Goal: Task Accomplishment & Management: Complete application form

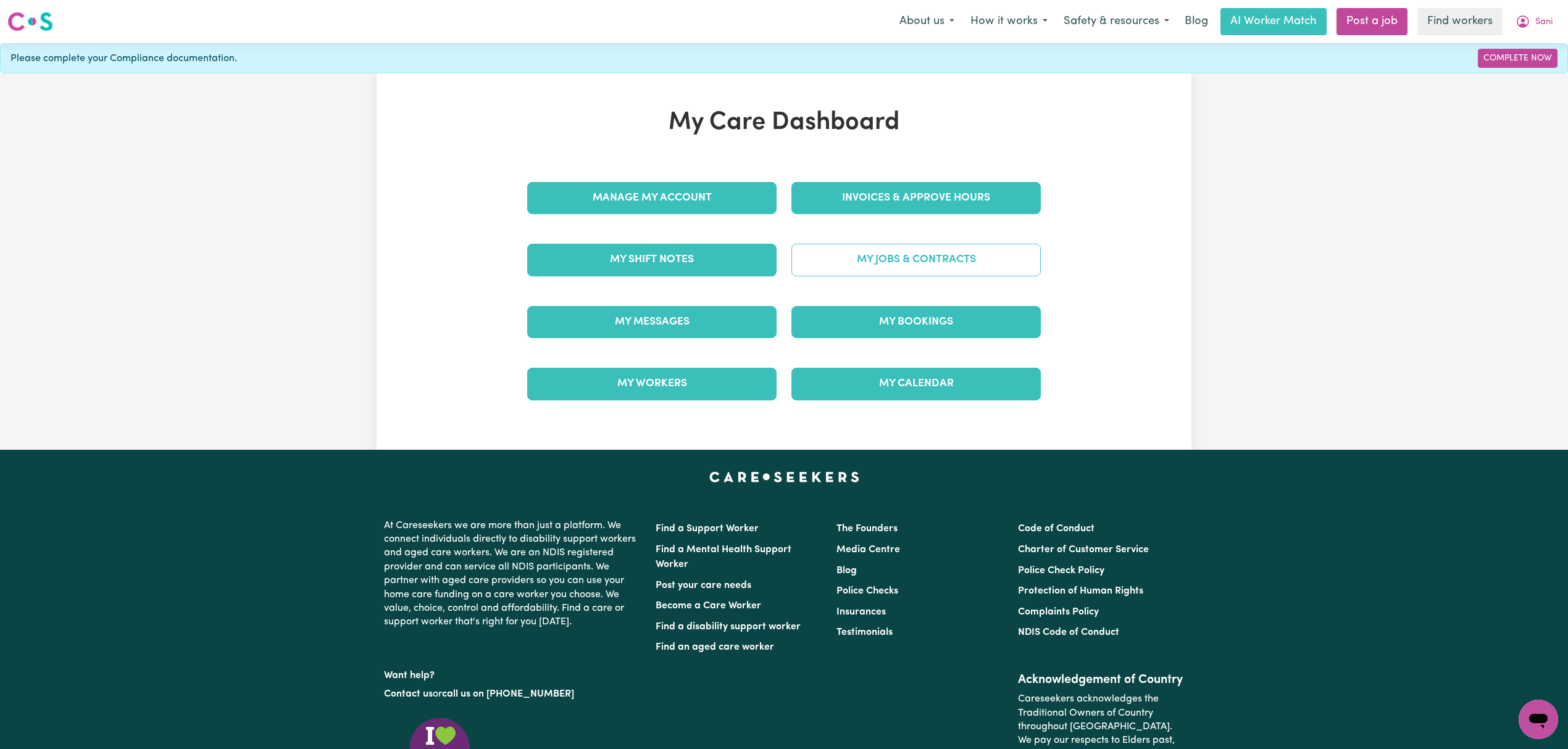
click at [895, 257] on link "My Jobs & Contracts" at bounding box center [916, 260] width 249 height 32
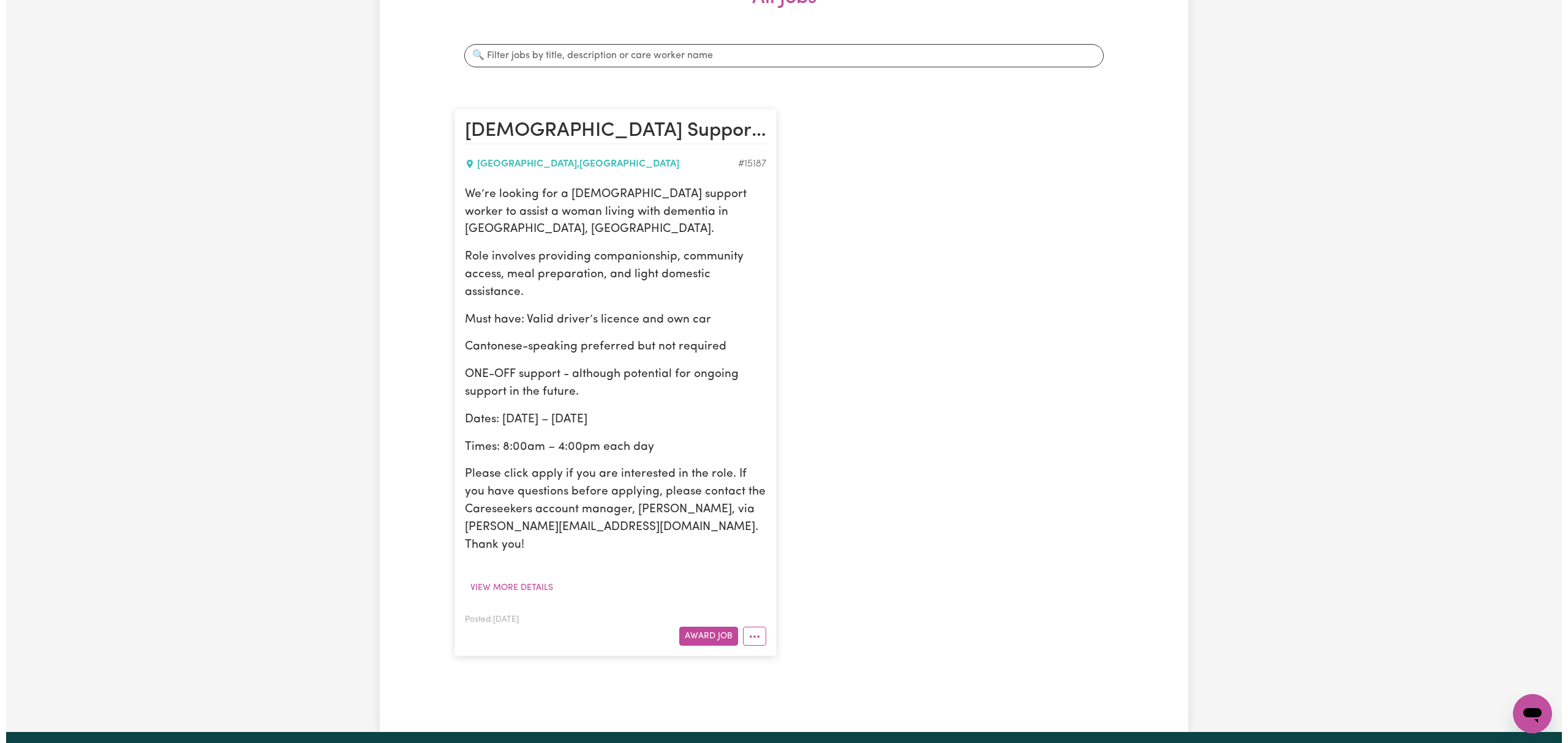
scroll to position [408, 0]
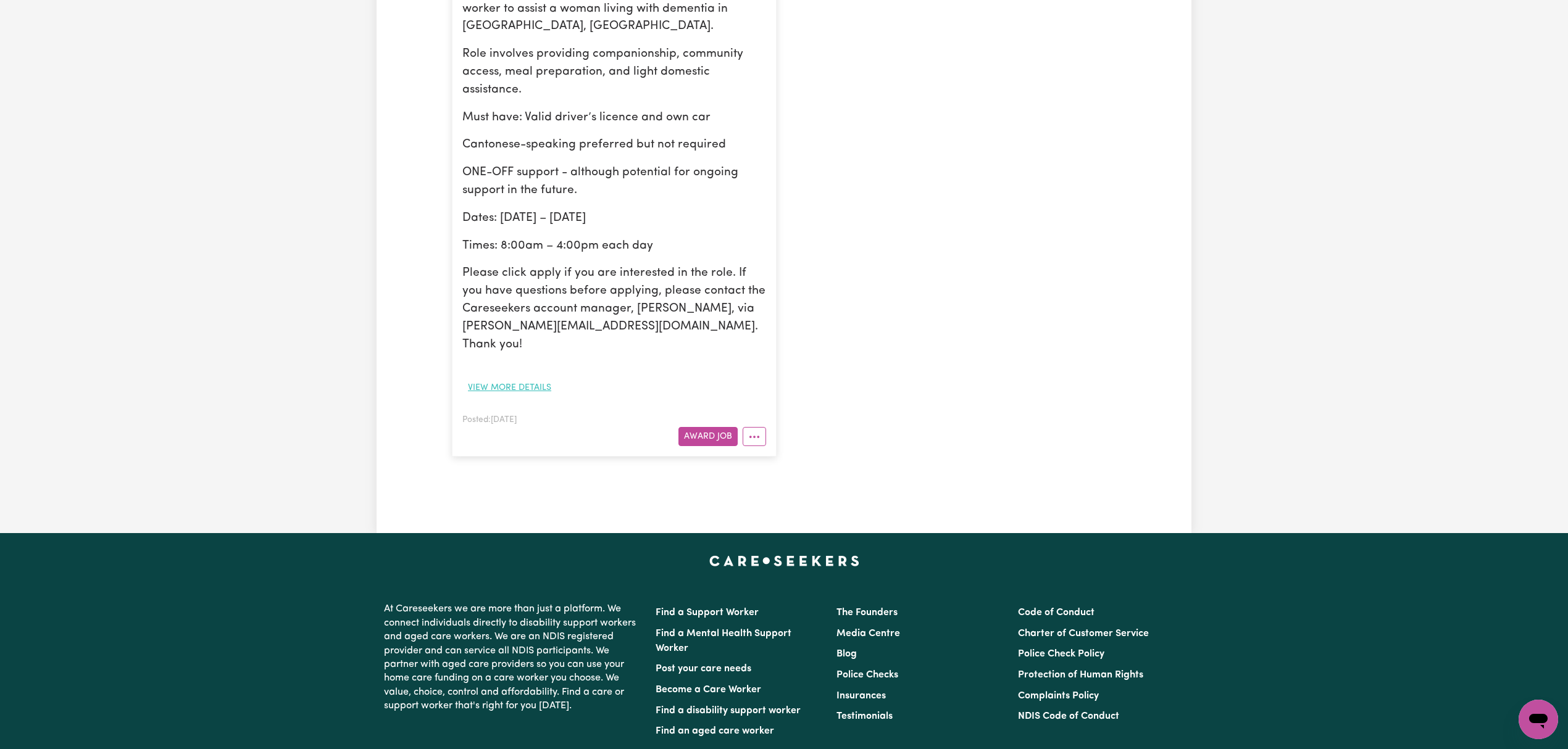
click at [515, 378] on button "View more details" at bounding box center [510, 388] width 94 height 20
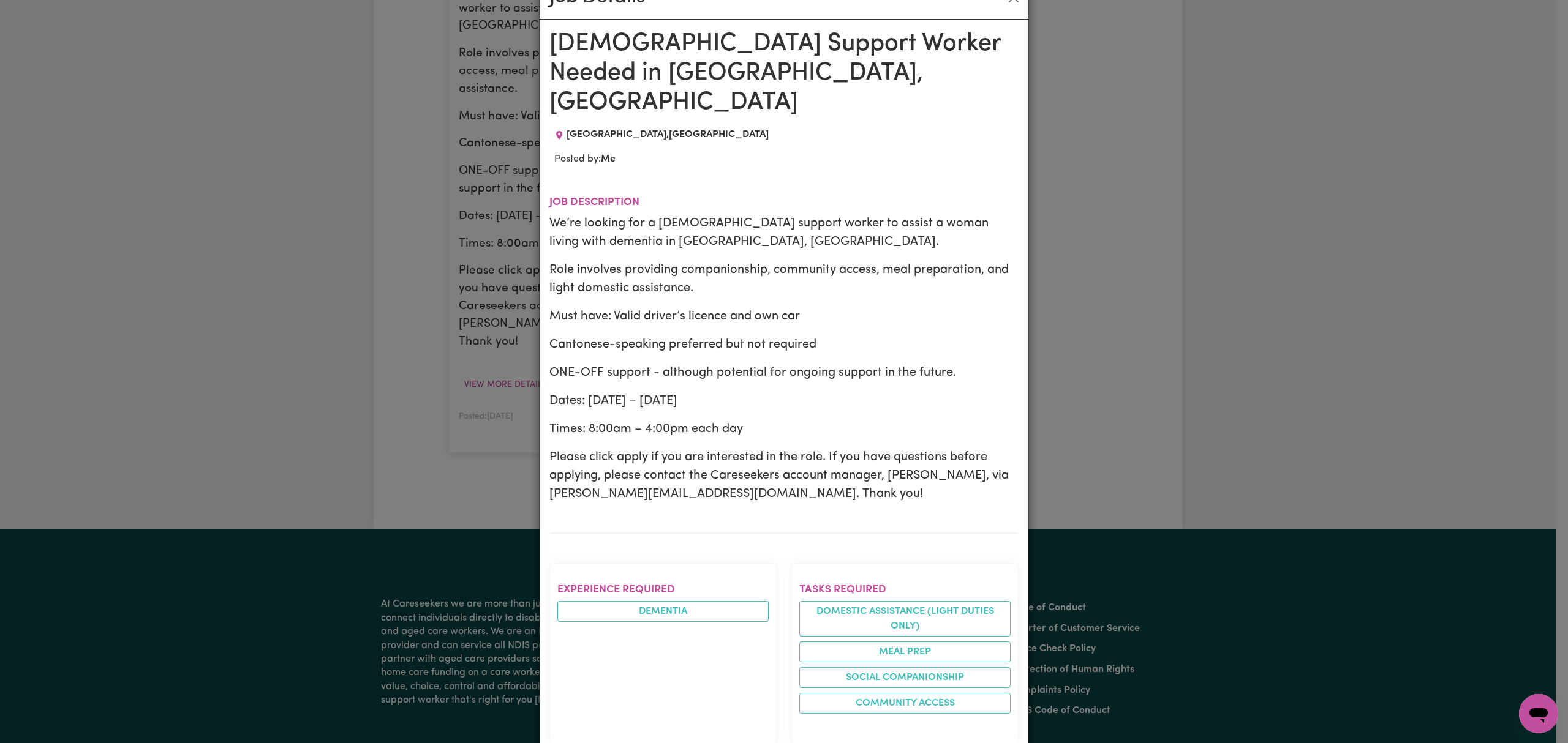
scroll to position [0, 0]
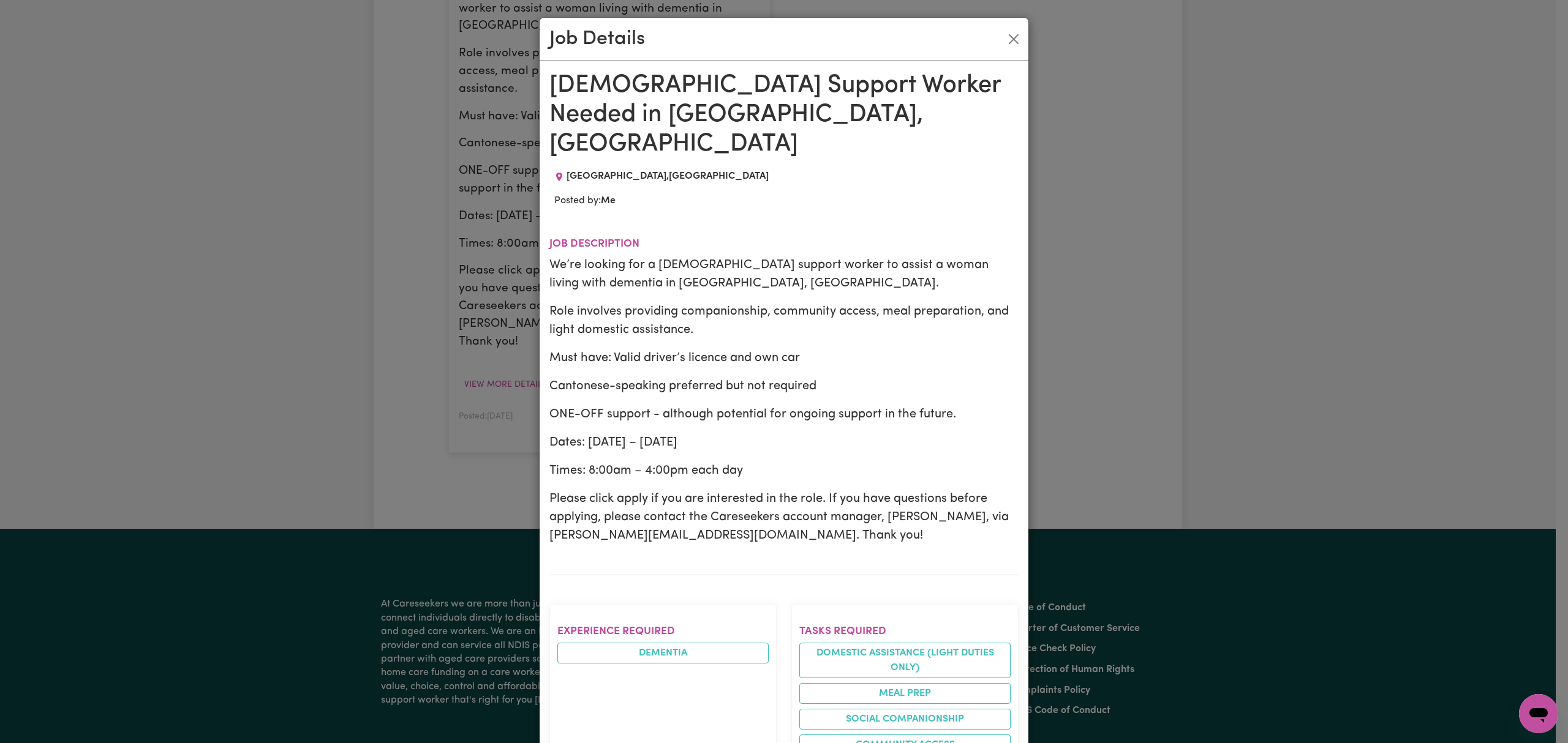
click at [675, 86] on h1 "[DEMOGRAPHIC_DATA] Support Worker Needed in [GEOGRAPHIC_DATA], [GEOGRAPHIC_DATA]" at bounding box center [784, 115] width 470 height 88
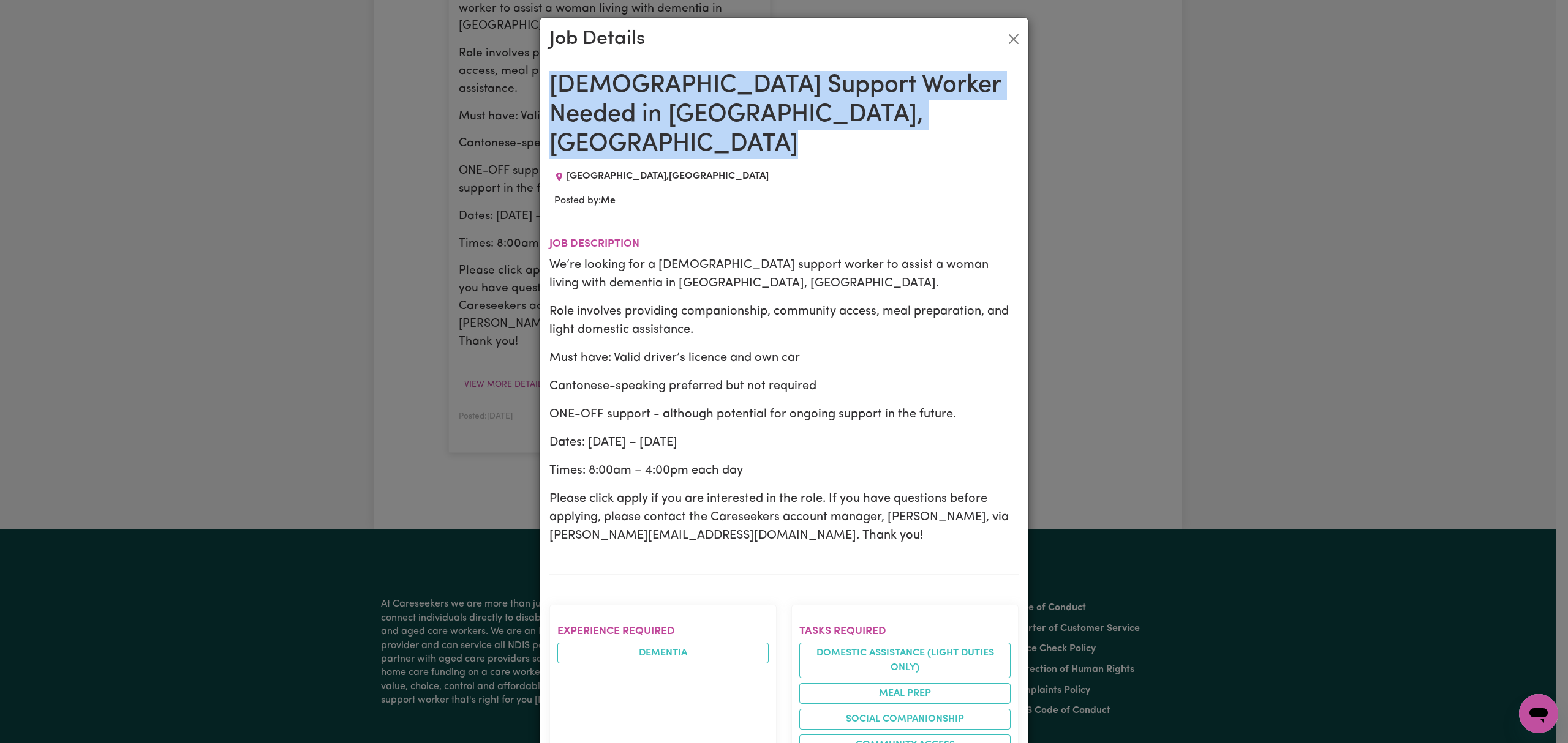
click at [675, 86] on h1 "[DEMOGRAPHIC_DATA] Support Worker Needed in [GEOGRAPHIC_DATA], [GEOGRAPHIC_DATA]" at bounding box center [784, 115] width 470 height 88
copy h1 "[DEMOGRAPHIC_DATA] Support Worker Needed in [GEOGRAPHIC_DATA], [GEOGRAPHIC_DATA]"
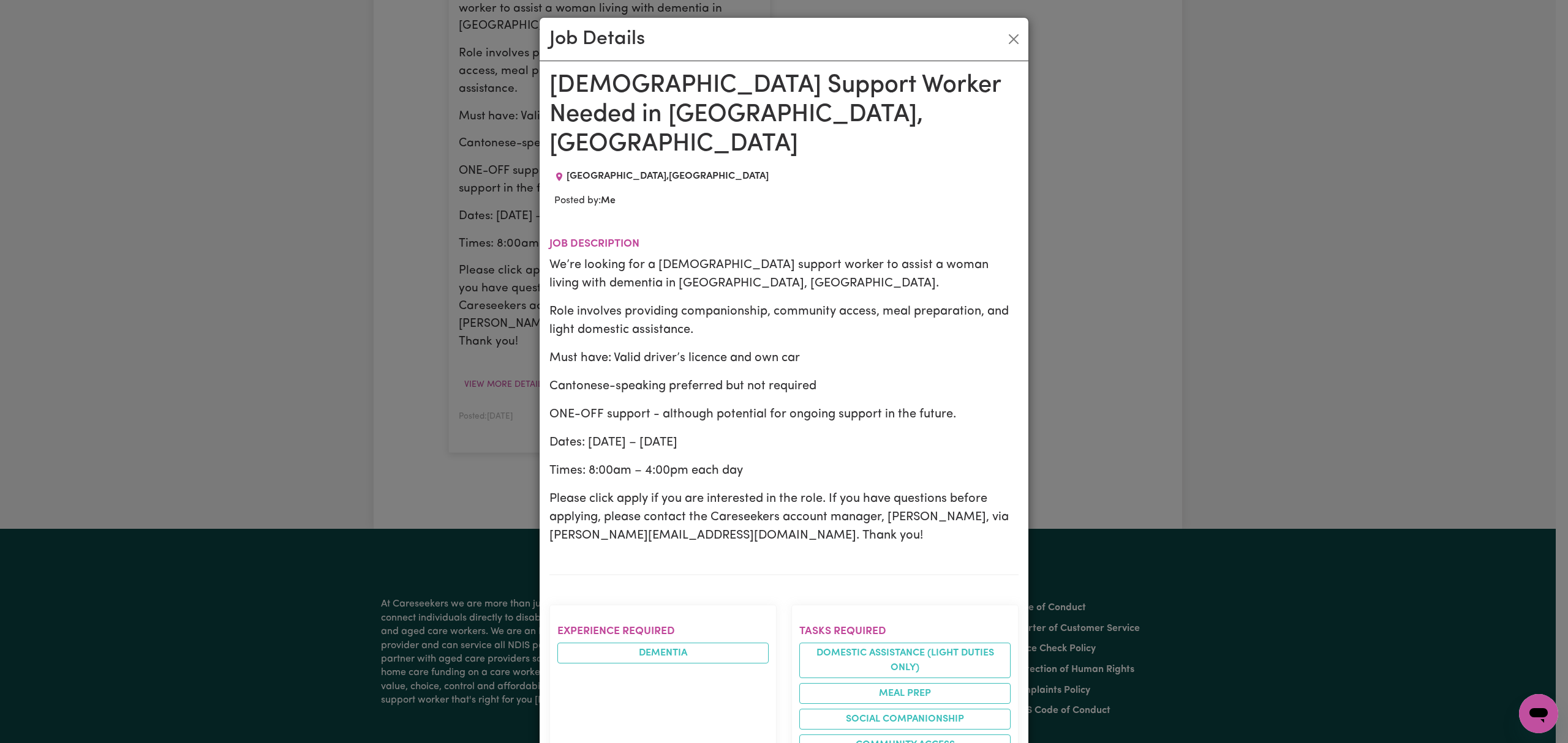
click at [619, 373] on div "We’re looking for a female support worker to assist a woman living with dementi…" at bounding box center [784, 401] width 470 height 289
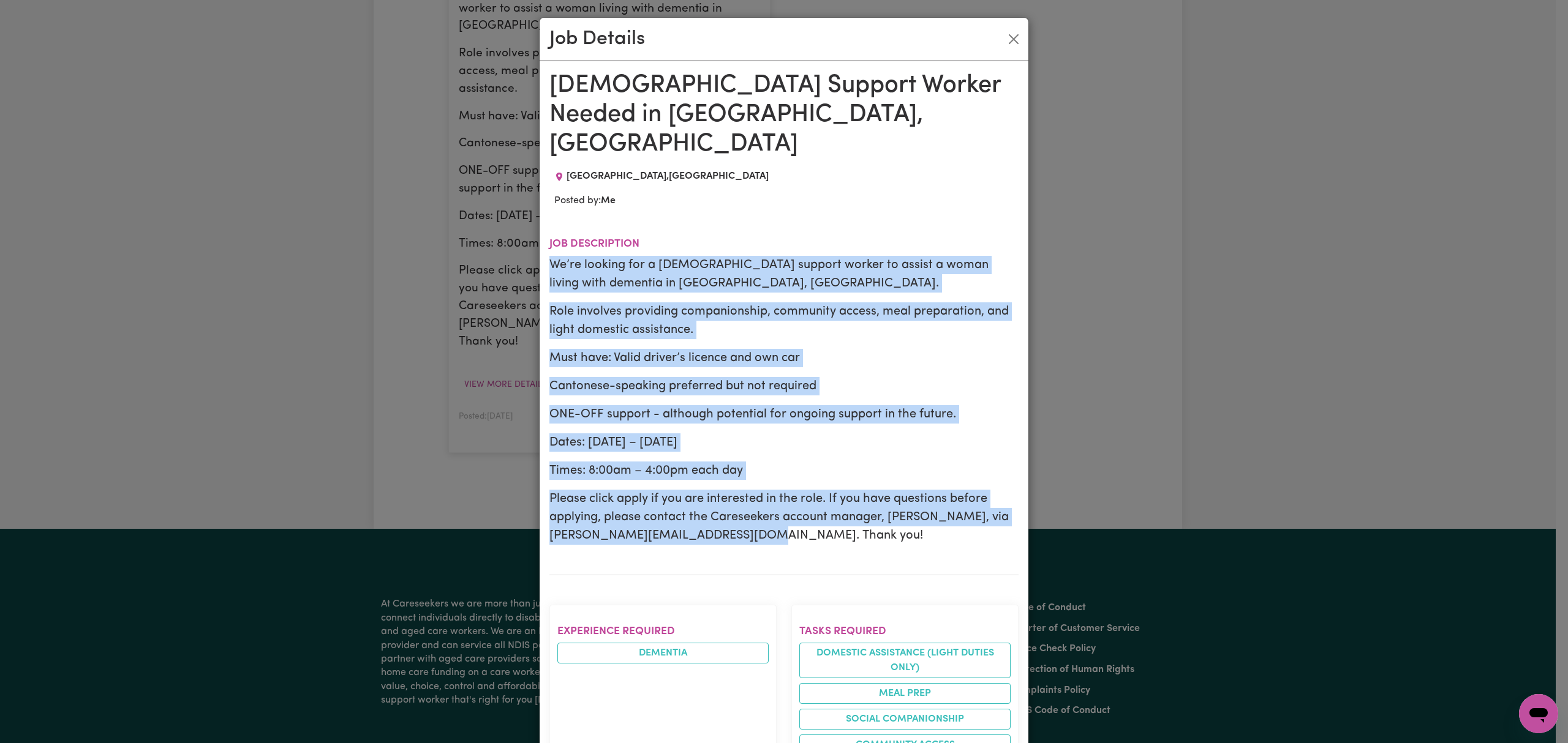
drag, startPoint x: 810, startPoint y: 510, endPoint x: 547, endPoint y: 231, distance: 383.4
click at [549, 256] on div "We’re looking for a female support worker to assist a woman living with dementi…" at bounding box center [784, 401] width 470 height 289
copy div "We’re looking for a female support worker to assist a woman living with dementi…"
click at [1013, 33] on button "Close" at bounding box center [1014, 39] width 19 height 19
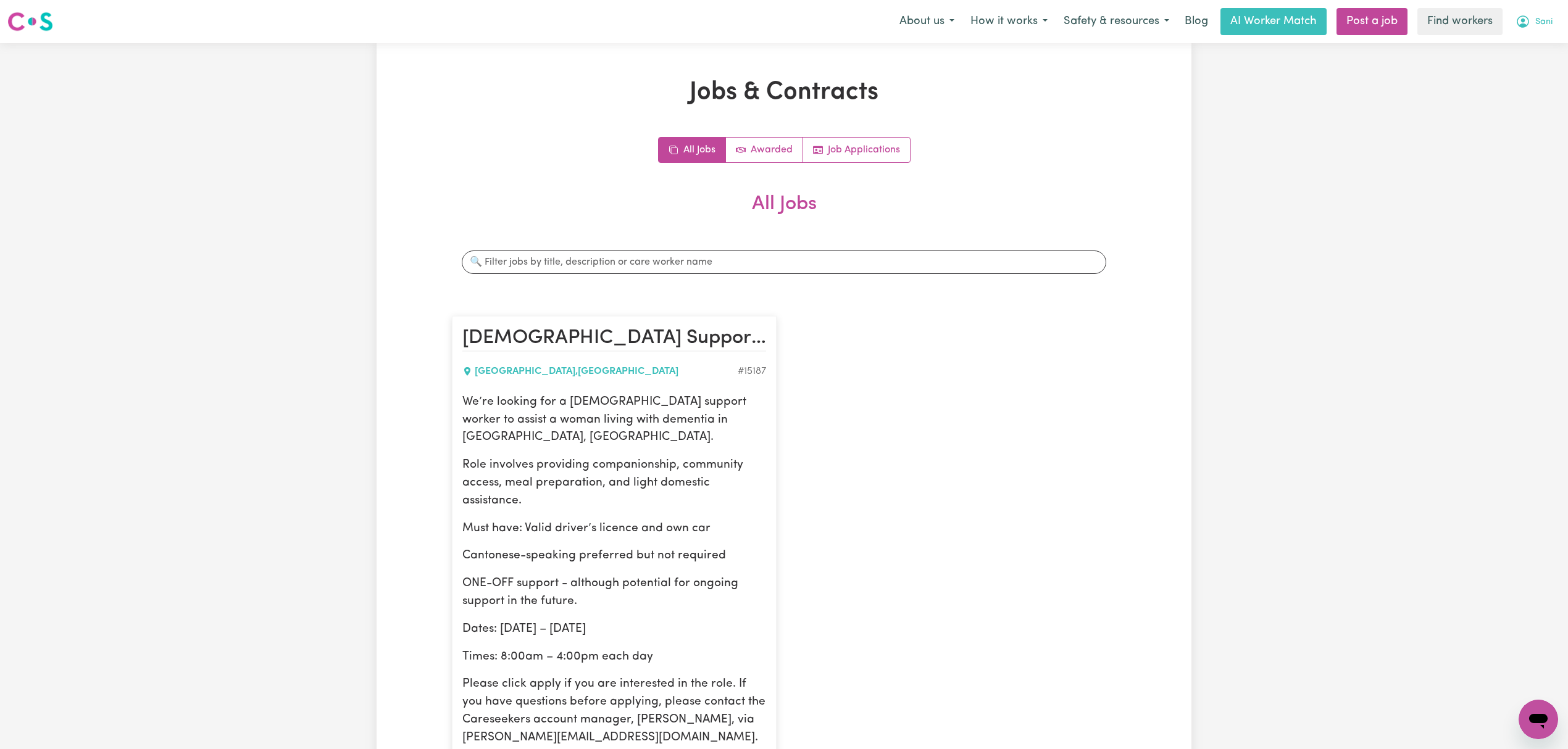
click at [1544, 11] on button "Sani" at bounding box center [1534, 21] width 53 height 26
click at [1525, 72] on link "Logout" at bounding box center [1511, 71] width 98 height 23
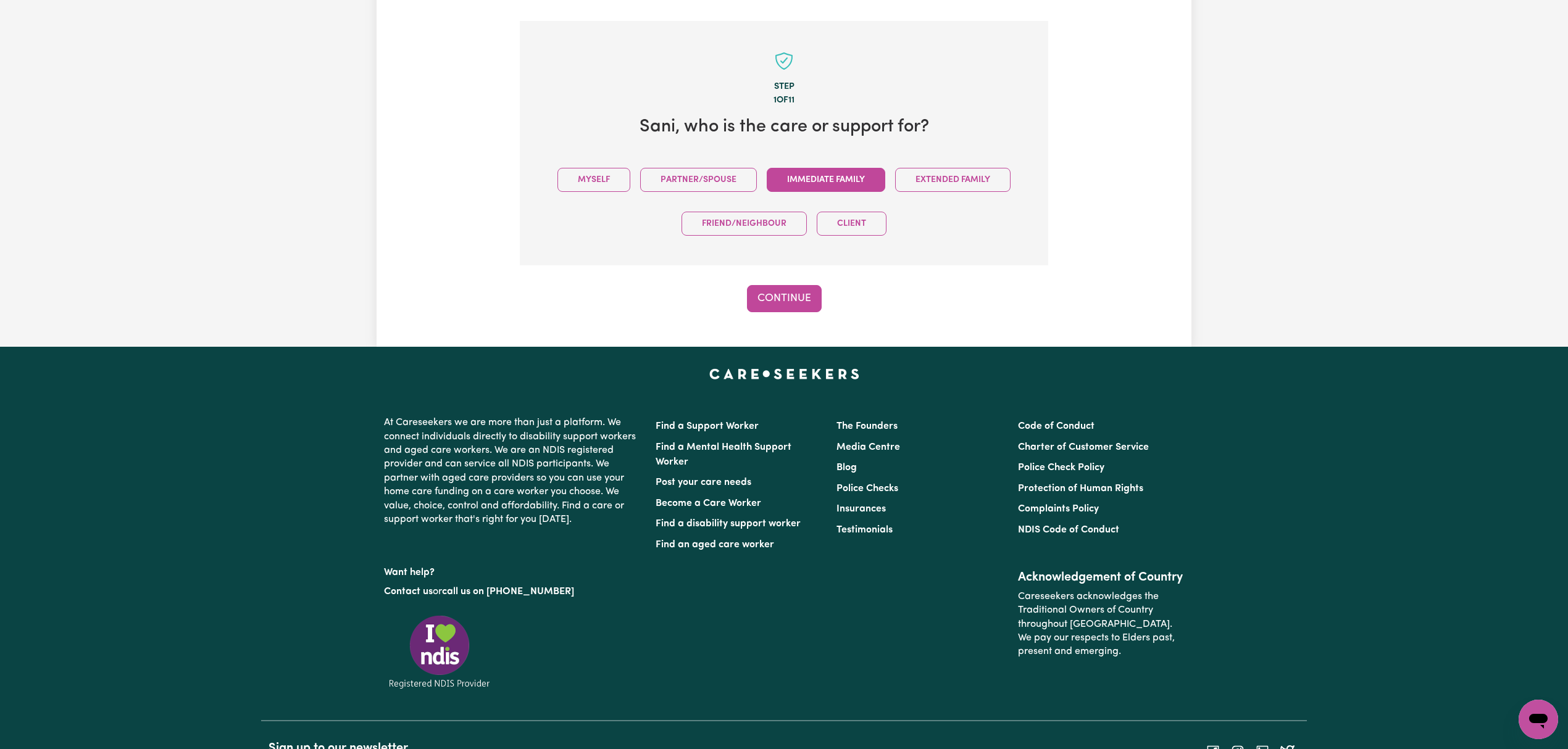
click at [831, 172] on button "Immediate Family" at bounding box center [825, 180] width 118 height 24
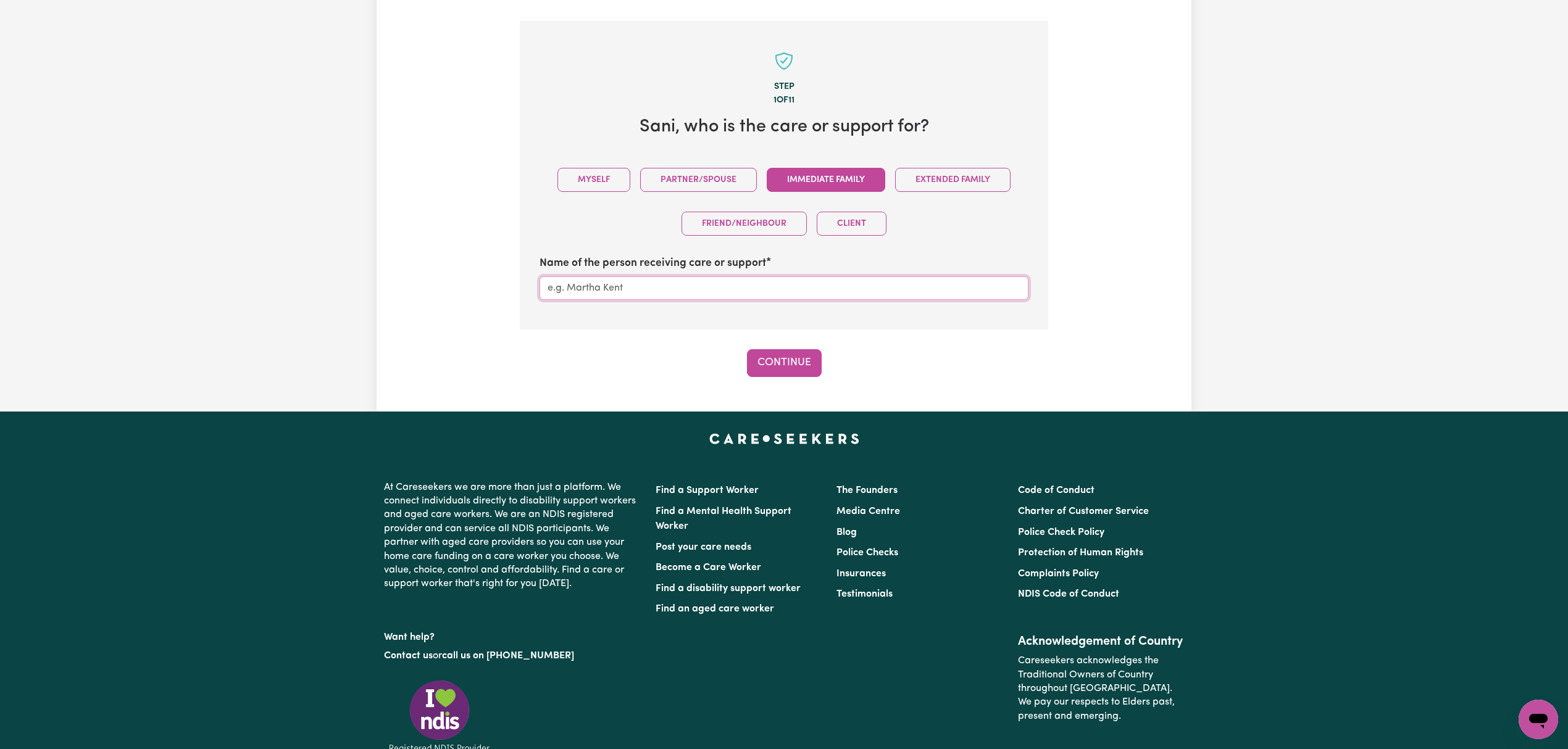
click at [680, 285] on input "Name of the person receiving care or support" at bounding box center [784, 288] width 489 height 23
type input "Mother"
click at [778, 359] on button "Continue" at bounding box center [784, 363] width 75 height 28
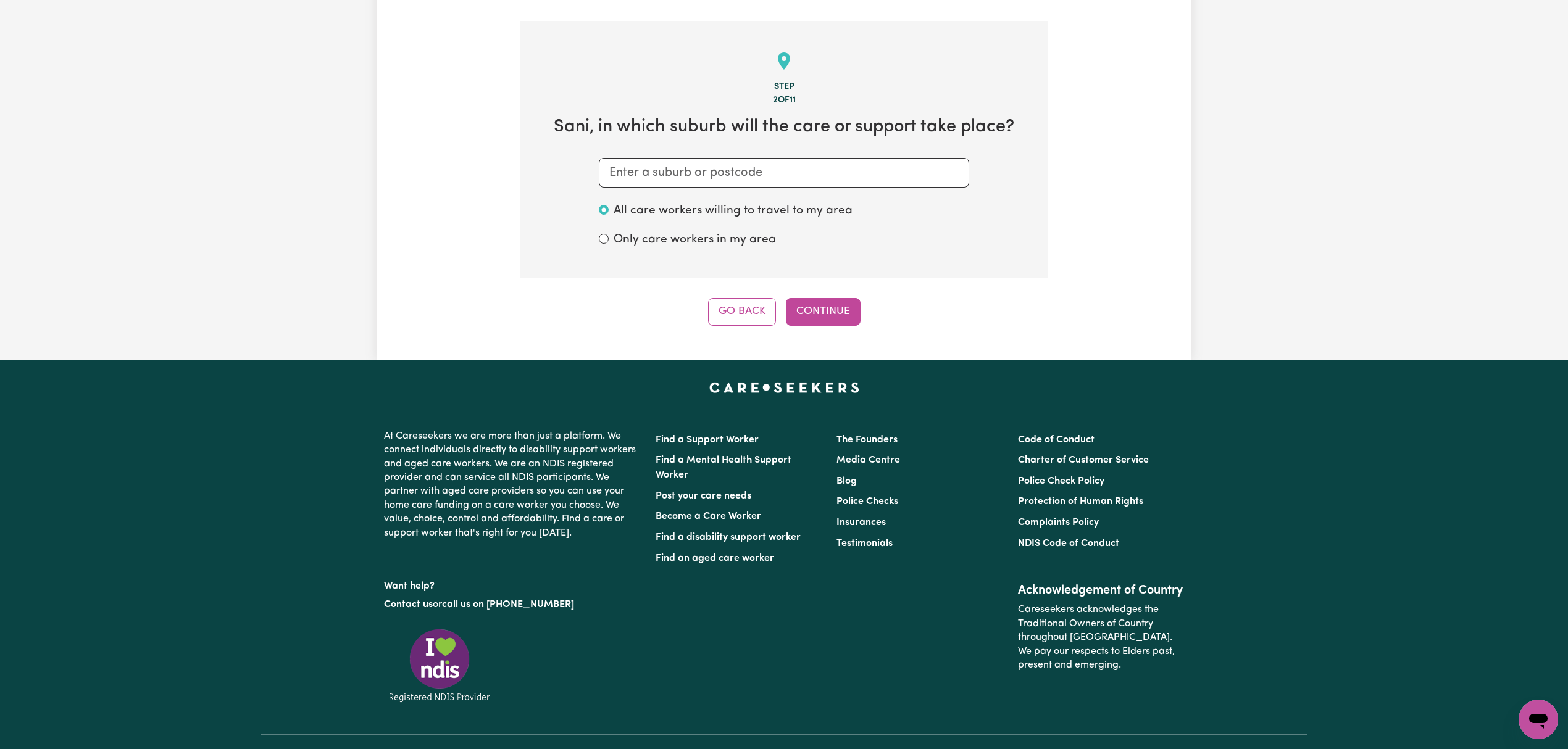
scroll to position [270, 0]
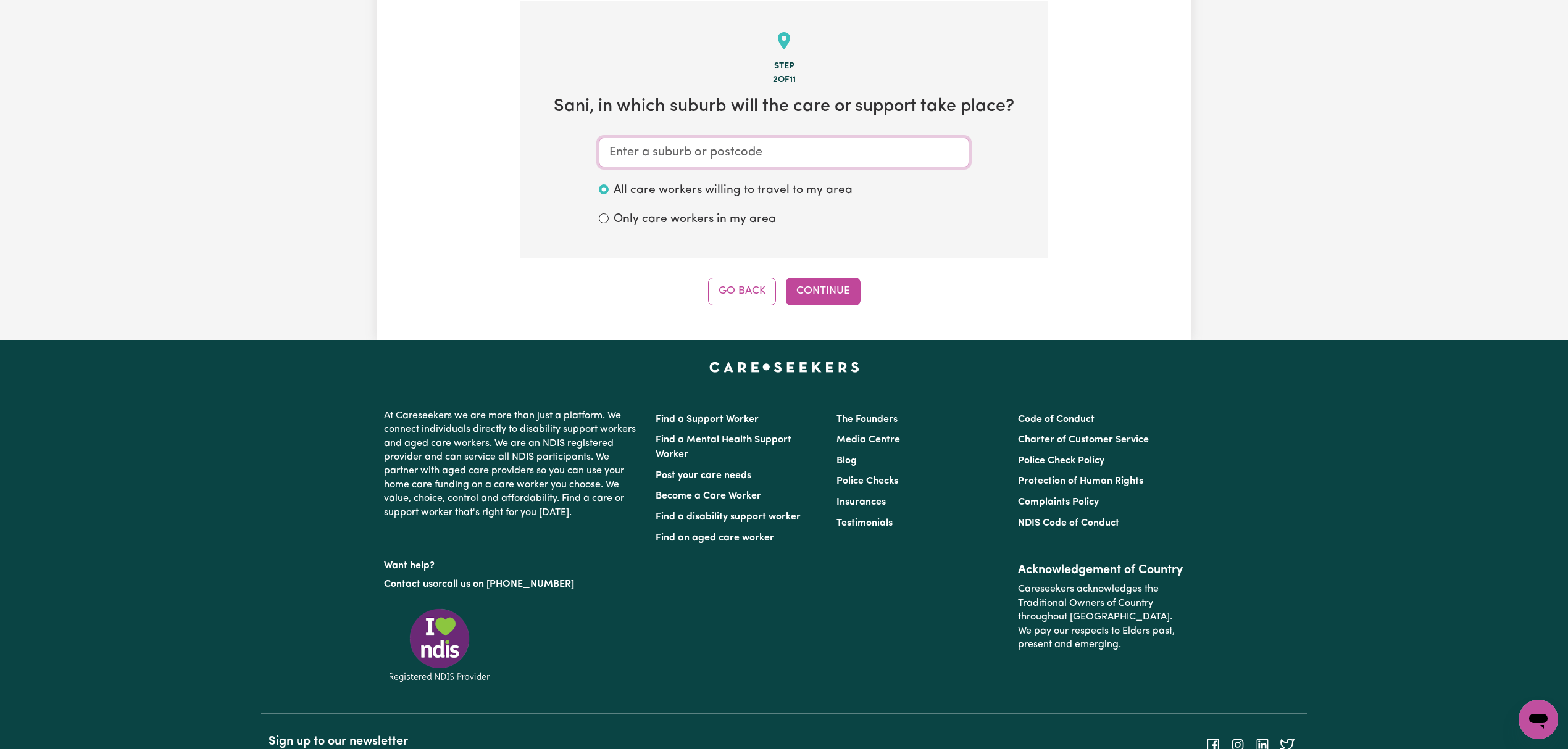
click at [715, 152] on input "text" at bounding box center [784, 152] width 370 height 29
type input "e"
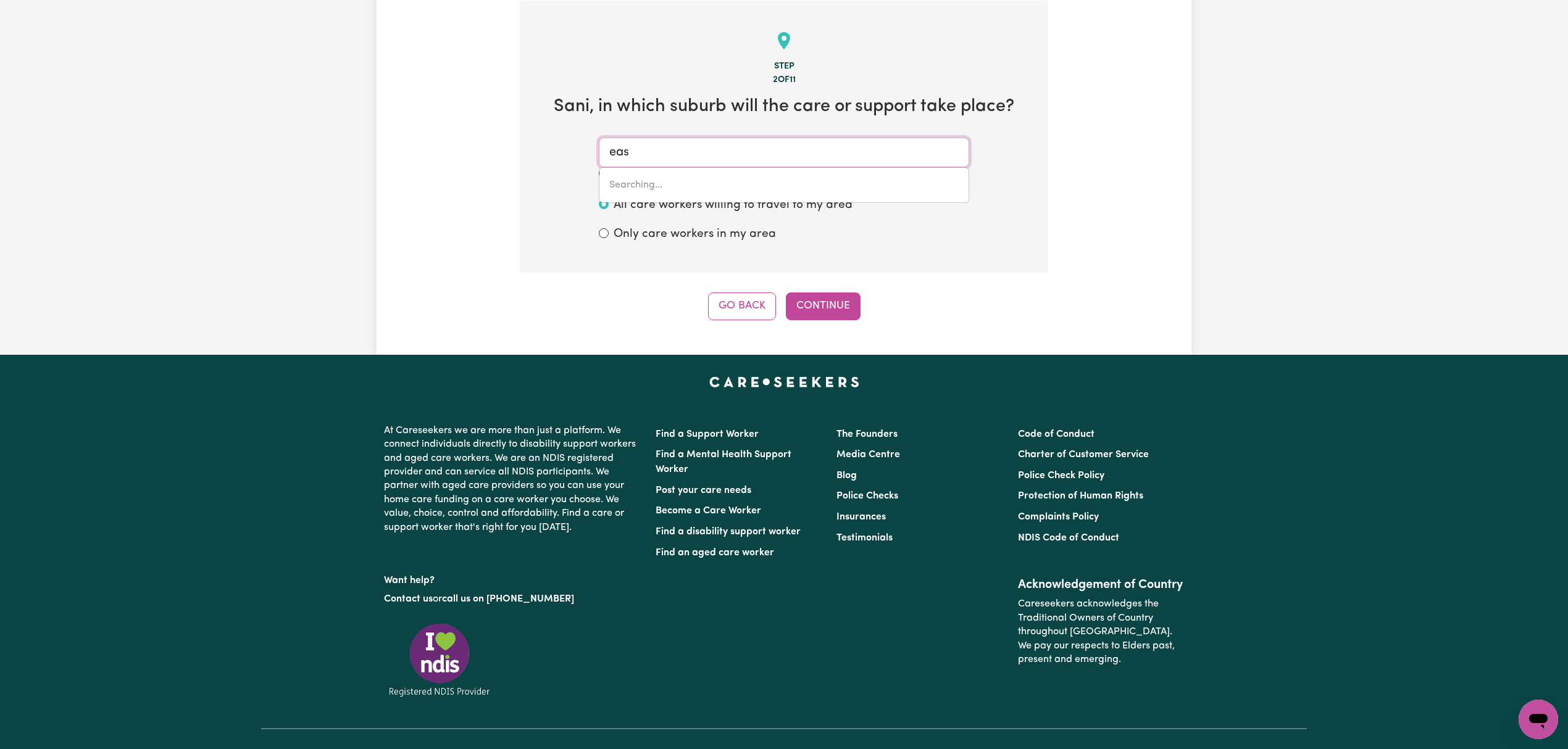
type input "east"
type input "[GEOGRAPHIC_DATA], [GEOGRAPHIC_DATA], 2640"
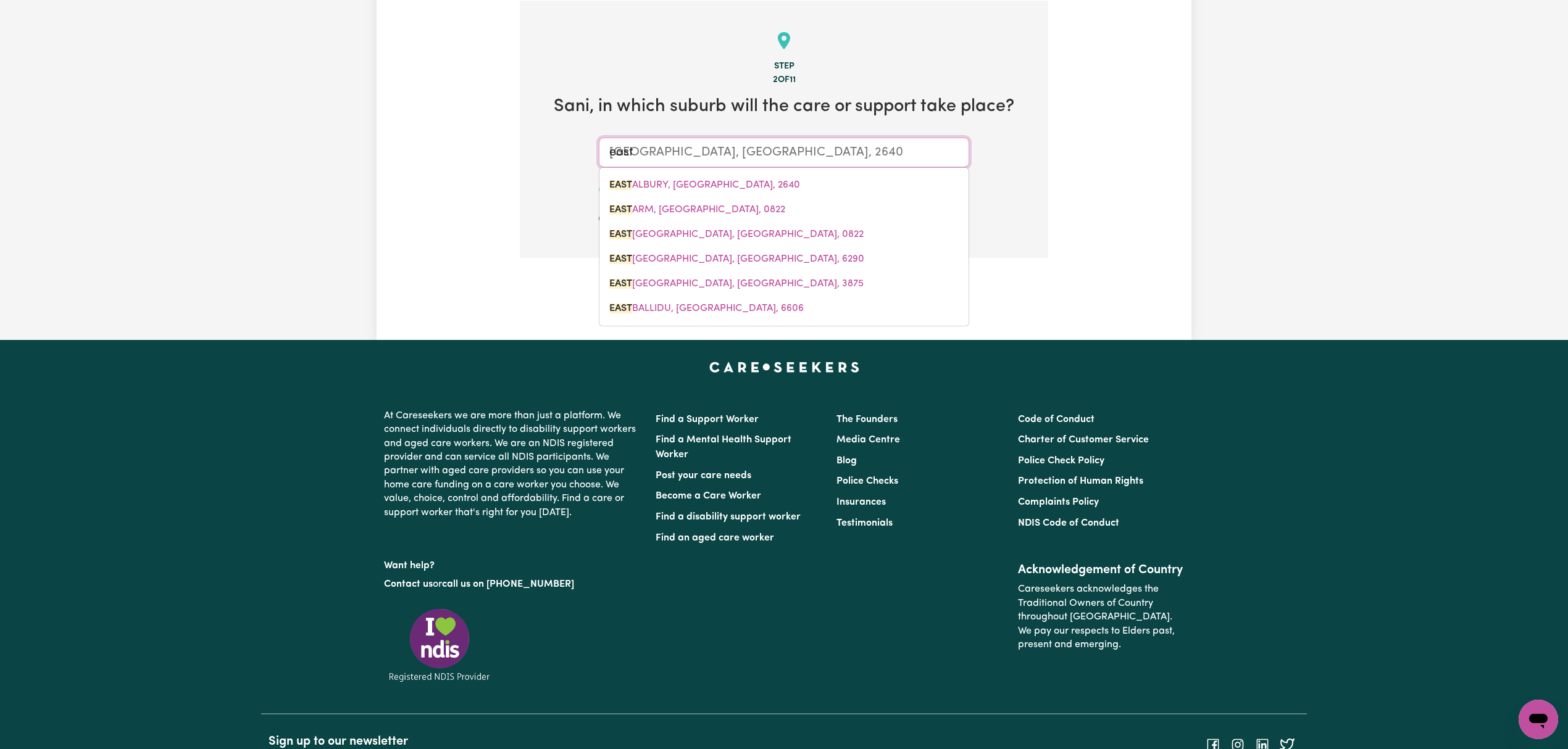
type input "east k"
type input "east kil"
type input "east kilLARA, [GEOGRAPHIC_DATA], 2071"
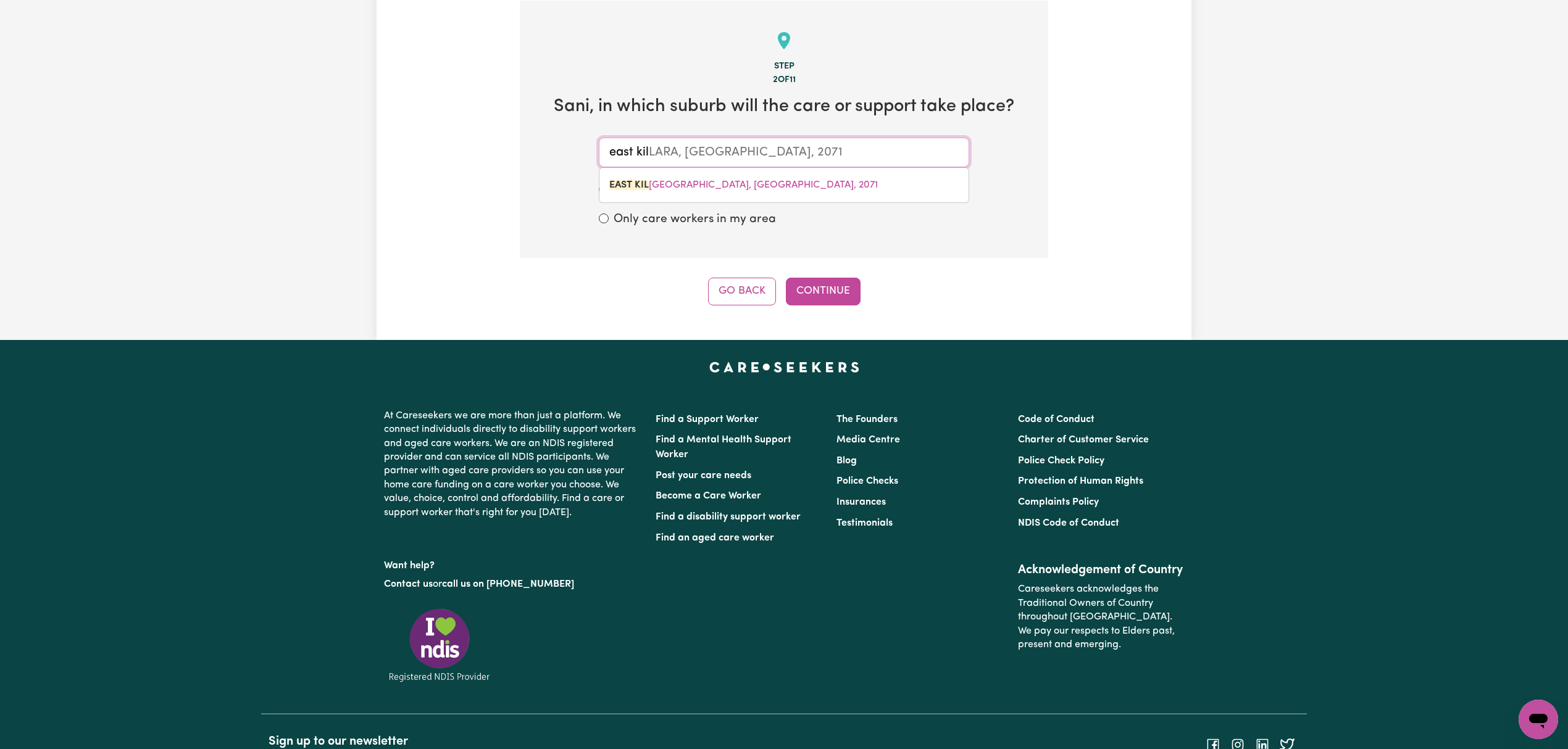
type input "[GEOGRAPHIC_DATA], [GEOGRAPHIC_DATA], 2071"
click at [824, 310] on div "Tell us your care and support requirements Welcome to Careseekers. We are excit…" at bounding box center [784, 56] width 815 height 567
click at [824, 289] on button "Continue" at bounding box center [823, 291] width 75 height 28
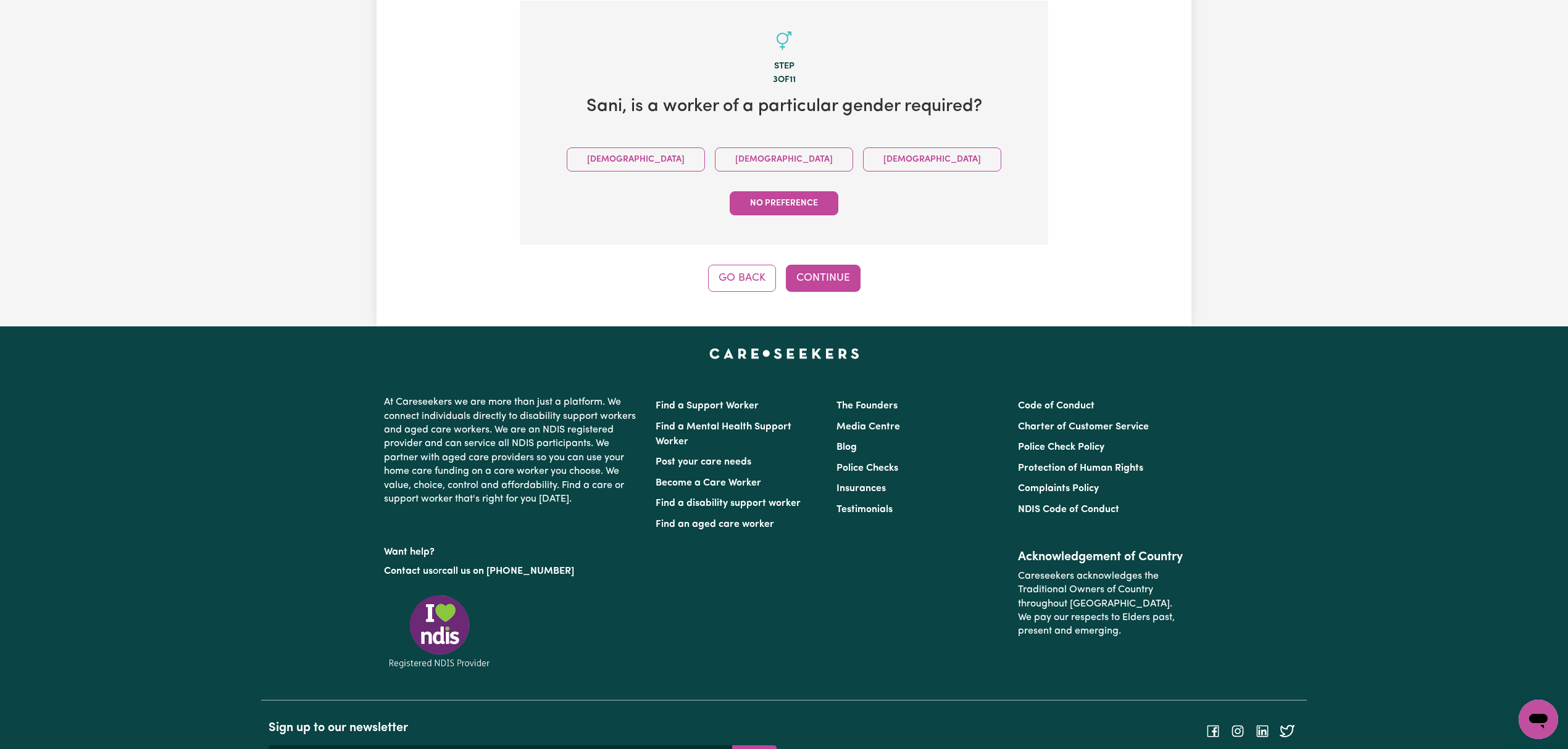
drag, startPoint x: 709, startPoint y: 149, endPoint x: 747, endPoint y: 193, distance: 58.1
click at [715, 150] on button "[DEMOGRAPHIC_DATA]" at bounding box center [784, 159] width 138 height 24
click at [825, 265] on button "Continue" at bounding box center [823, 278] width 75 height 28
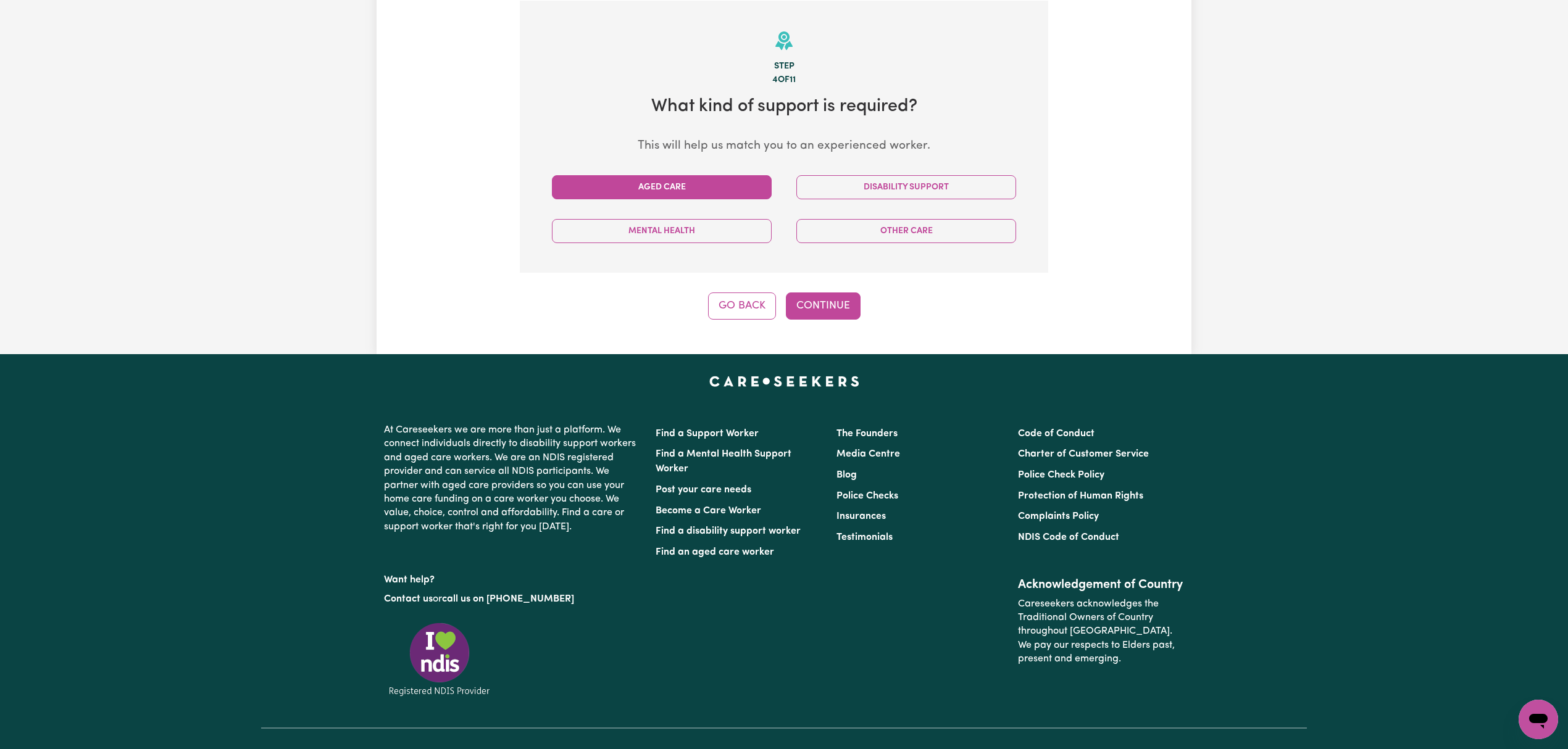
click at [727, 196] on button "Aged Care" at bounding box center [661, 187] width 220 height 24
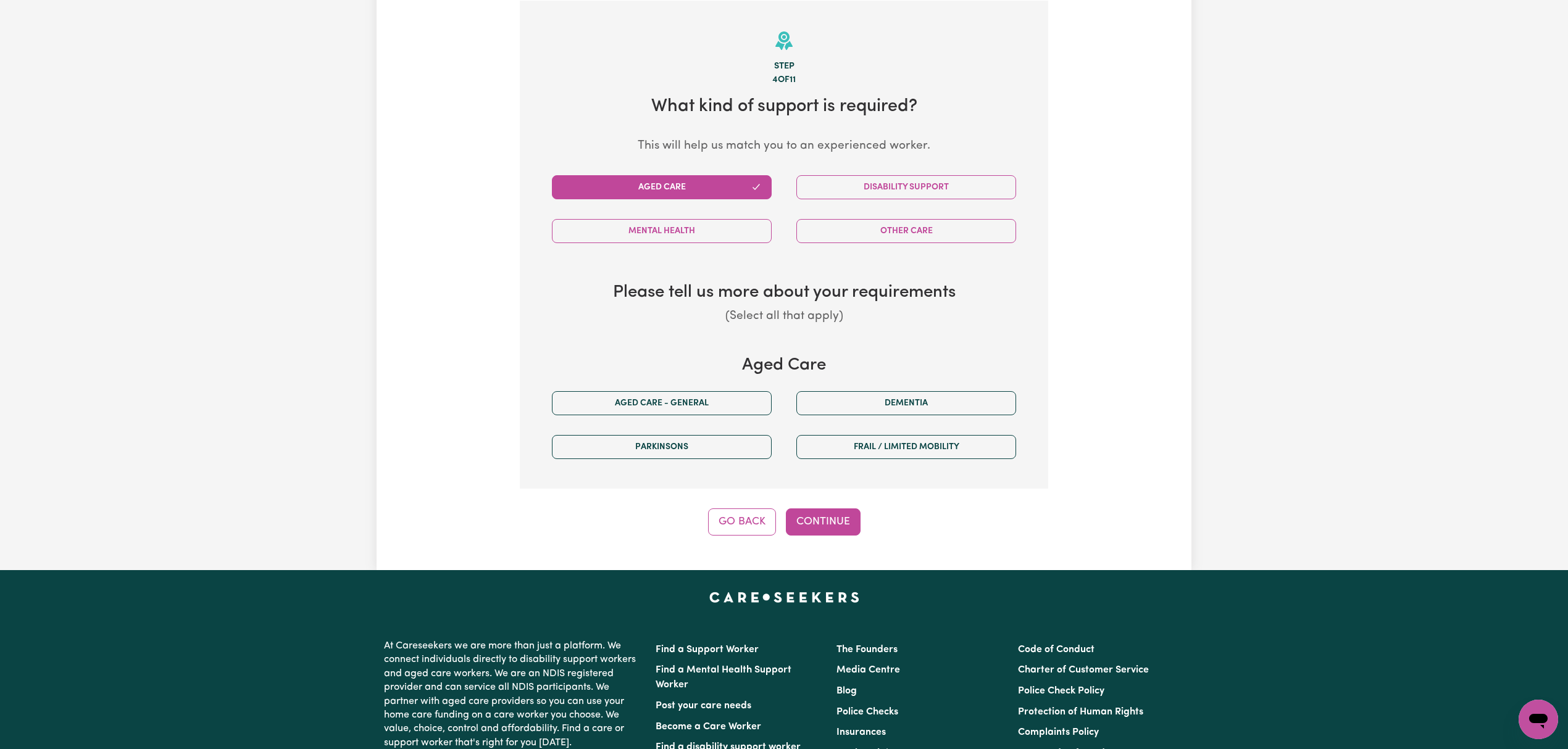
click at [697, 386] on div "Aged care - General" at bounding box center [661, 403] width 245 height 44
click at [695, 398] on button "Aged care - General" at bounding box center [661, 403] width 220 height 24
drag, startPoint x: 806, startPoint y: 507, endPoint x: 808, endPoint y: 516, distance: 9.2
click at [808, 514] on div "Step 4 of 11 What kind of support is required? This will help us match you to a…" at bounding box center [784, 269] width 528 height 536
click at [808, 516] on button "Continue" at bounding box center [823, 522] width 75 height 28
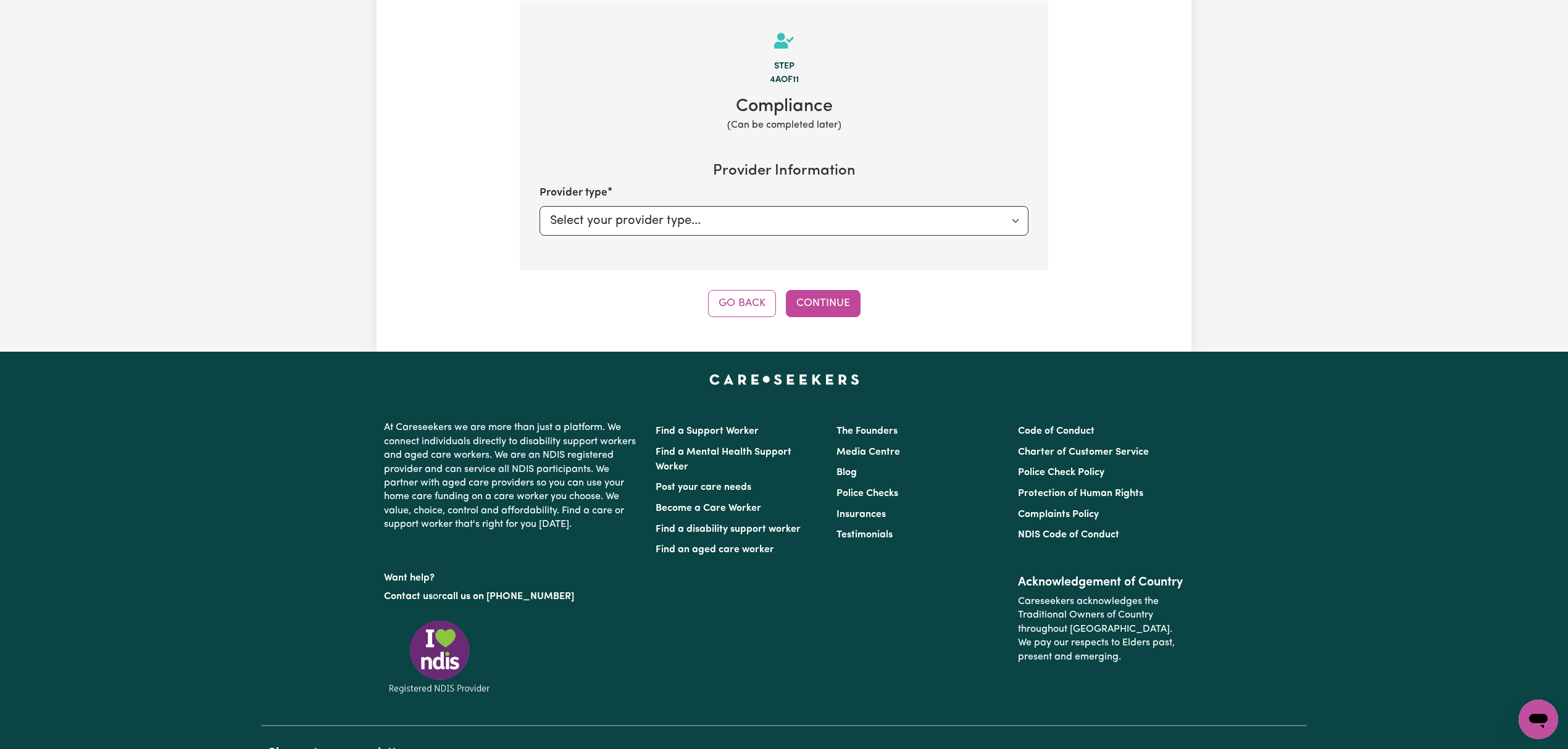
select select "PRIVATELY"
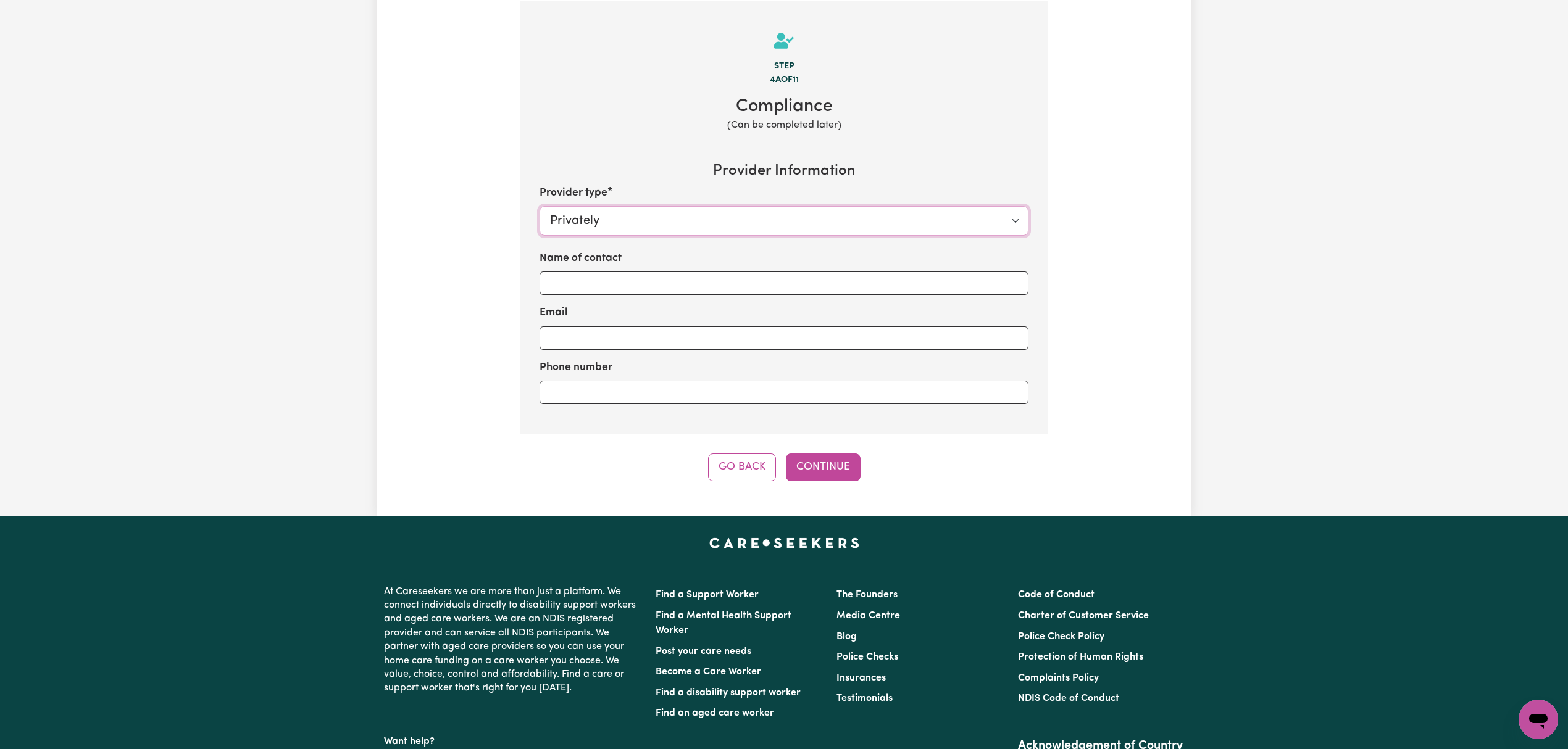
click at [774, 211] on select "Select your provider type... Privately Aged Care / Home Care Package" at bounding box center [784, 221] width 489 height 29
click at [787, 395] on input "Phone number" at bounding box center [784, 392] width 489 height 23
click at [816, 471] on button "Continue" at bounding box center [823, 467] width 75 height 28
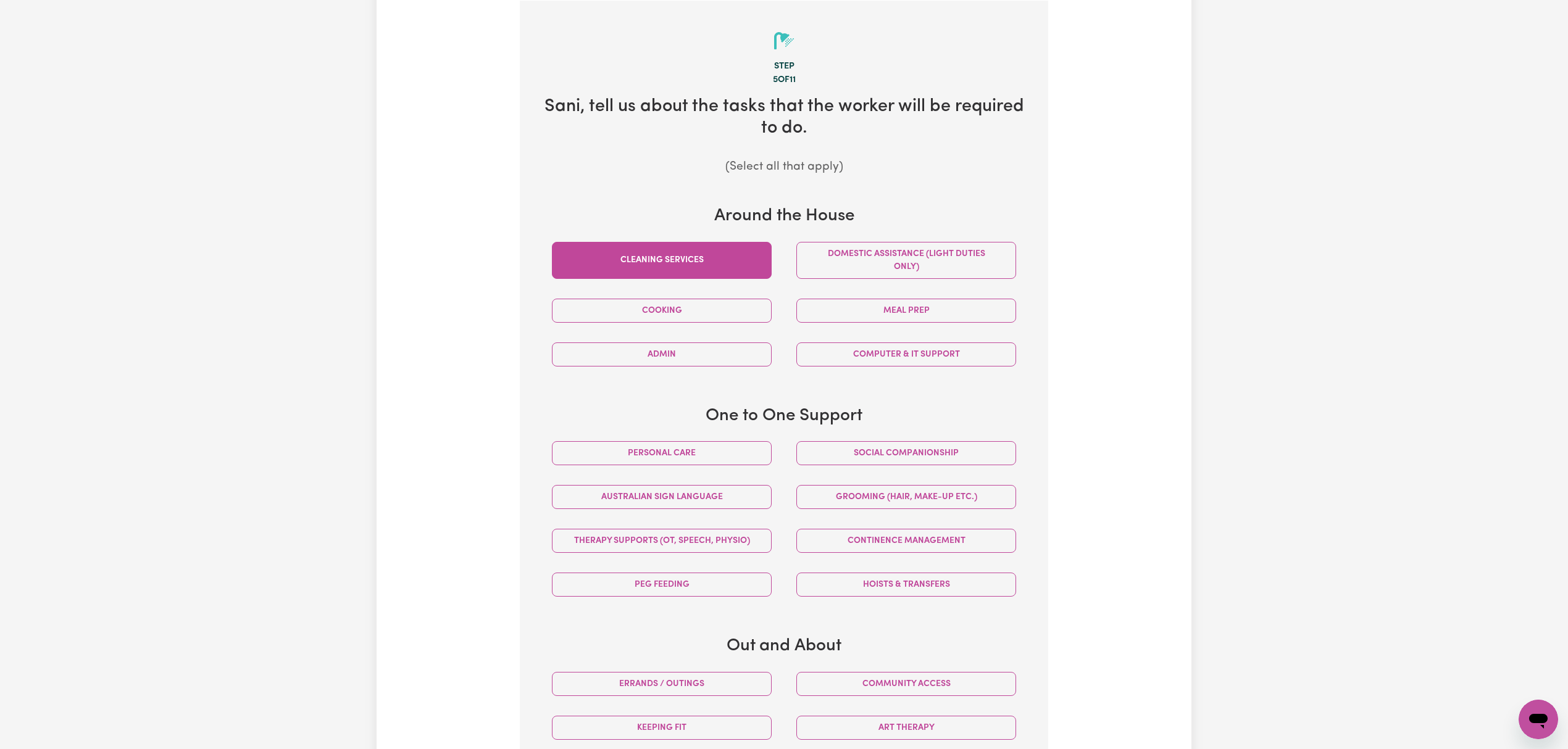
drag, startPoint x: 713, startPoint y: 270, endPoint x: 754, endPoint y: 275, distance: 41.3
click at [729, 274] on button "Cleaning services" at bounding box center [661, 261] width 220 height 37
click at [954, 270] on button "Domestic assistance (light duties only)" at bounding box center [905, 261] width 220 height 37
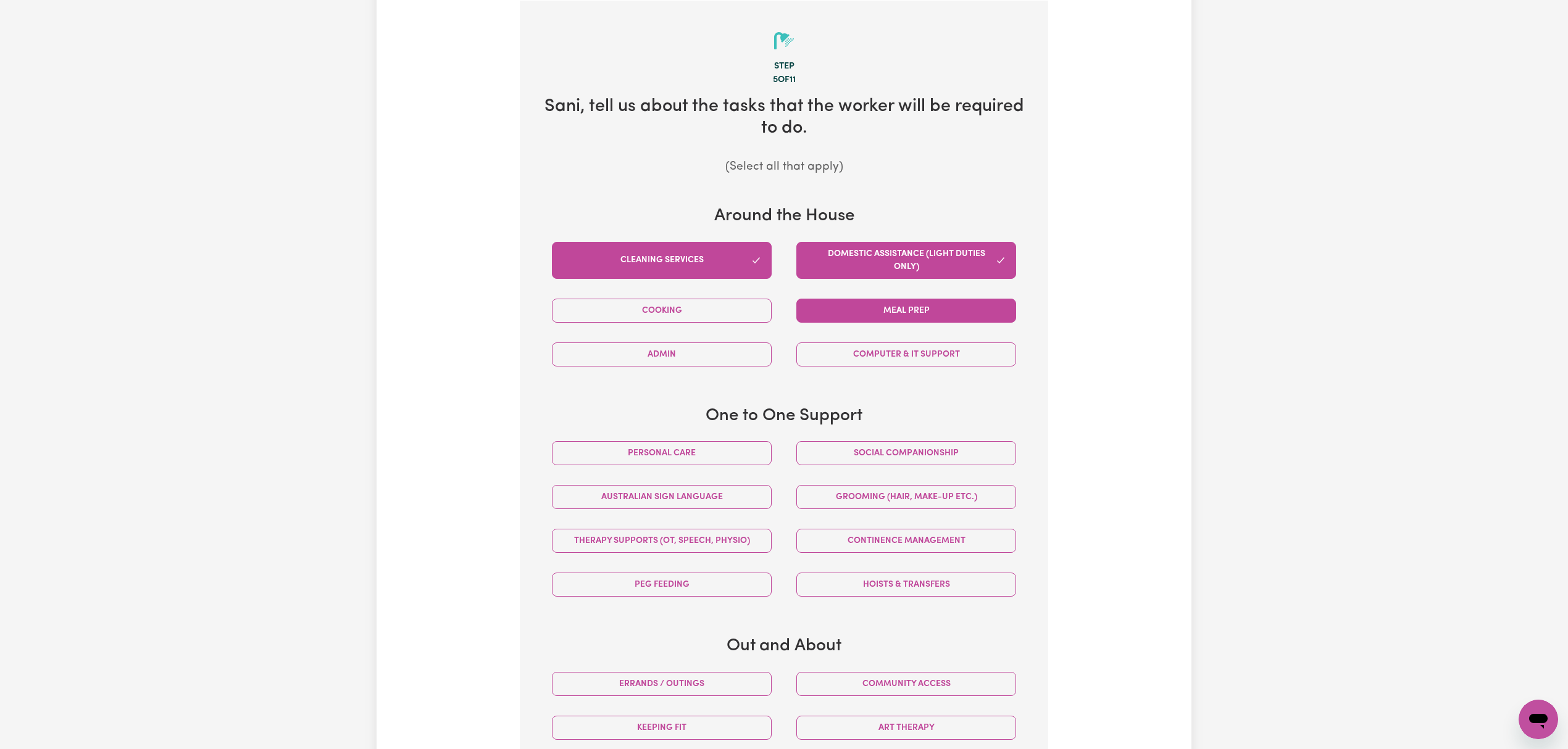
click at [856, 314] on button "Meal prep" at bounding box center [905, 310] width 220 height 24
click at [735, 310] on button "Cooking" at bounding box center [661, 310] width 220 height 24
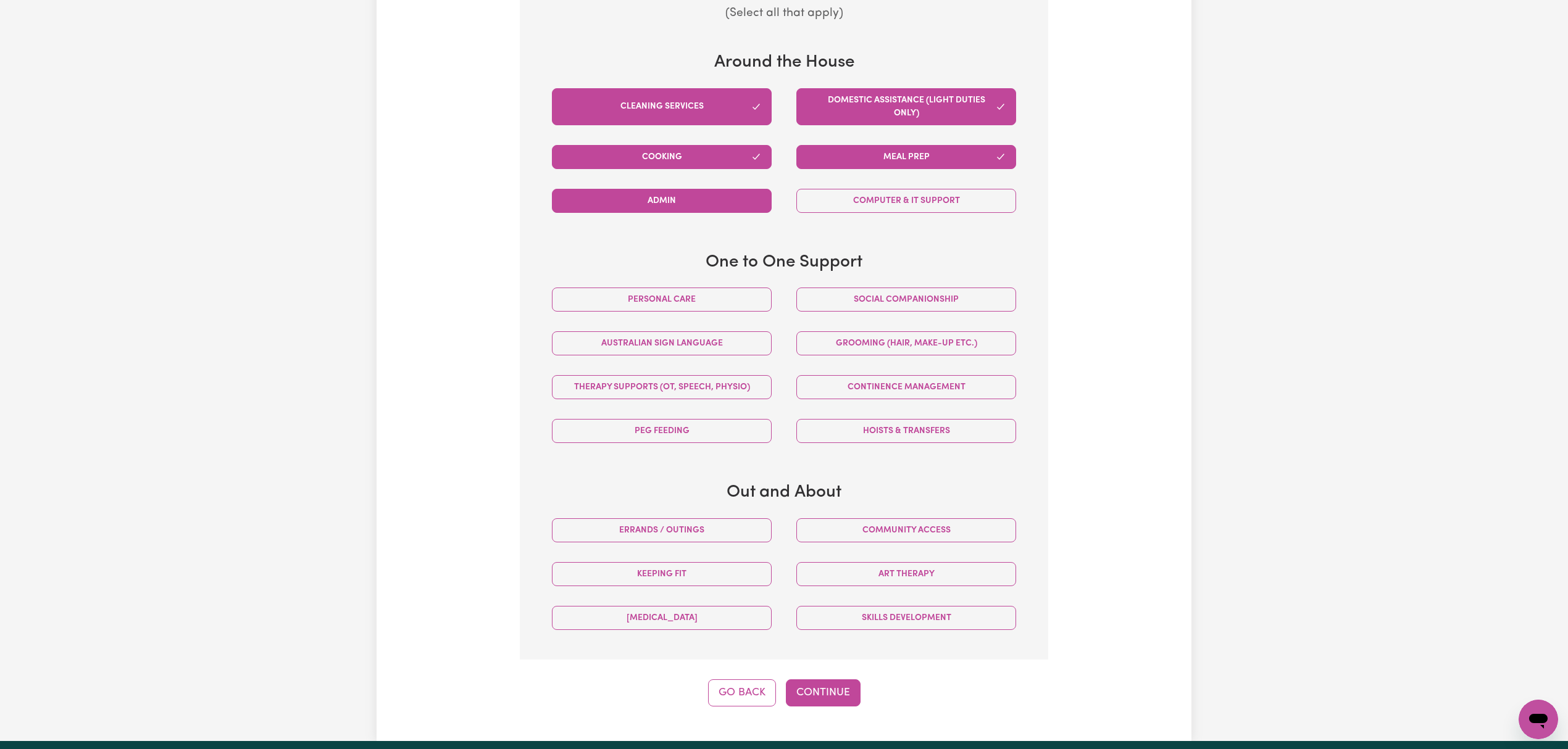
scroll to position [435, 0]
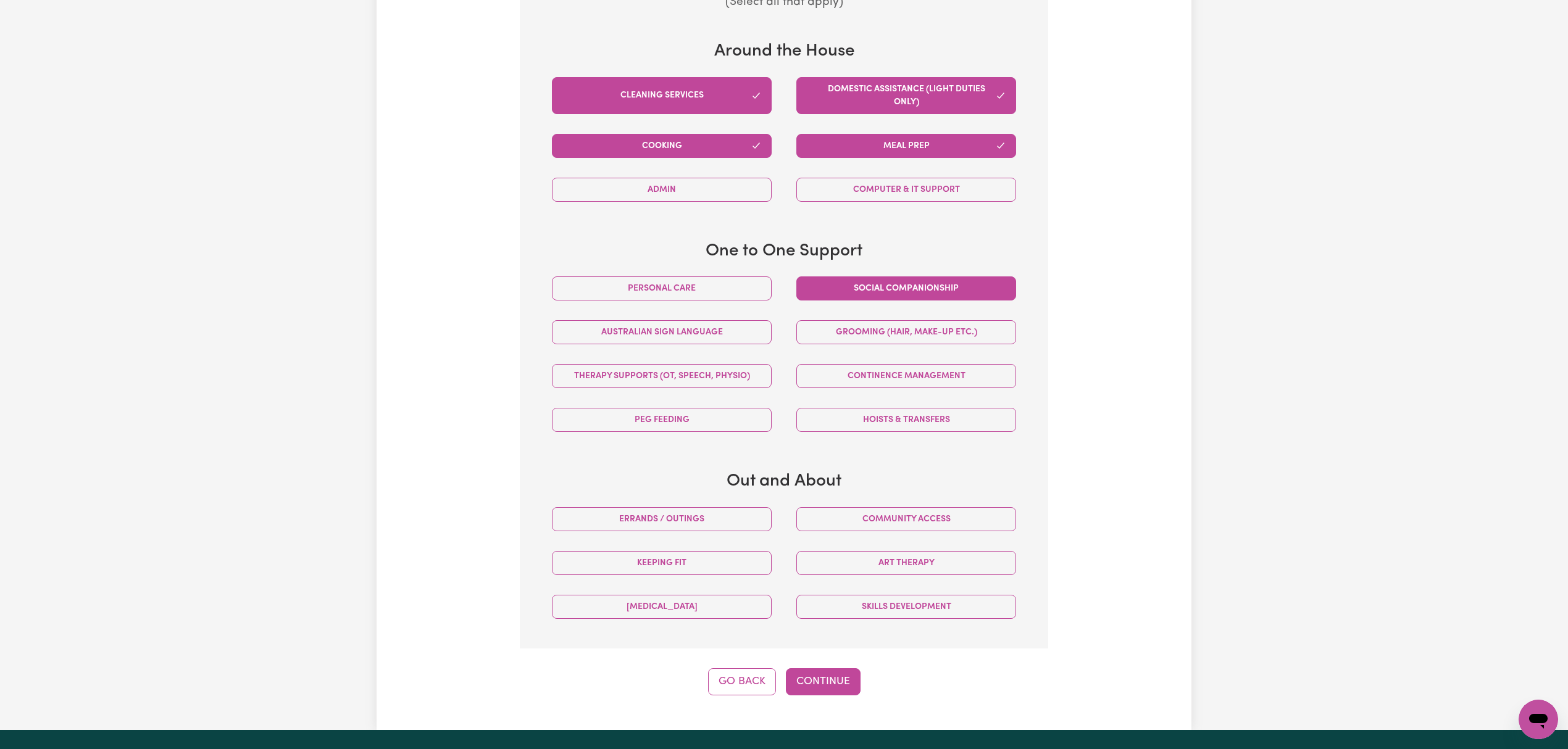
click at [872, 287] on button "Social companionship" at bounding box center [905, 288] width 220 height 24
drag, startPoint x: 722, startPoint y: 513, endPoint x: 782, endPoint y: 553, distance: 72.1
click at [722, 514] on button "Errands / Outings" at bounding box center [661, 519] width 220 height 24
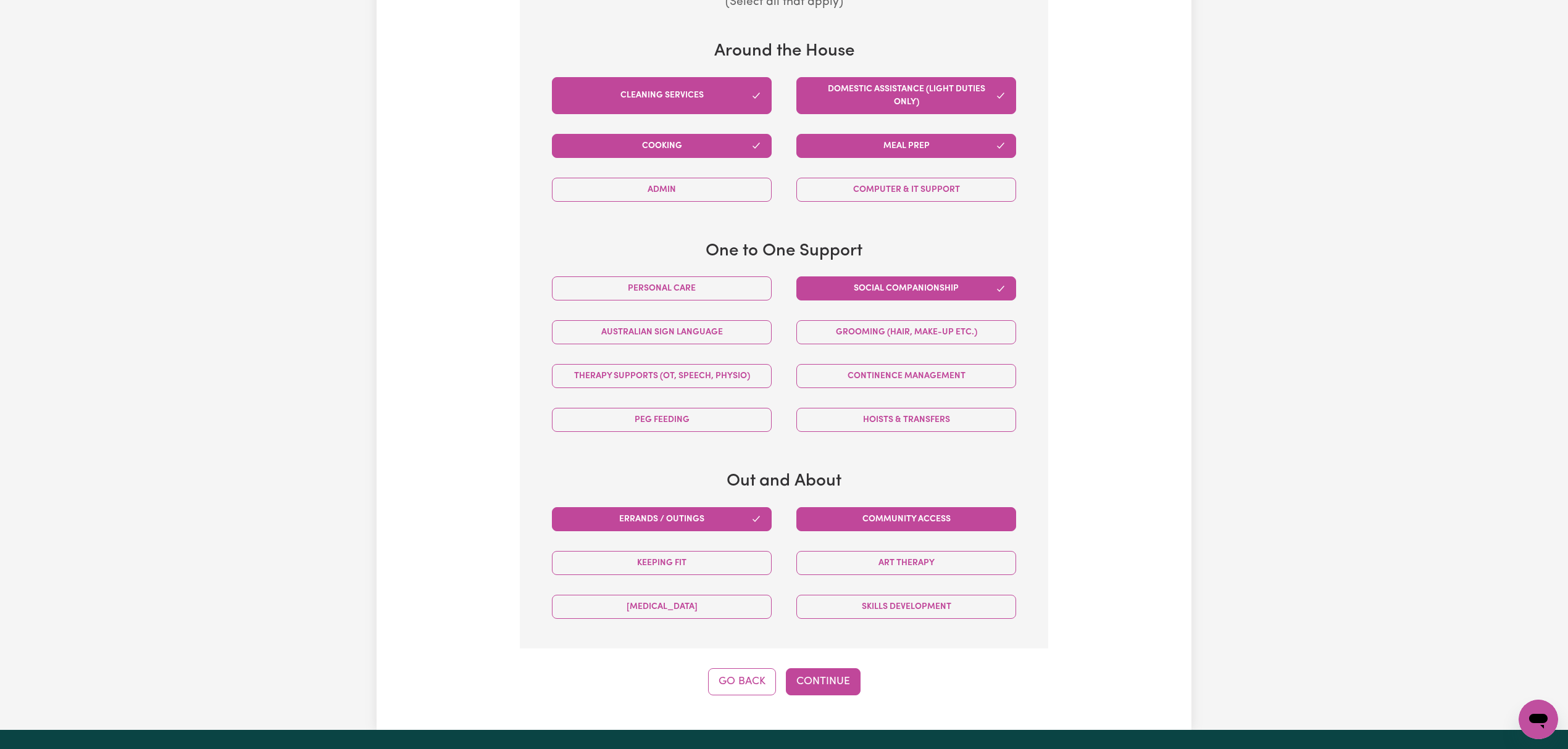
click at [852, 522] on button "Community access" at bounding box center [905, 519] width 220 height 24
click at [840, 672] on div "Step 5 of 11 Sani , tell us about the tasks that the worker will be required to…" at bounding box center [784, 265] width 528 height 860
click at [838, 682] on button "Continue" at bounding box center [823, 682] width 75 height 28
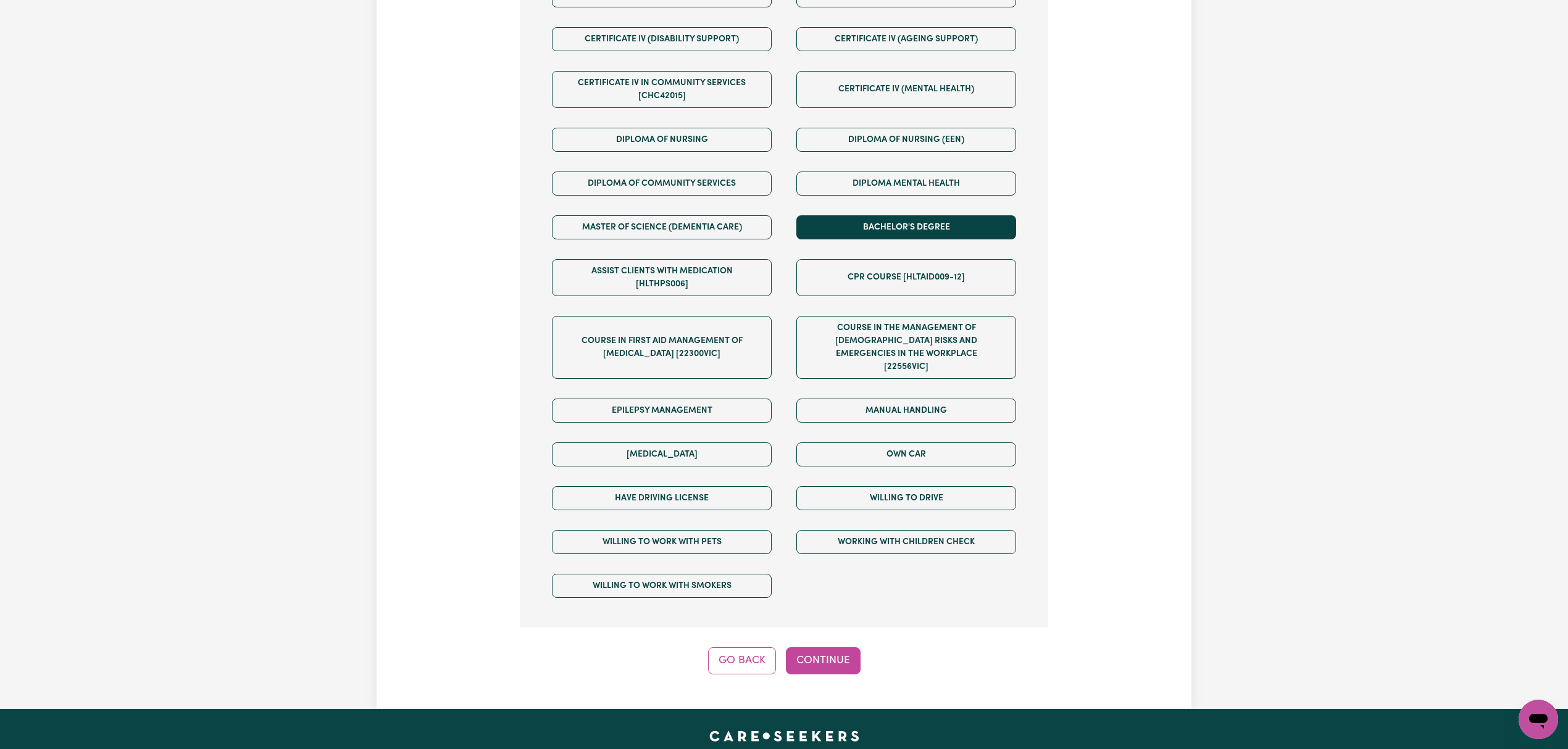
scroll to position [517, 0]
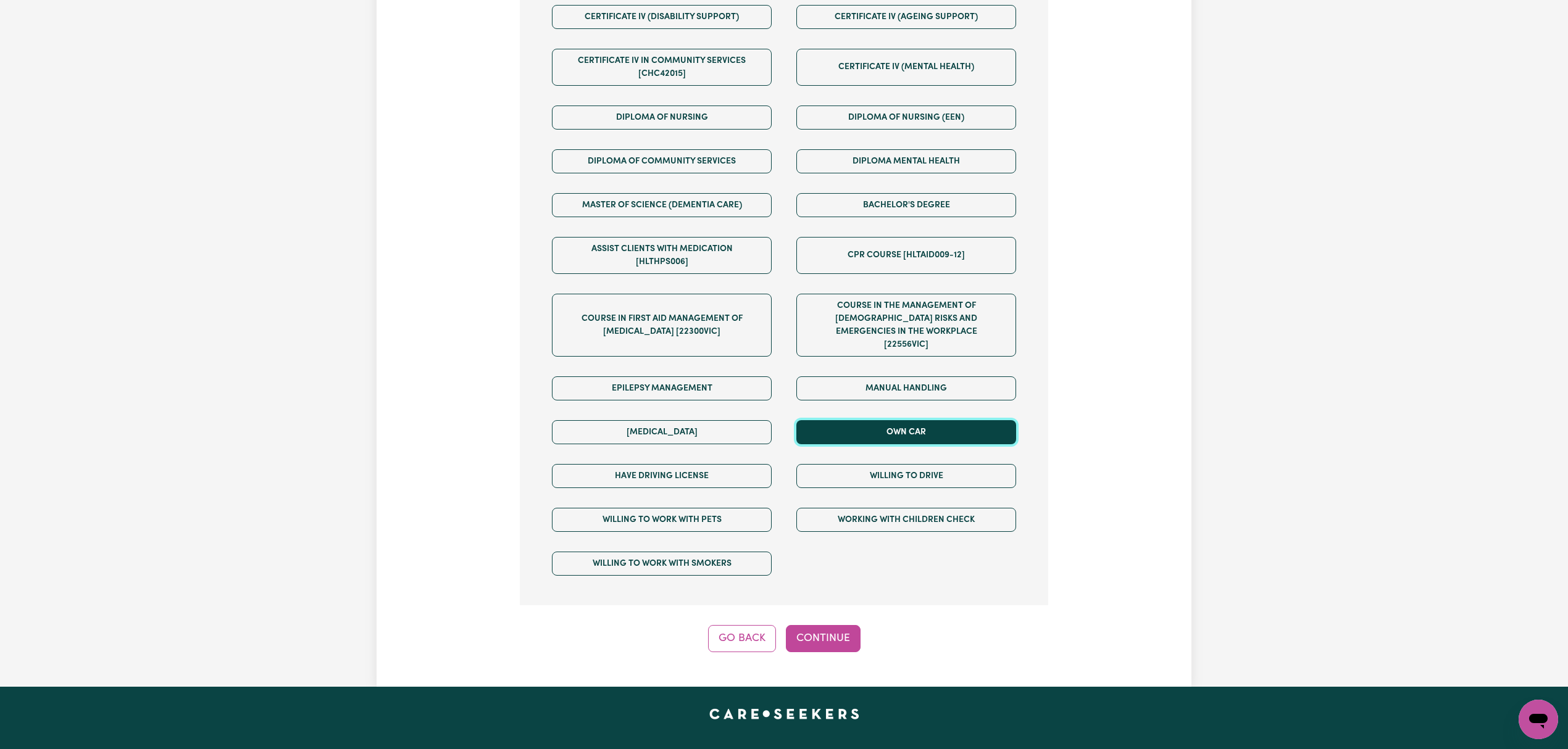
click at [919, 421] on button "Own Car" at bounding box center [905, 432] width 220 height 24
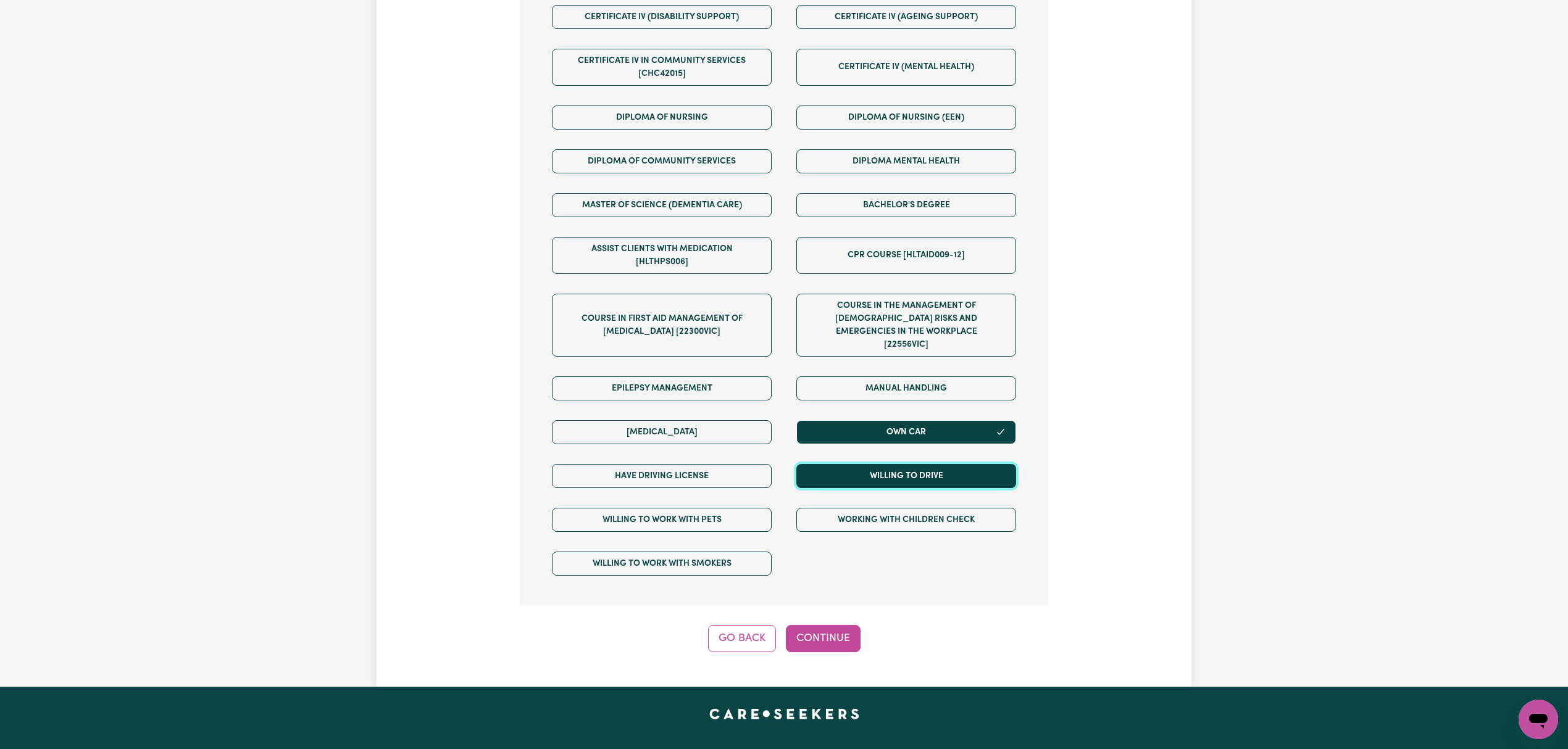
click at [908, 464] on button "Willing to drive" at bounding box center [905, 476] width 220 height 24
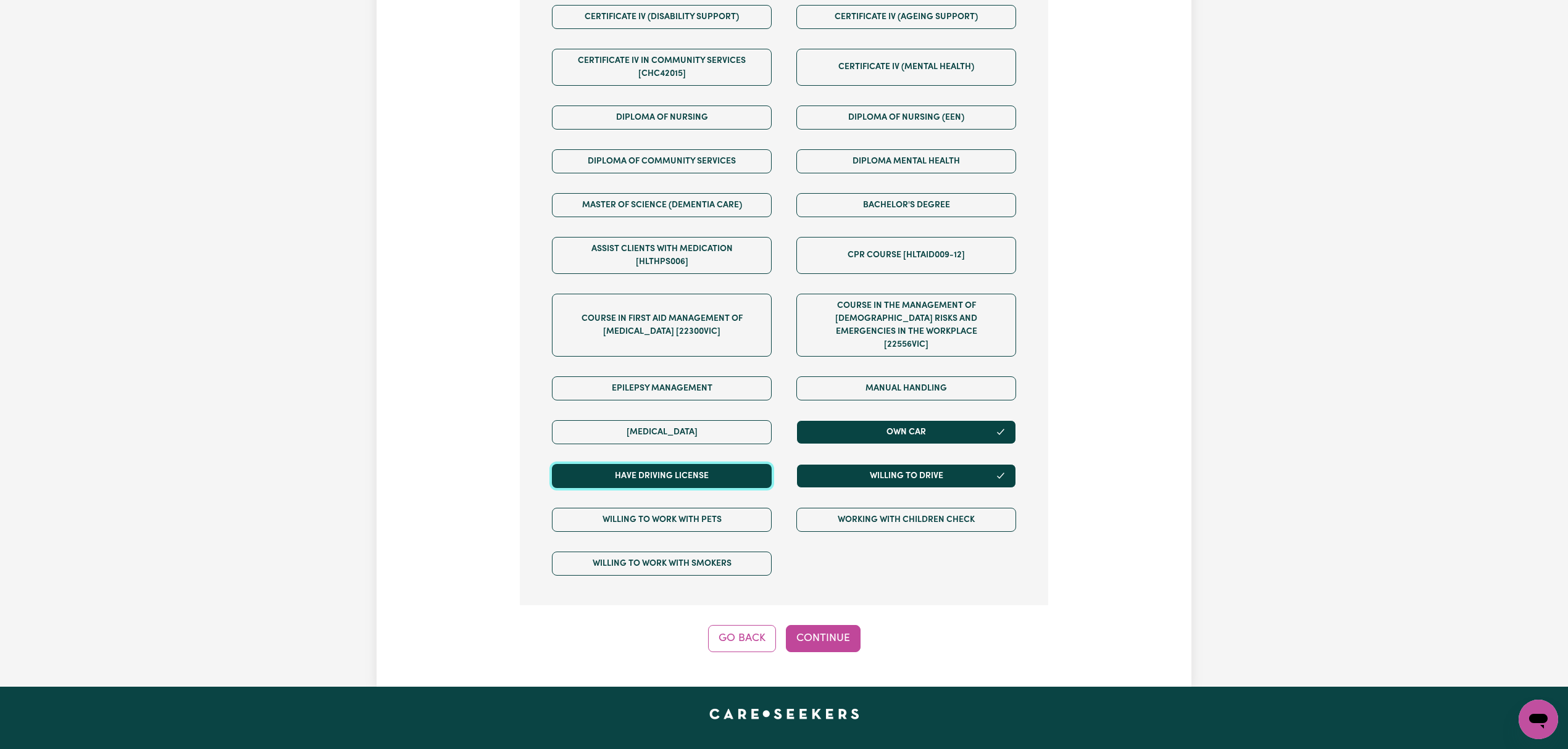
click at [707, 473] on button "Have driving license" at bounding box center [661, 476] width 220 height 24
click at [816, 628] on button "Continue" at bounding box center [823, 639] width 75 height 28
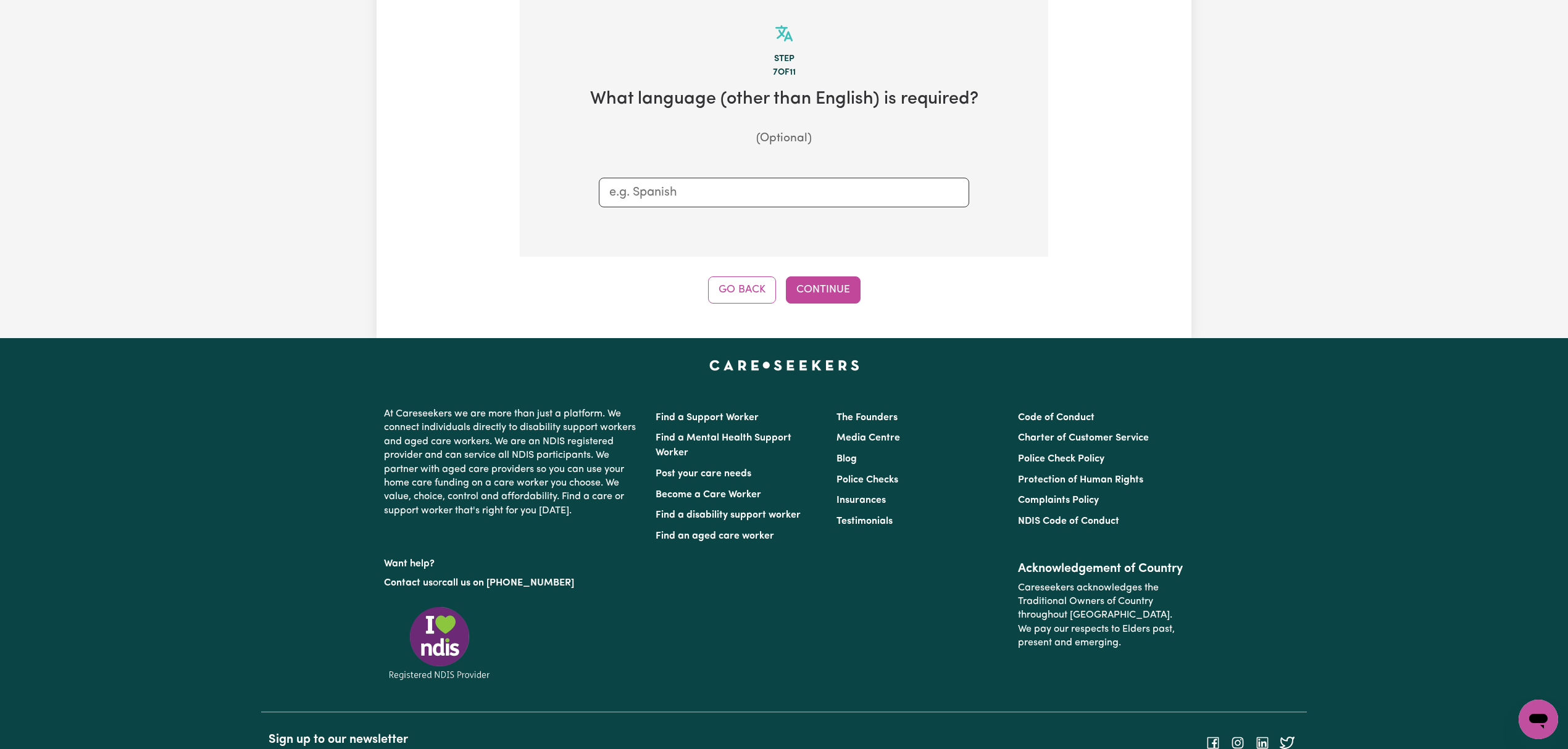
scroll to position [270, 0]
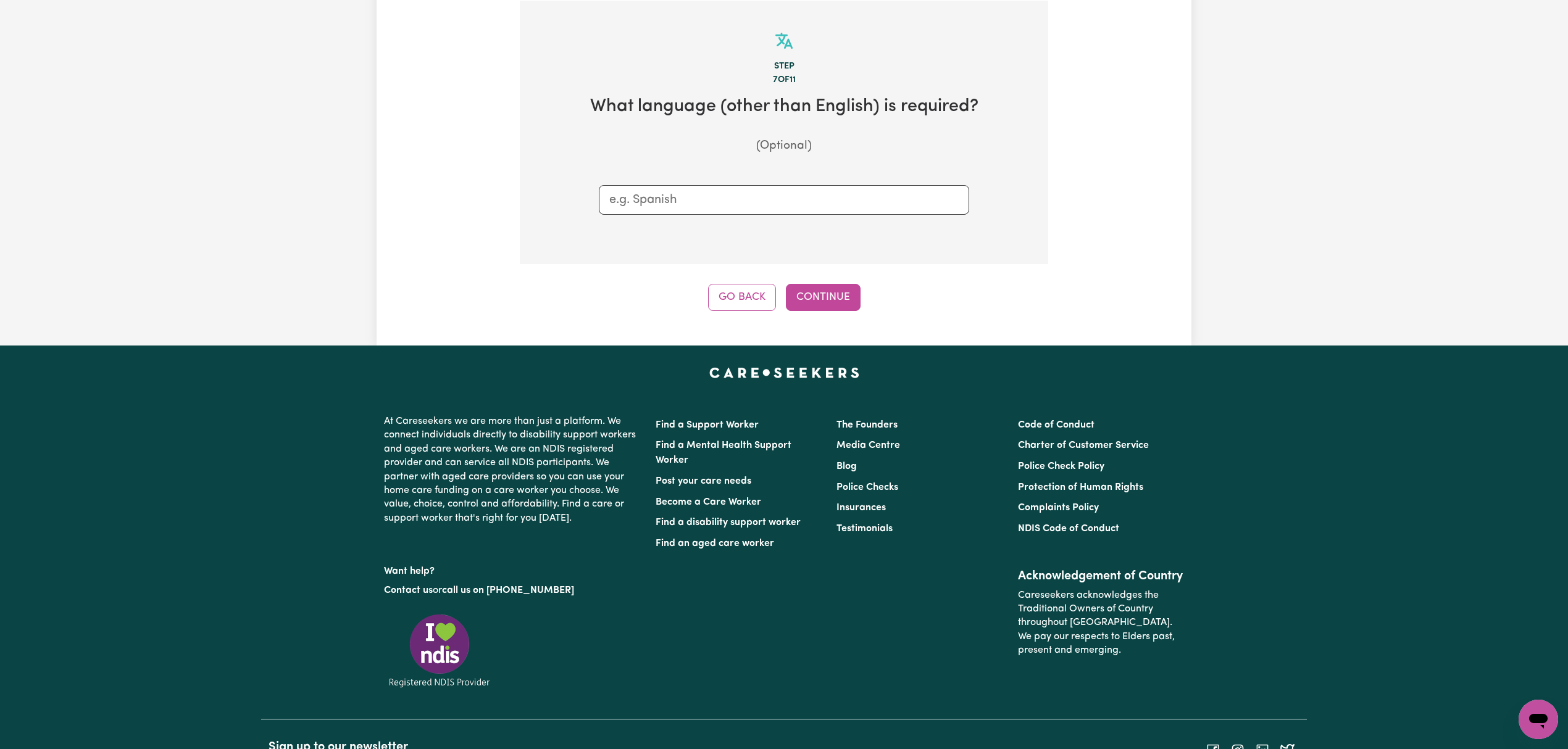
click at [670, 191] on input "text" at bounding box center [784, 199] width 350 height 19
type input "Chinese (Cantonese)"
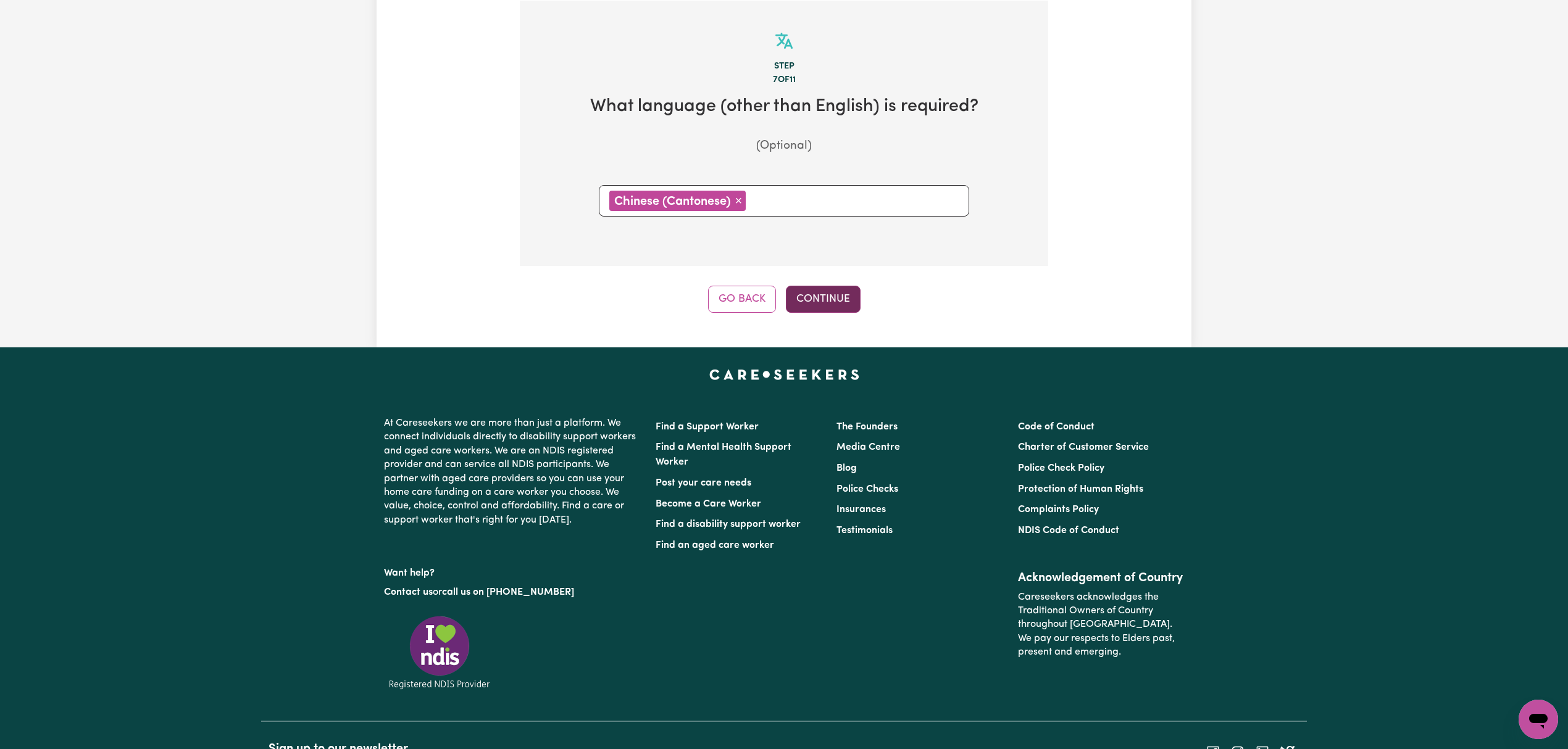
click at [836, 307] on button "Continue" at bounding box center [823, 299] width 75 height 28
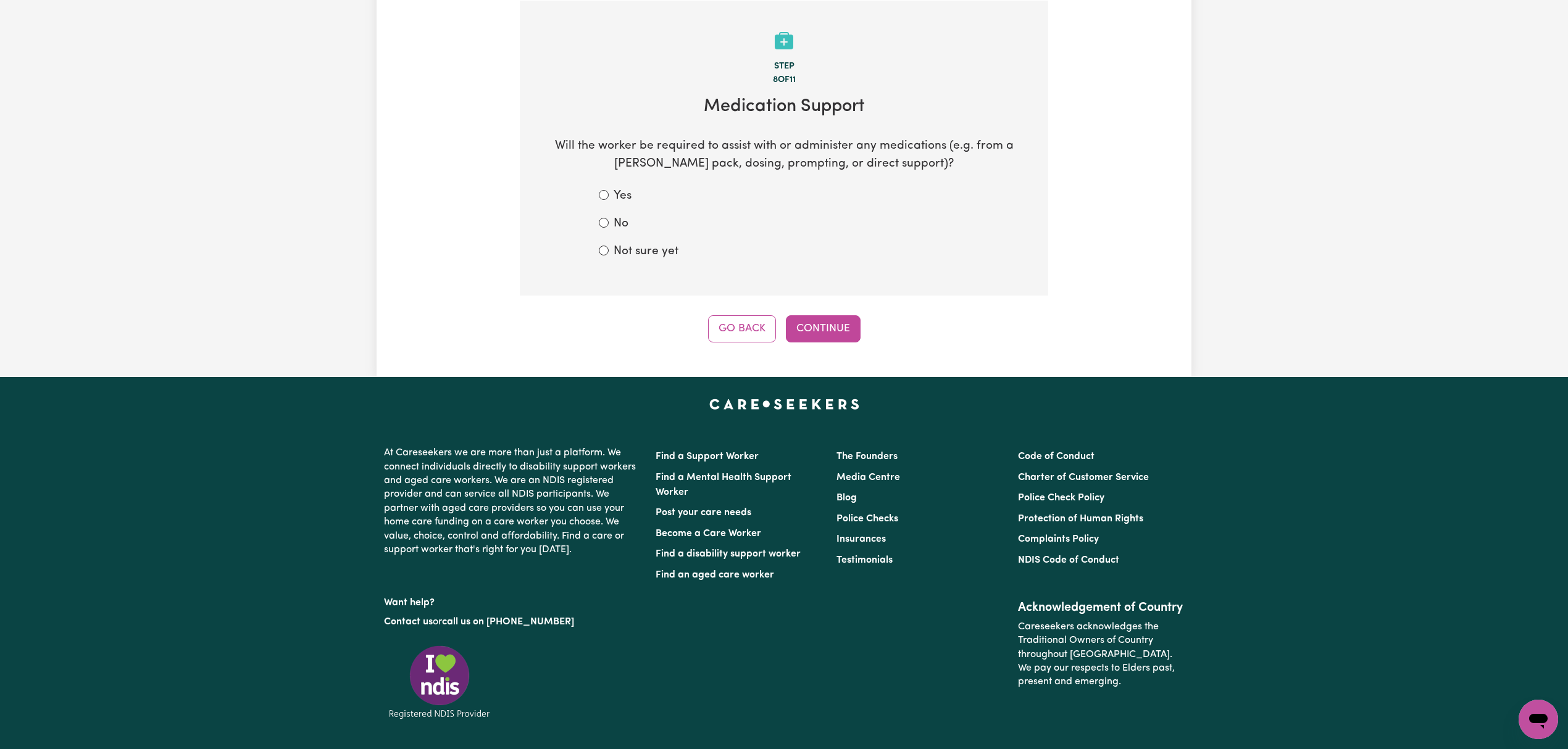
click at [610, 220] on div "No" at bounding box center [784, 224] width 370 height 18
click at [605, 221] on input "No" at bounding box center [603, 222] width 10 height 10
radio input "true"
click at [835, 326] on button "Continue" at bounding box center [823, 329] width 75 height 28
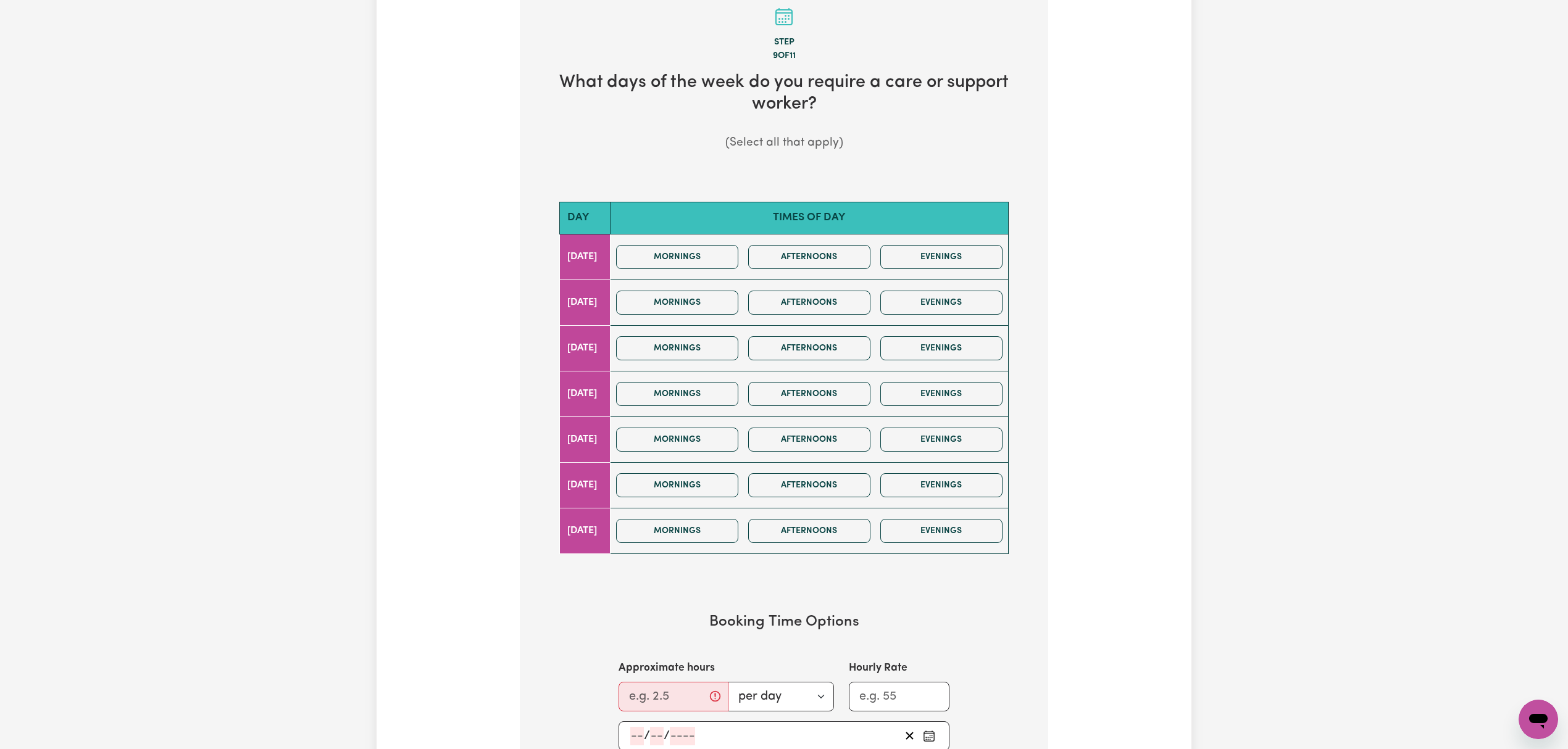
scroll to position [329, 0]
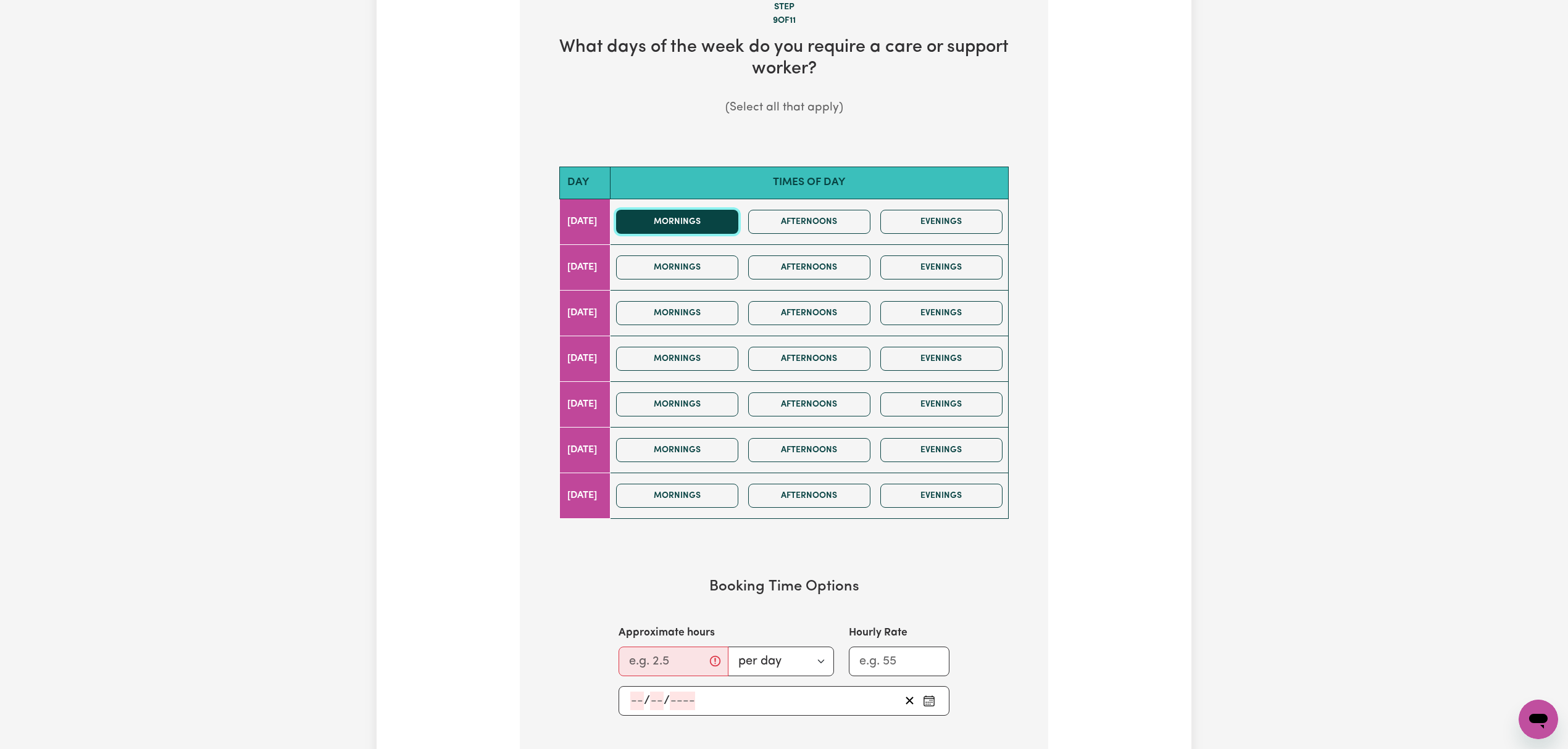
drag, startPoint x: 729, startPoint y: 222, endPoint x: 759, endPoint y: 225, distance: 30.1
click at [731, 221] on button "Mornings" at bounding box center [677, 221] width 122 height 24
click at [824, 228] on button "Afternoons" at bounding box center [808, 221] width 122 height 24
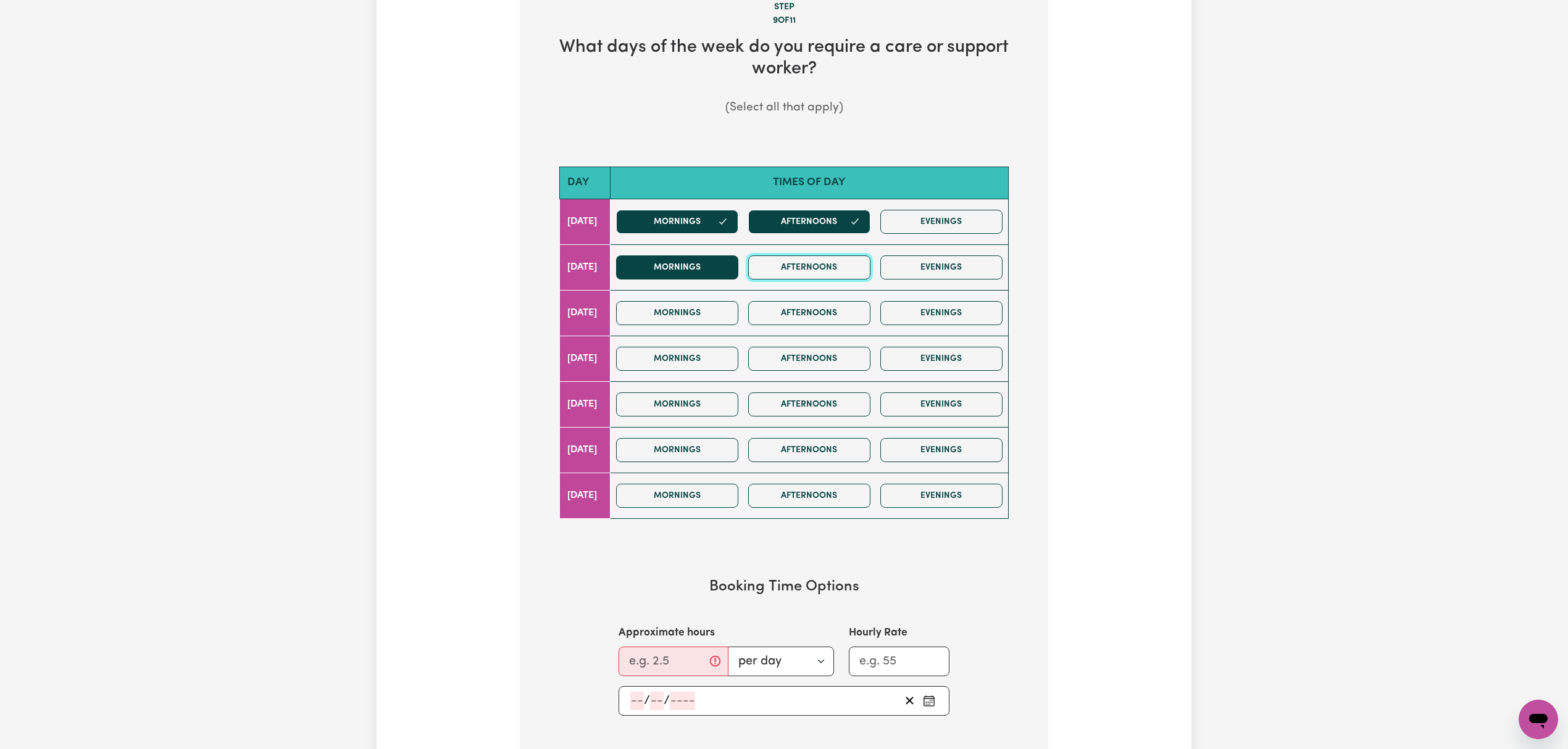
drag, startPoint x: 814, startPoint y: 275, endPoint x: 759, endPoint y: 274, distance: 55.0
click at [809, 275] on button "Afternoons" at bounding box center [808, 267] width 122 height 24
click at [728, 265] on button "Mornings" at bounding box center [677, 267] width 122 height 24
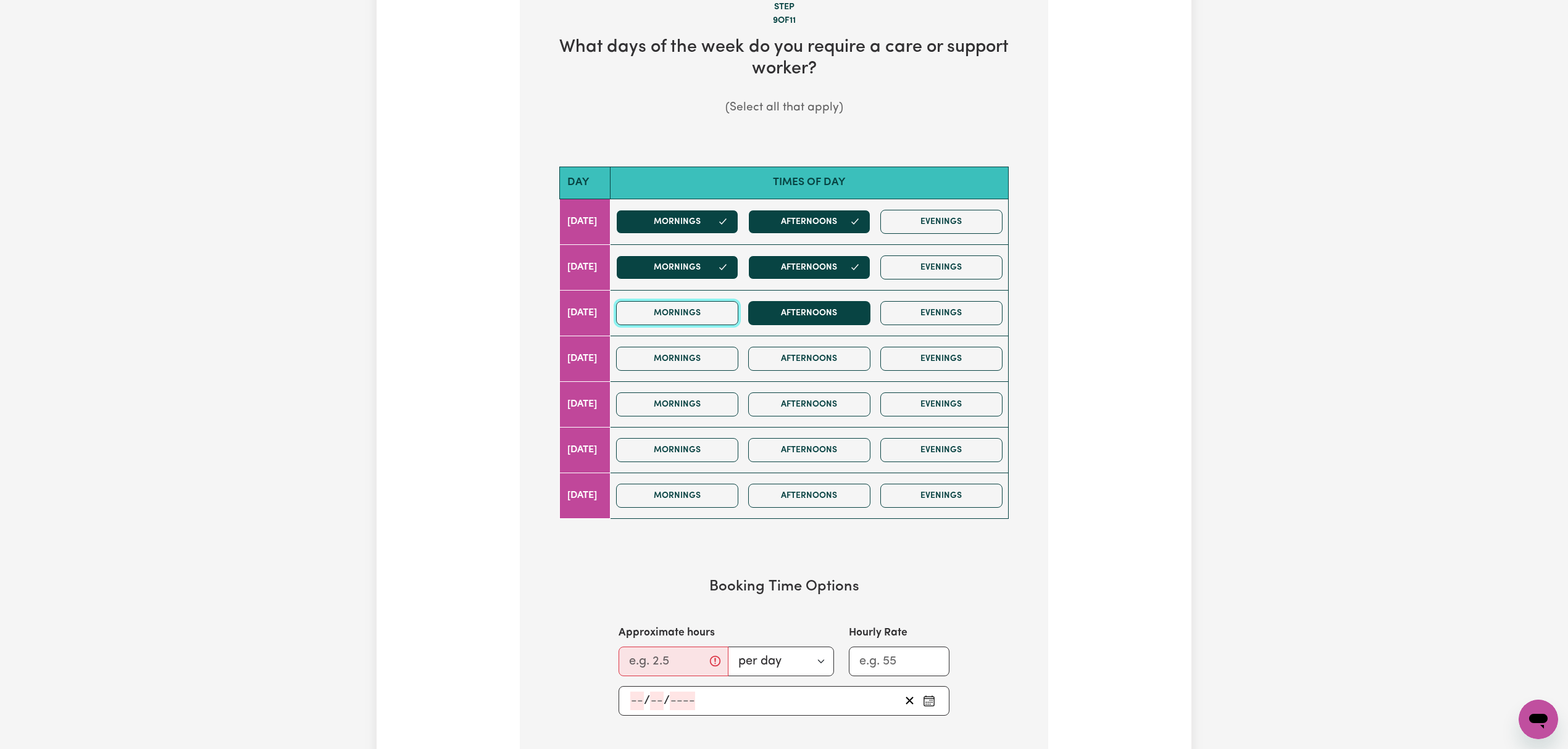
drag, startPoint x: 729, startPoint y: 318, endPoint x: 833, endPoint y: 318, distance: 104.0
click at [732, 318] on button "Mornings" at bounding box center [677, 313] width 122 height 24
click at [838, 318] on button "Afternoons" at bounding box center [808, 313] width 122 height 24
drag, startPoint x: 808, startPoint y: 356, endPoint x: 690, endPoint y: 366, distance: 118.4
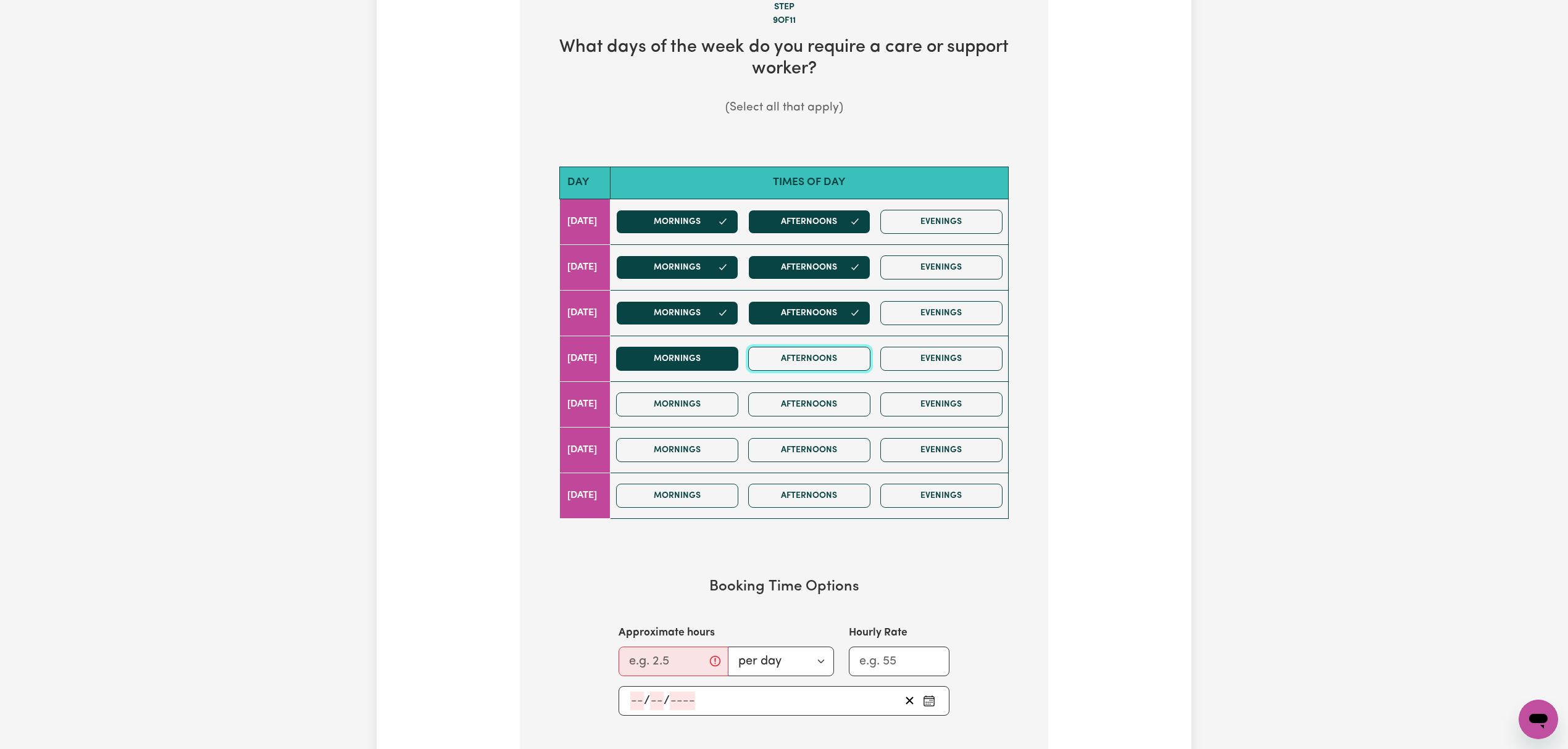
click at [806, 357] on button "Afternoons" at bounding box center [808, 358] width 122 height 24
click at [674, 366] on button "Mornings" at bounding box center [677, 358] width 122 height 24
drag, startPoint x: 704, startPoint y: 408, endPoint x: 817, endPoint y: 421, distance: 113.7
click at [707, 408] on button "Mornings" at bounding box center [677, 404] width 122 height 24
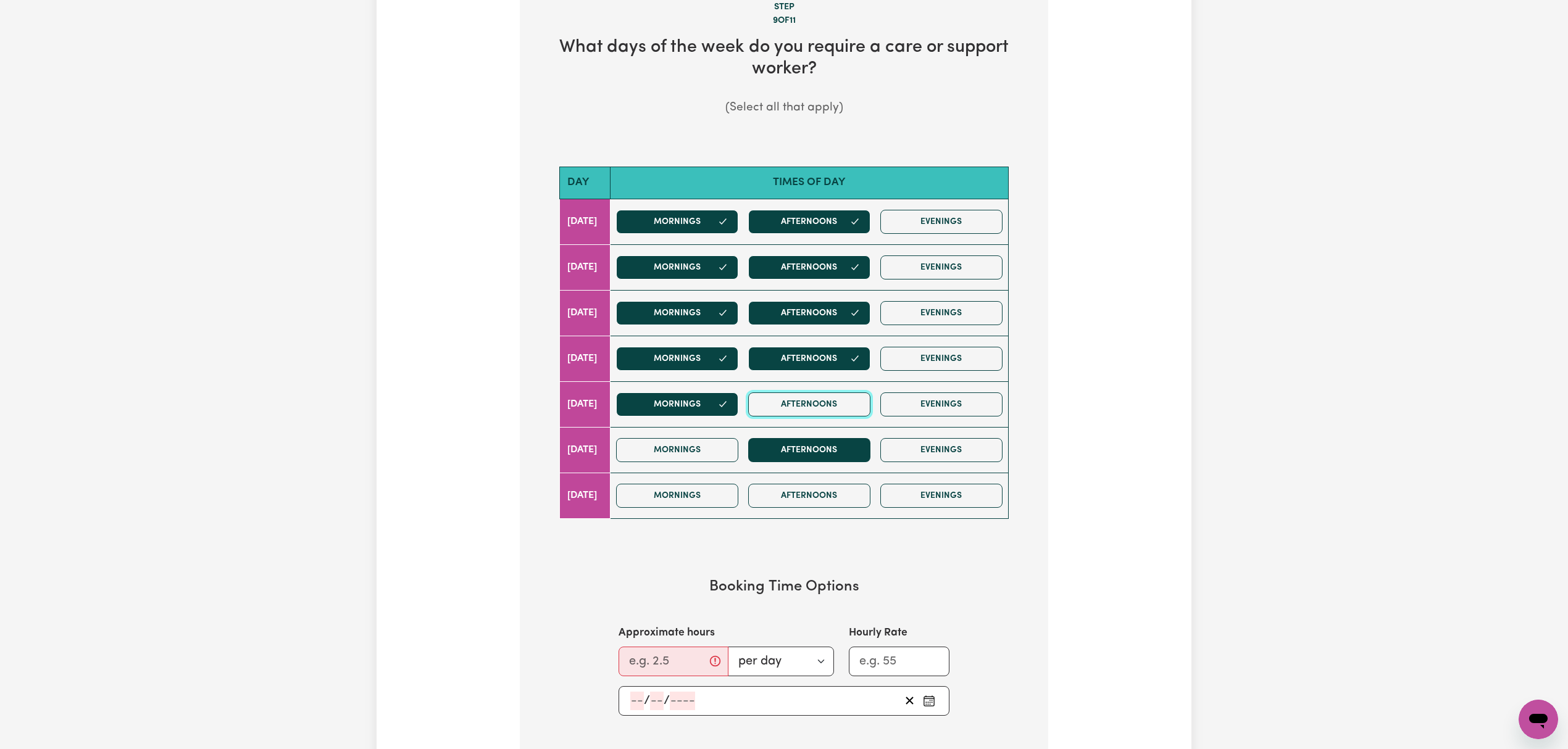
drag, startPoint x: 825, startPoint y: 413, endPoint x: 814, endPoint y: 447, distance: 35.7
click at [825, 411] on button "Afternoons" at bounding box center [808, 404] width 122 height 24
click at [810, 460] on button "Afternoons" at bounding box center [808, 450] width 122 height 24
click at [707, 455] on button "Mornings" at bounding box center [677, 450] width 122 height 24
click at [721, 485] on div "Mornings Afternoons Evenings" at bounding box center [809, 495] width 397 height 44
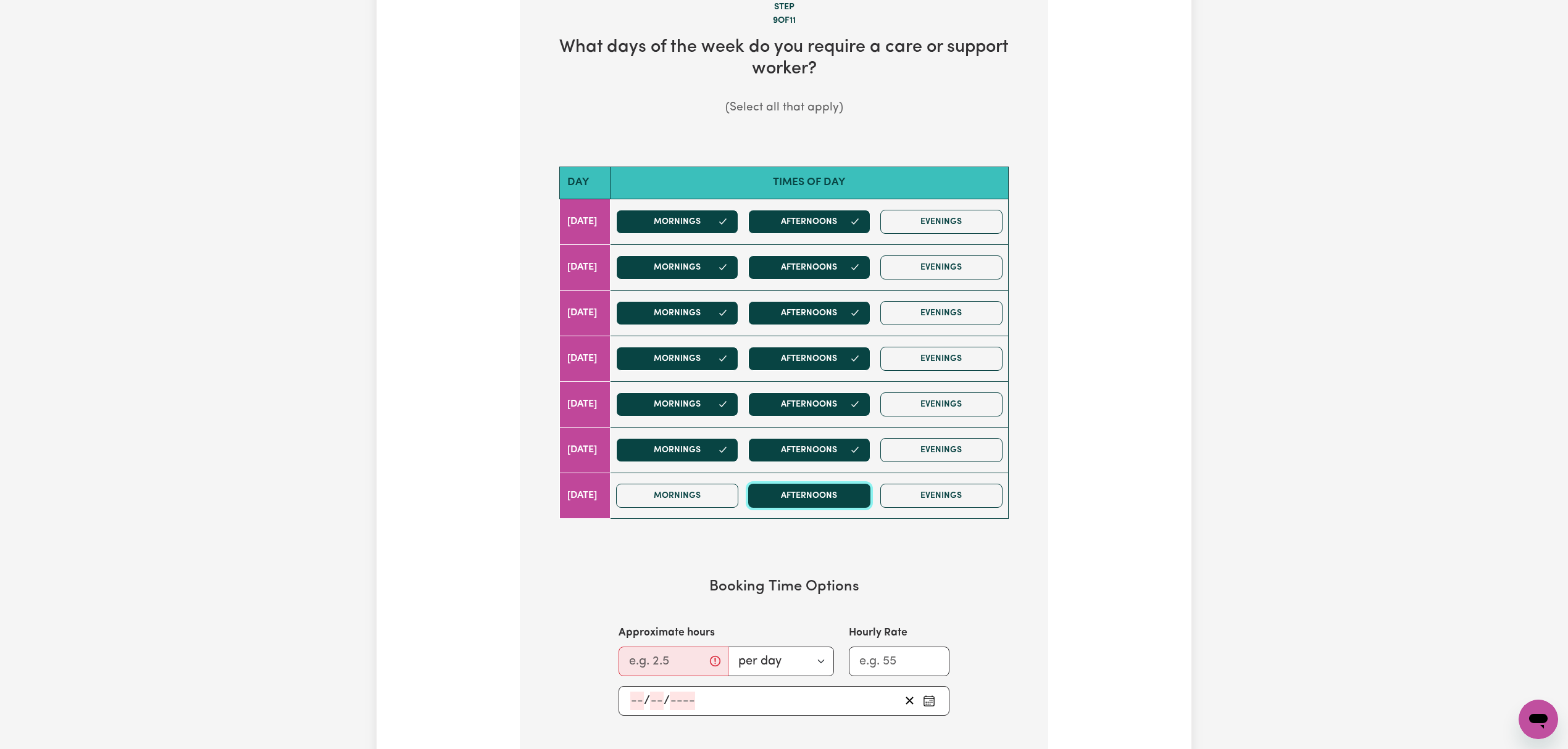
click at [834, 495] on button "Afternoons" at bounding box center [808, 495] width 122 height 24
click at [688, 507] on button "Mornings" at bounding box center [677, 495] width 122 height 24
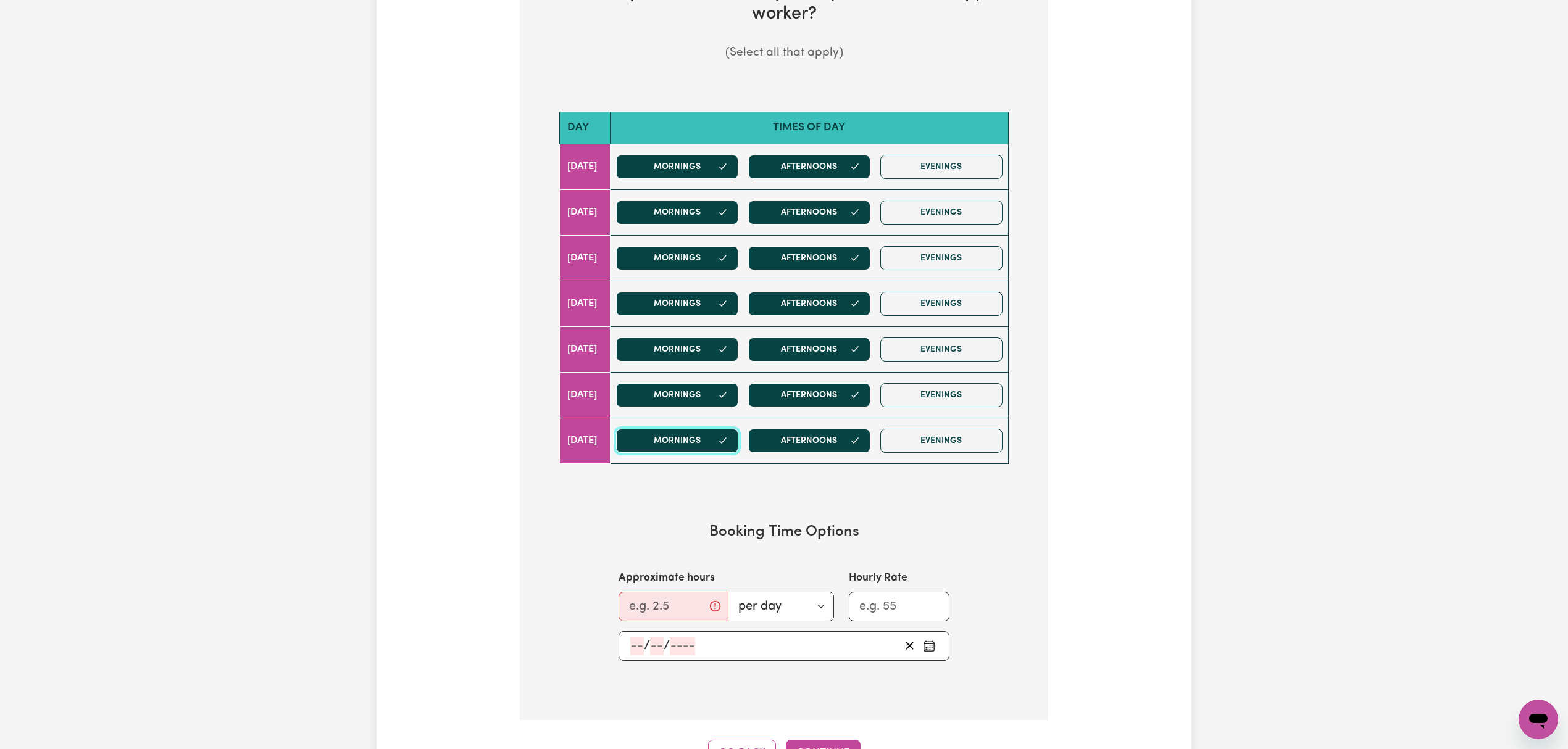
scroll to position [494, 0]
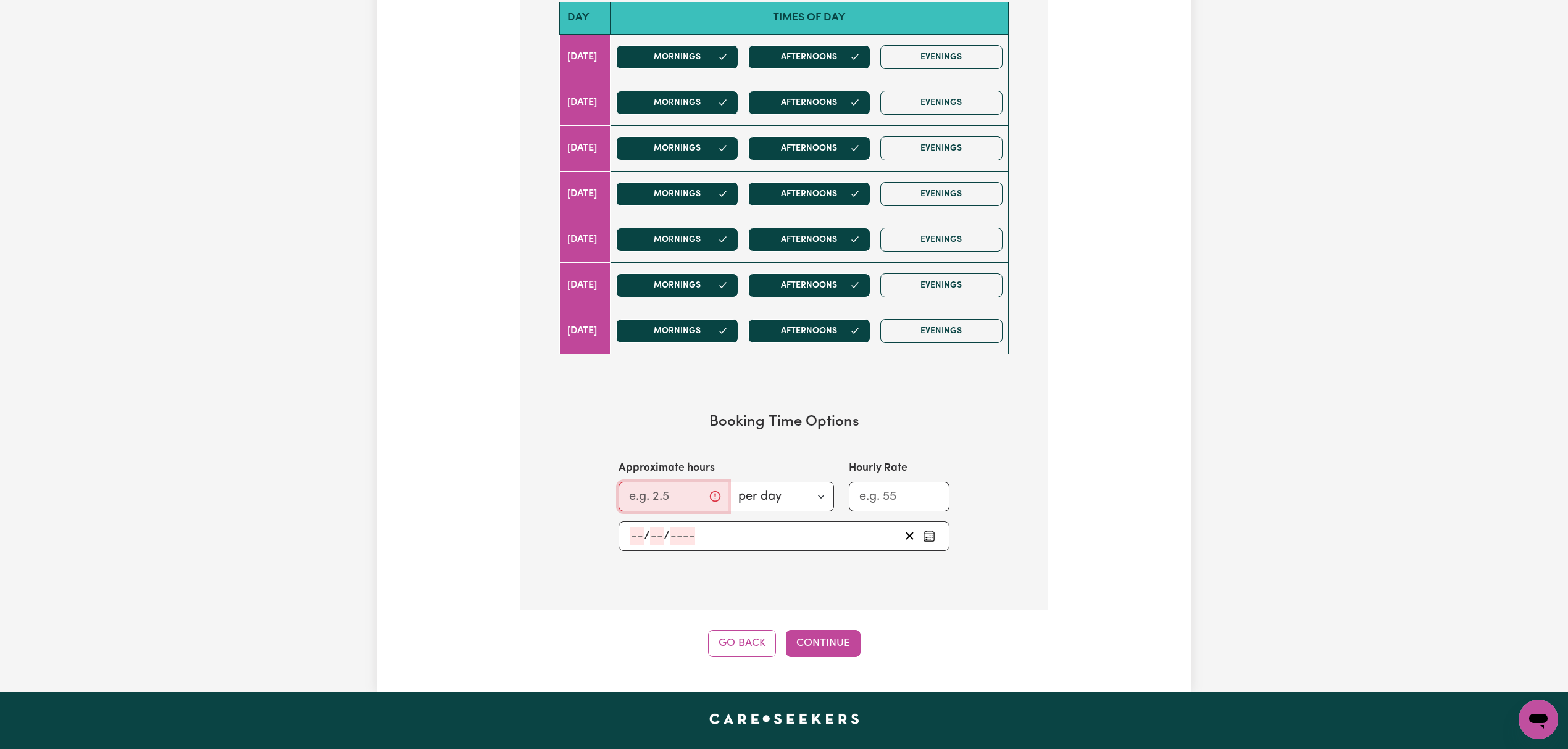
click at [677, 505] on input "Approximate hours" at bounding box center [673, 496] width 110 height 29
type input "8"
click at [855, 534] on div "/ /" at bounding box center [764, 536] width 271 height 19
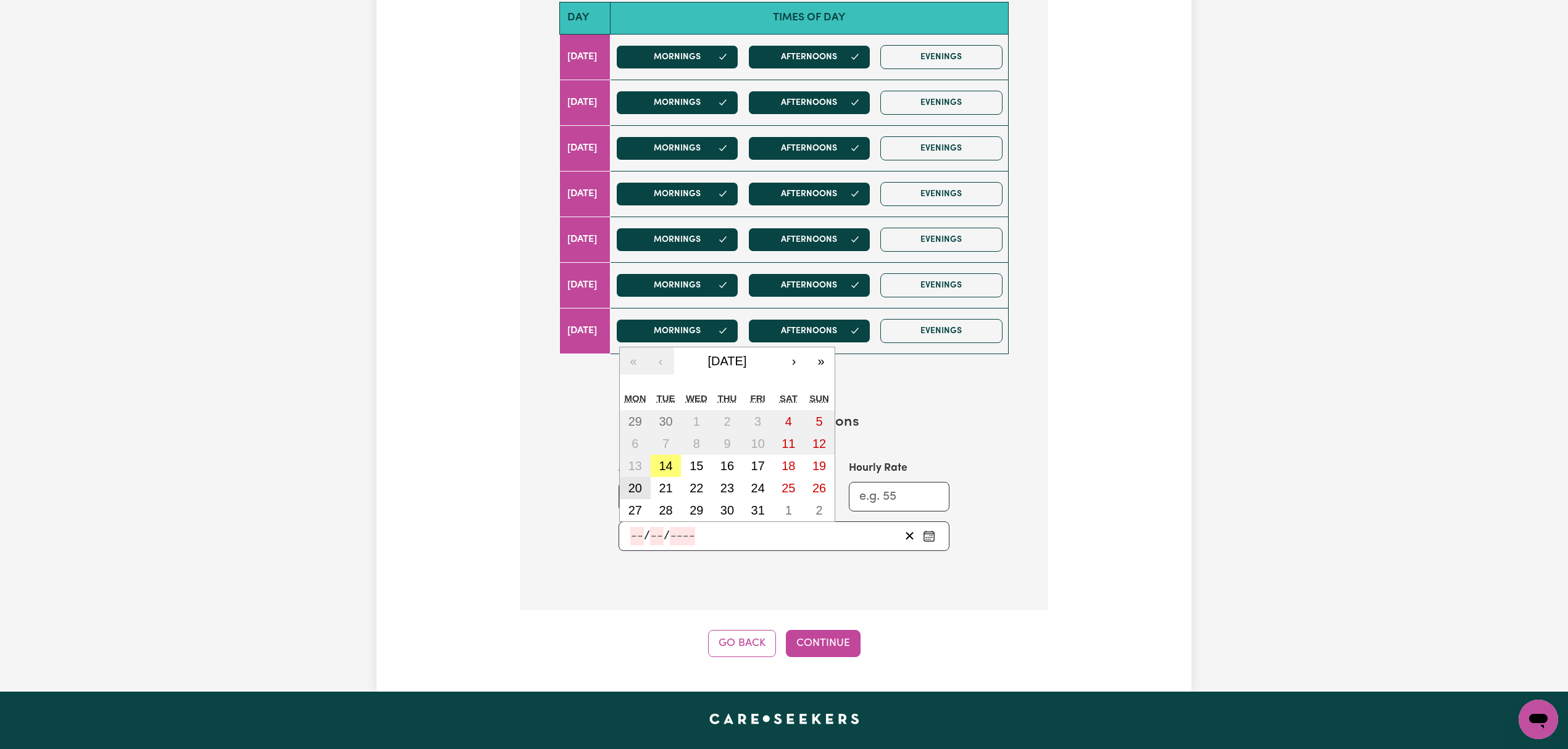
click at [638, 495] on abbr "20" at bounding box center [634, 487] width 13 height 13
type input "[DATE]"
type input "20"
type input "10"
type input "2025"
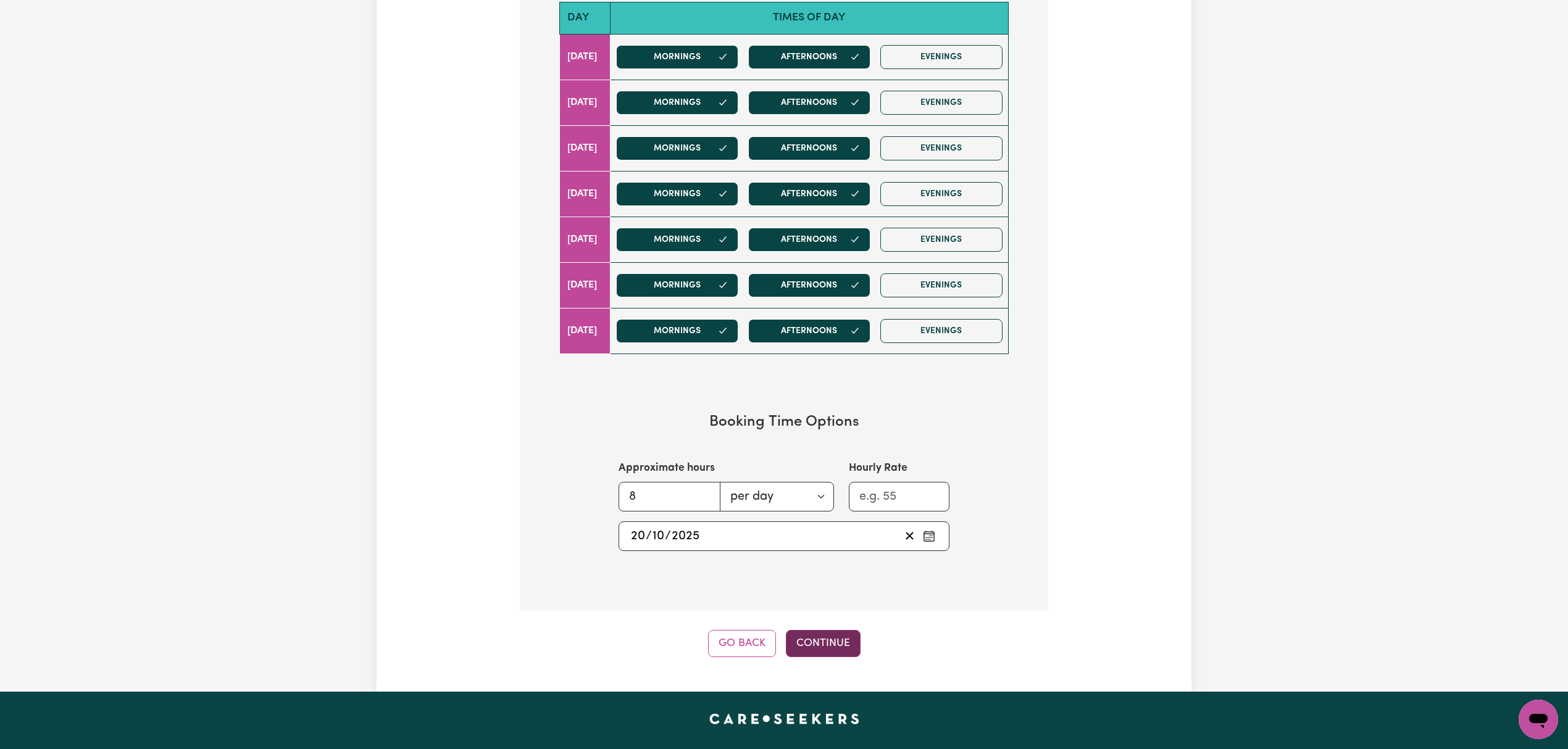
click at [805, 648] on button "Continue" at bounding box center [823, 644] width 75 height 28
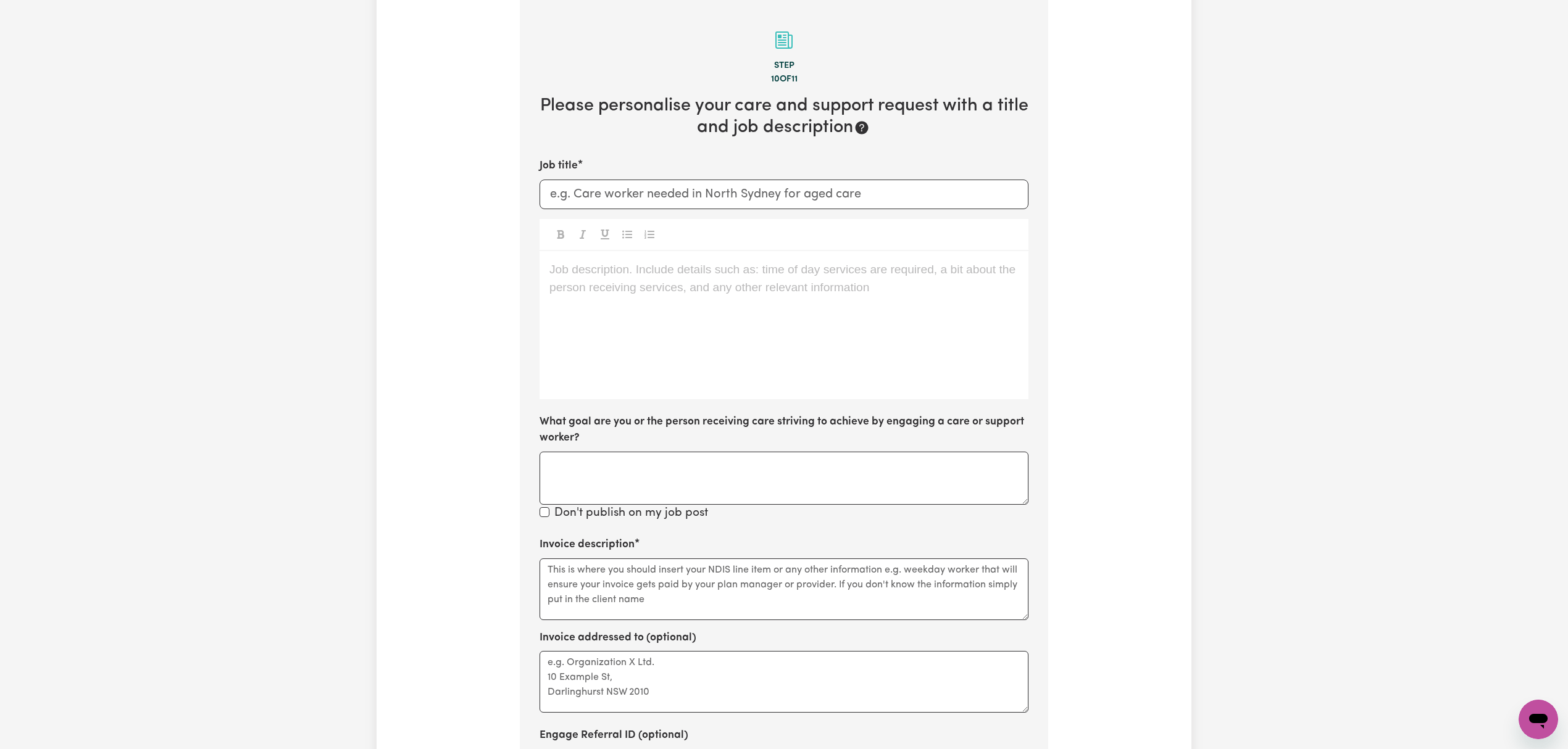
scroll to position [270, 0]
click at [634, 190] on input "Job title" at bounding box center [784, 195] width 489 height 29
paste input "[DEMOGRAPHIC_DATA] Support Worker Needed in [GEOGRAPHIC_DATA], [GEOGRAPHIC_DATA]"
type input "[DEMOGRAPHIC_DATA] Support Worker Needed in [GEOGRAPHIC_DATA], [GEOGRAPHIC_DATA]"
click at [574, 308] on div "Job description. Include details such as: time of day services are required, a …" at bounding box center [784, 326] width 489 height 149
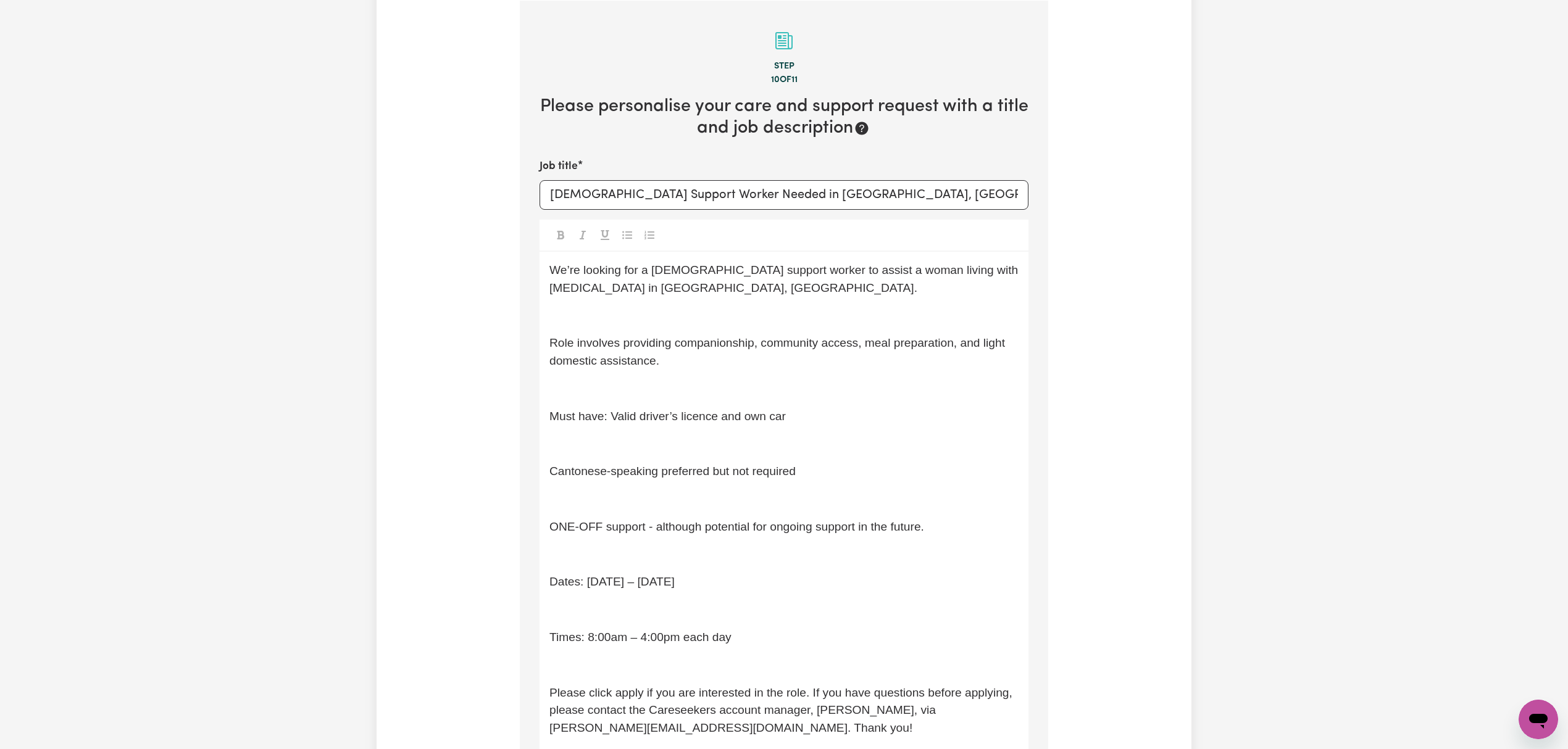
click at [595, 384] on p "﻿" at bounding box center [784, 389] width 469 height 18
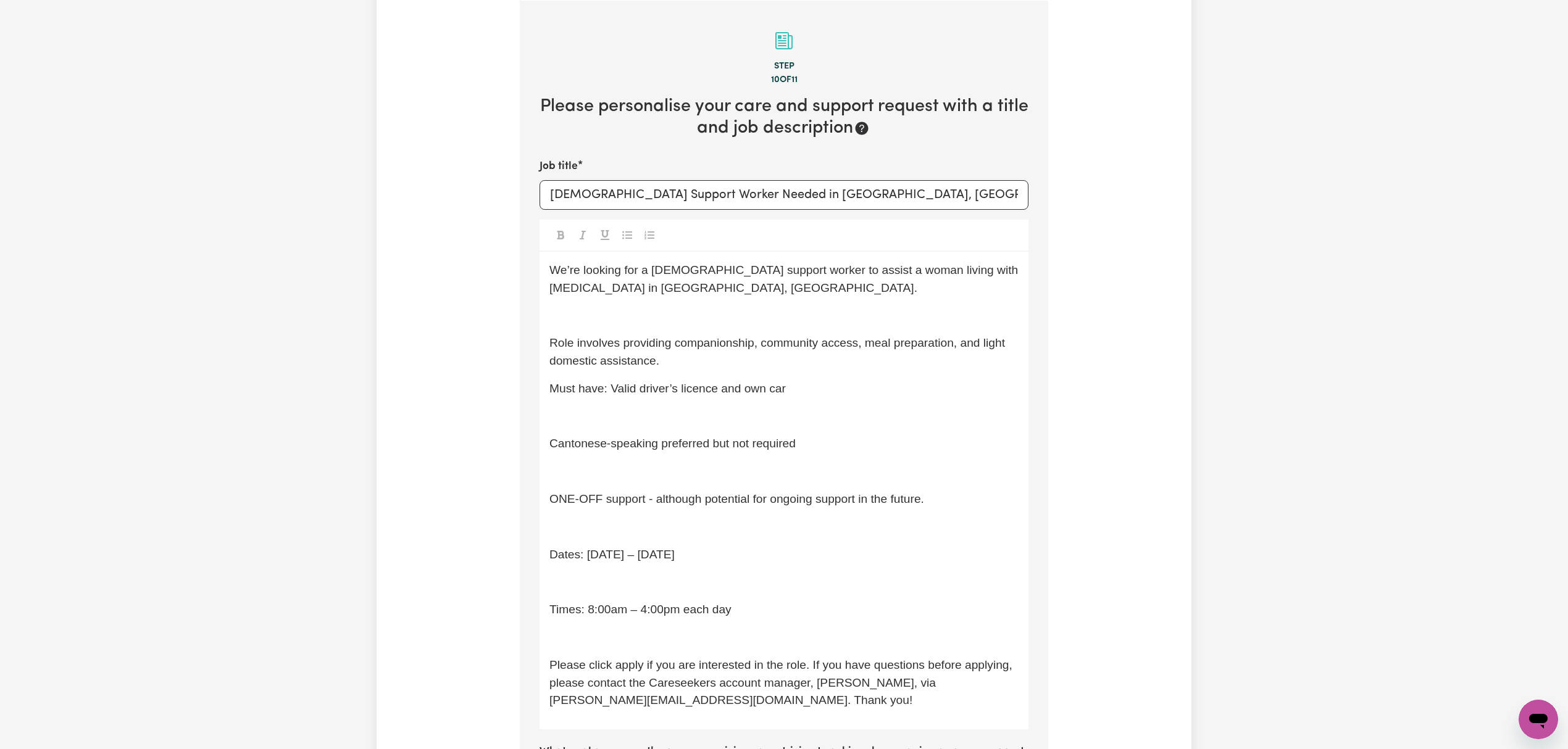
drag, startPoint x: 642, startPoint y: 311, endPoint x: 639, endPoint y: 316, distance: 5.8
click at [640, 312] on p "﻿" at bounding box center [784, 316] width 469 height 18
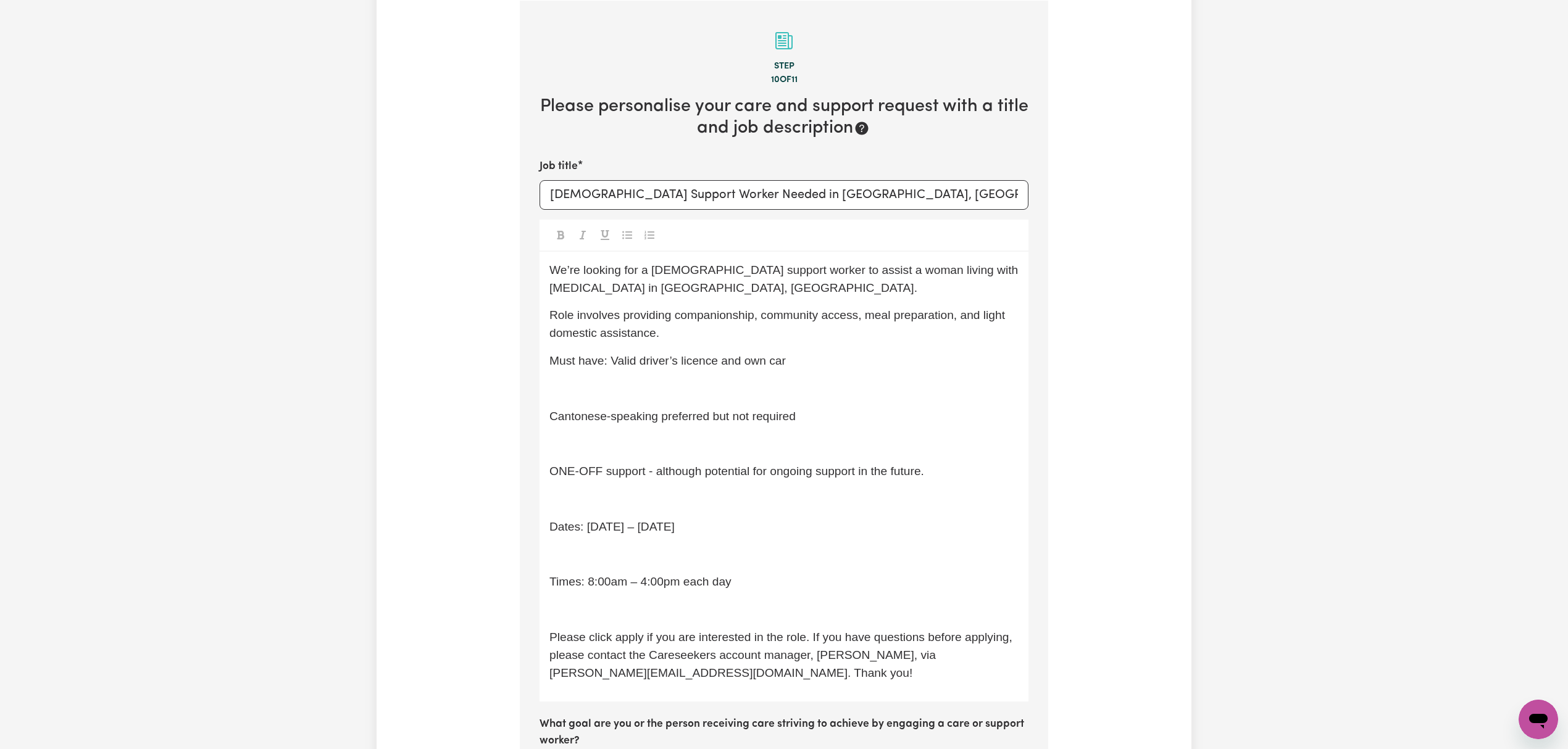
click at [598, 388] on p "﻿" at bounding box center [784, 389] width 469 height 18
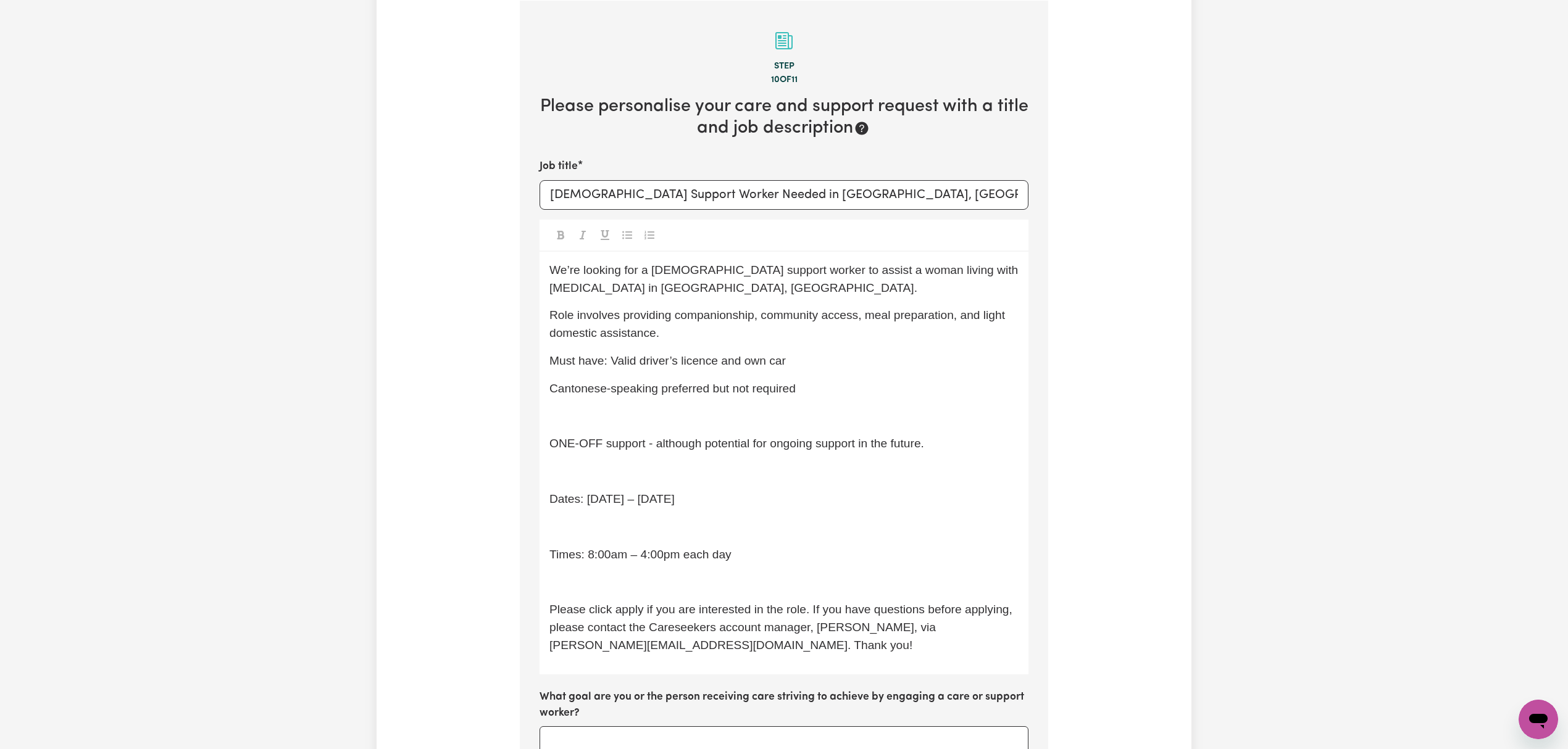
click at [592, 410] on p "﻿" at bounding box center [784, 417] width 469 height 18
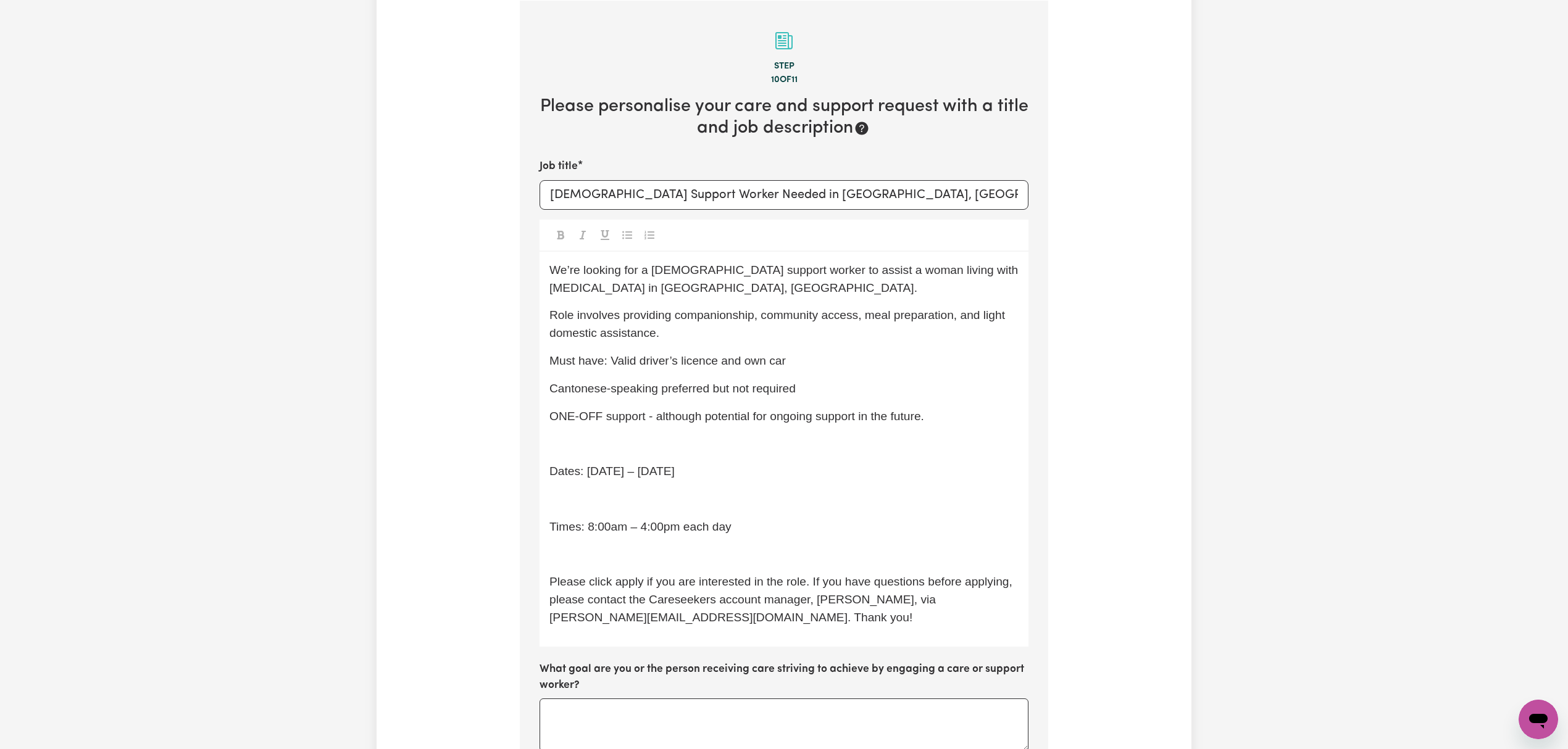
click at [583, 431] on div "We’re looking for a [DEMOGRAPHIC_DATA] support worker to assist a woman living …" at bounding box center [784, 449] width 489 height 395
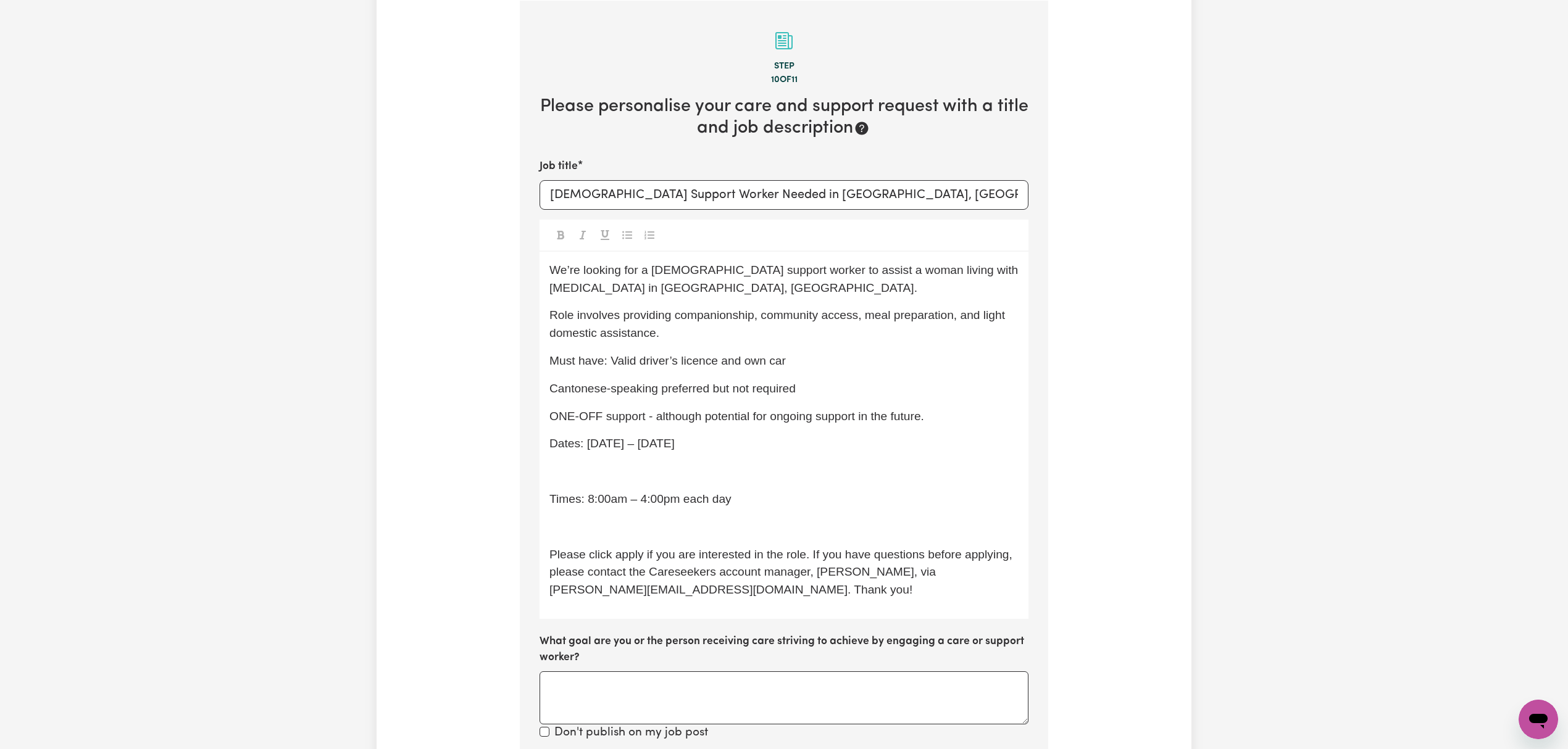
click at [583, 465] on p "﻿" at bounding box center [784, 471] width 469 height 18
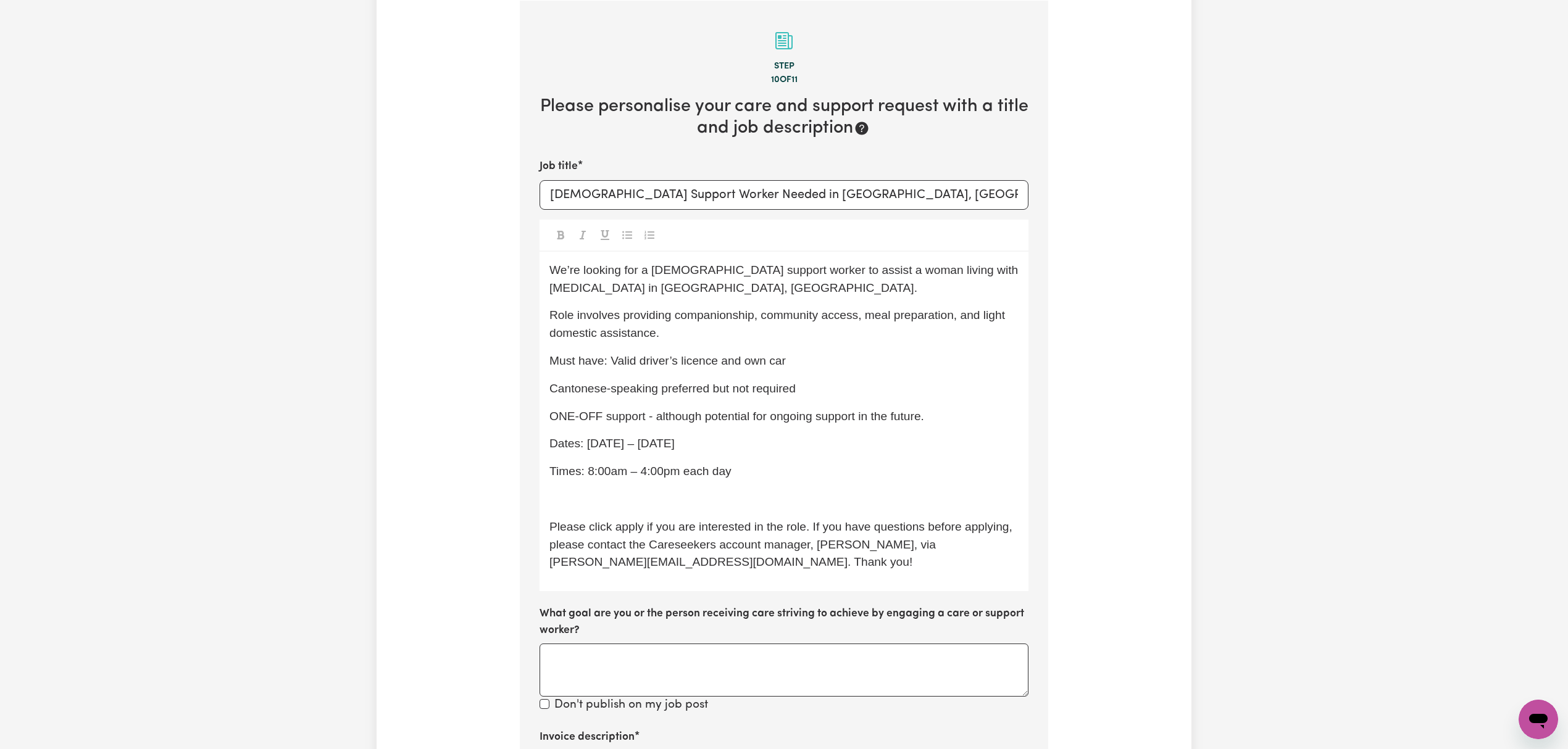
click at [583, 494] on p "﻿" at bounding box center [784, 500] width 469 height 18
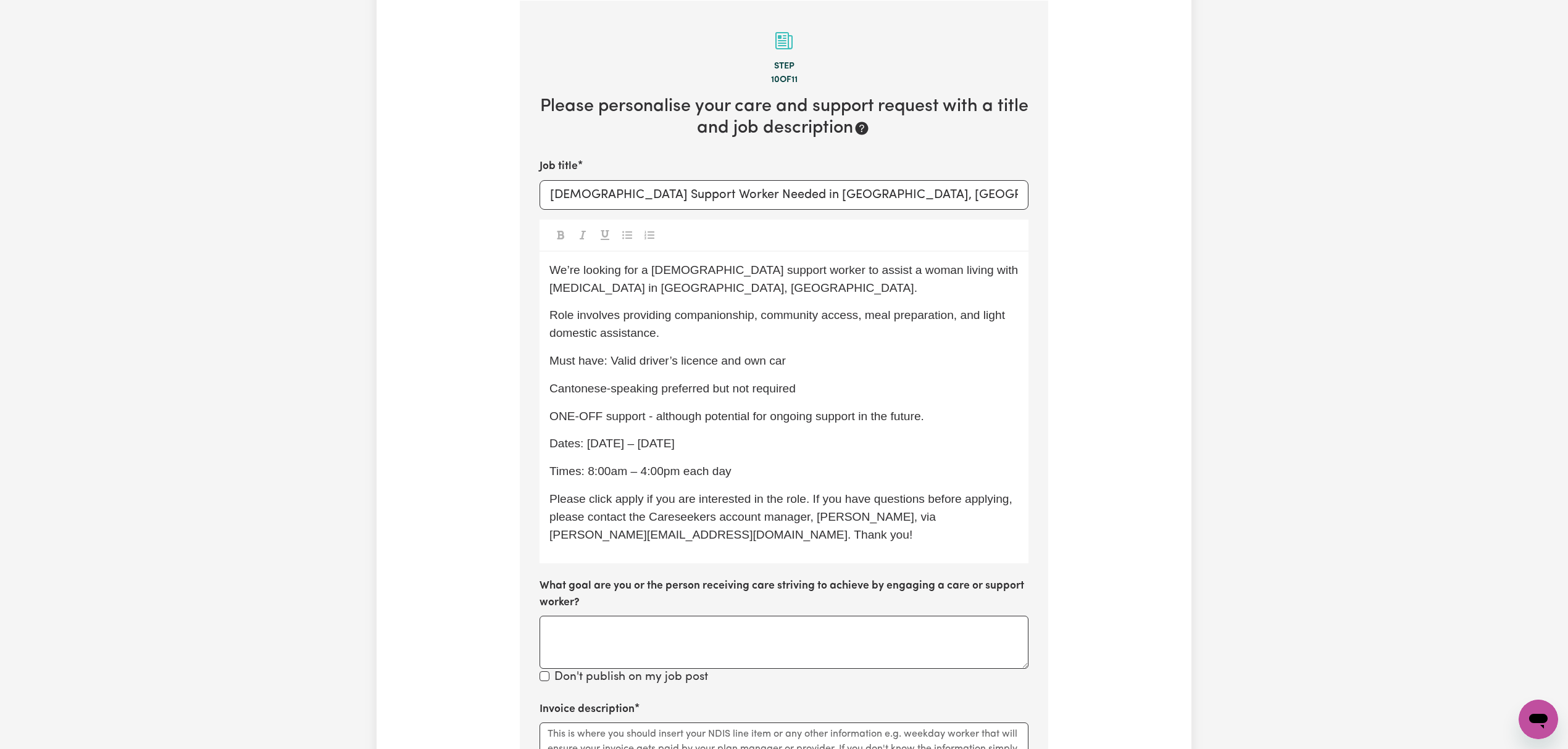
click at [598, 443] on span "Dates: [DATE] – [DATE]" at bounding box center [612, 443] width 125 height 13
click at [615, 442] on span "Dates: 20th – [DATE]" at bounding box center [605, 443] width 111 height 13
click at [674, 447] on span "Dates: [DATE] – [DATE]" at bounding box center [612, 443] width 125 height 13
click at [674, 445] on span "Dates: [DATE] – [DATE]" at bounding box center [612, 443] width 125 height 13
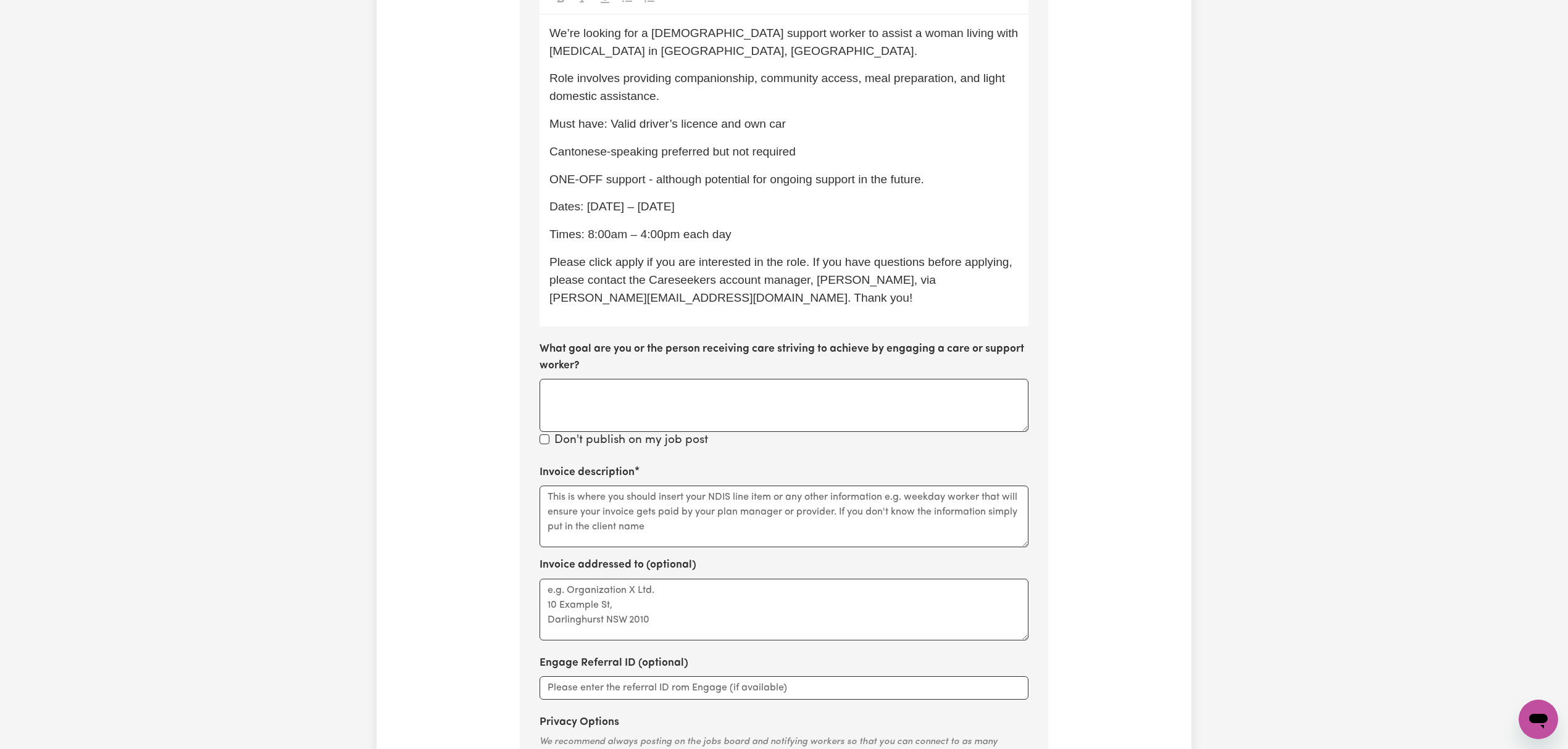
scroll to position [517, 0]
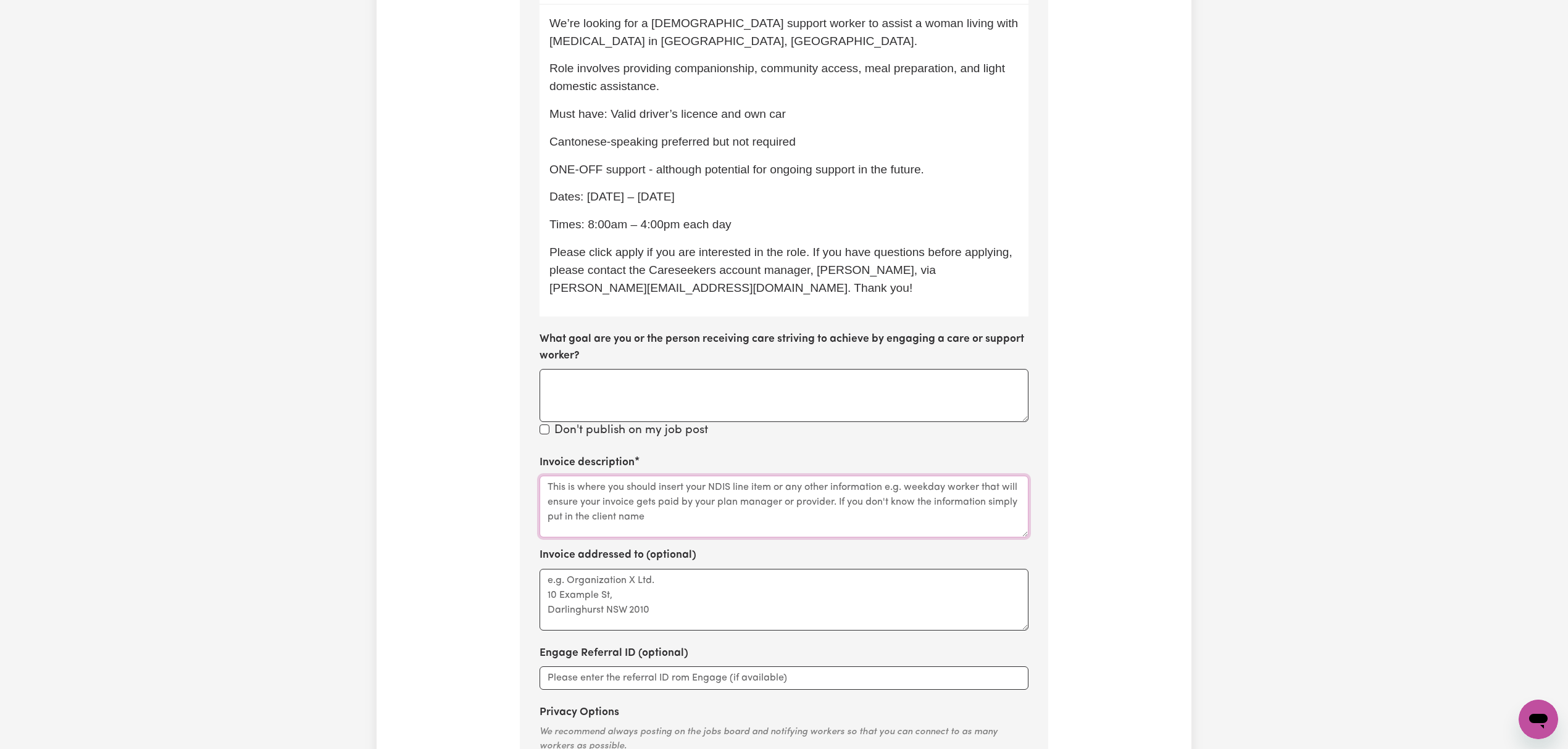
click at [624, 503] on textarea "Invoice description" at bounding box center [784, 506] width 489 height 61
type textarea "b"
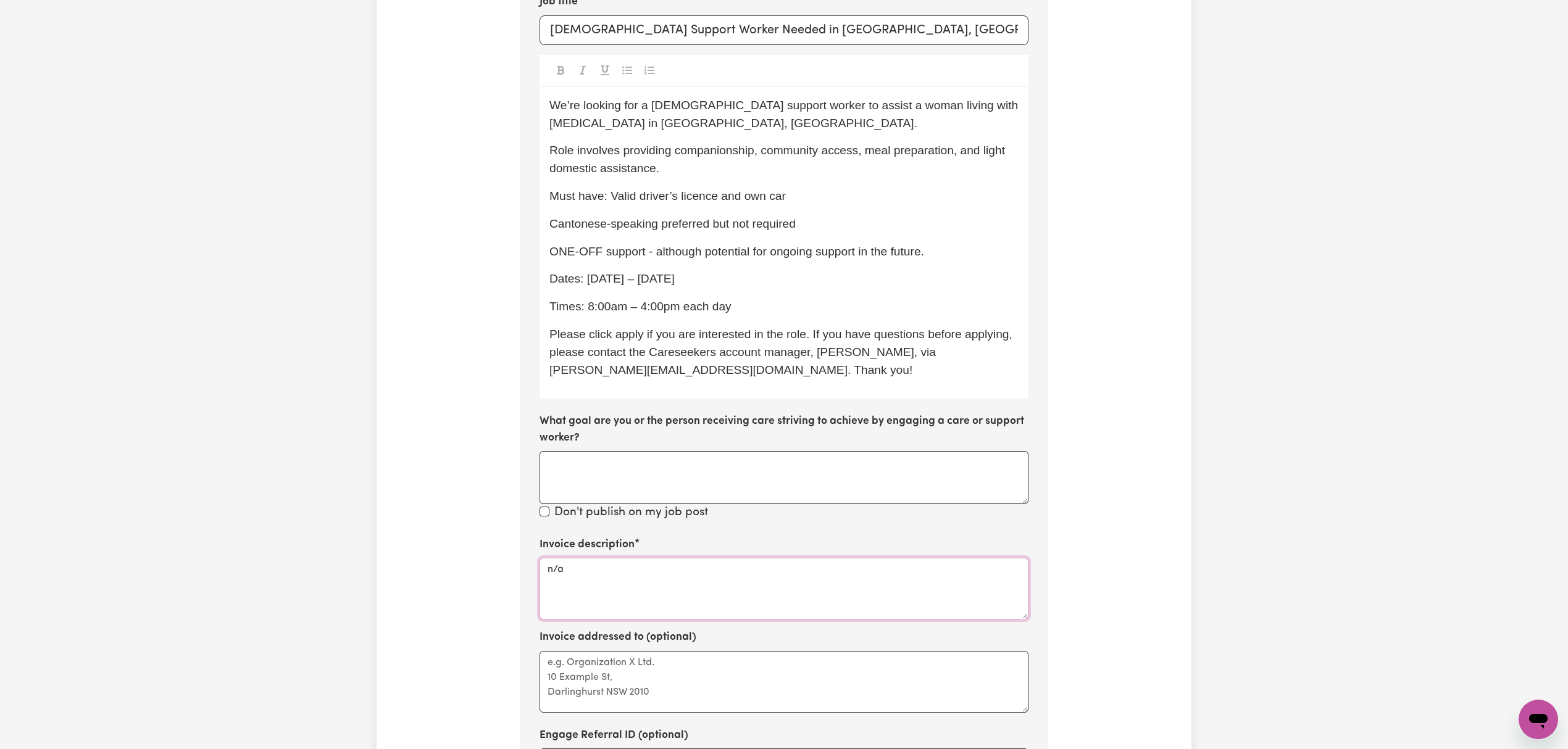
scroll to position [352, 0]
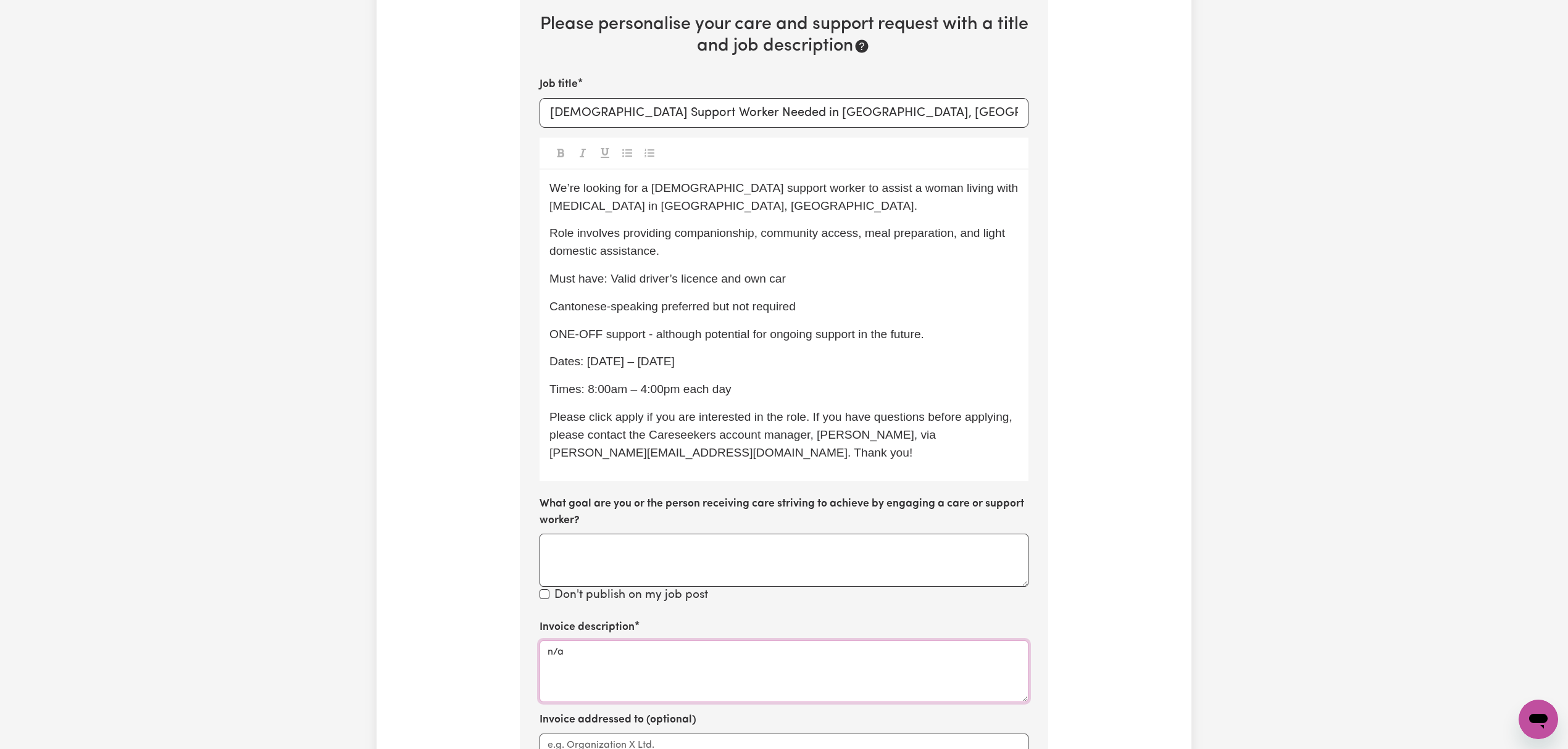
type textarea "n/a"
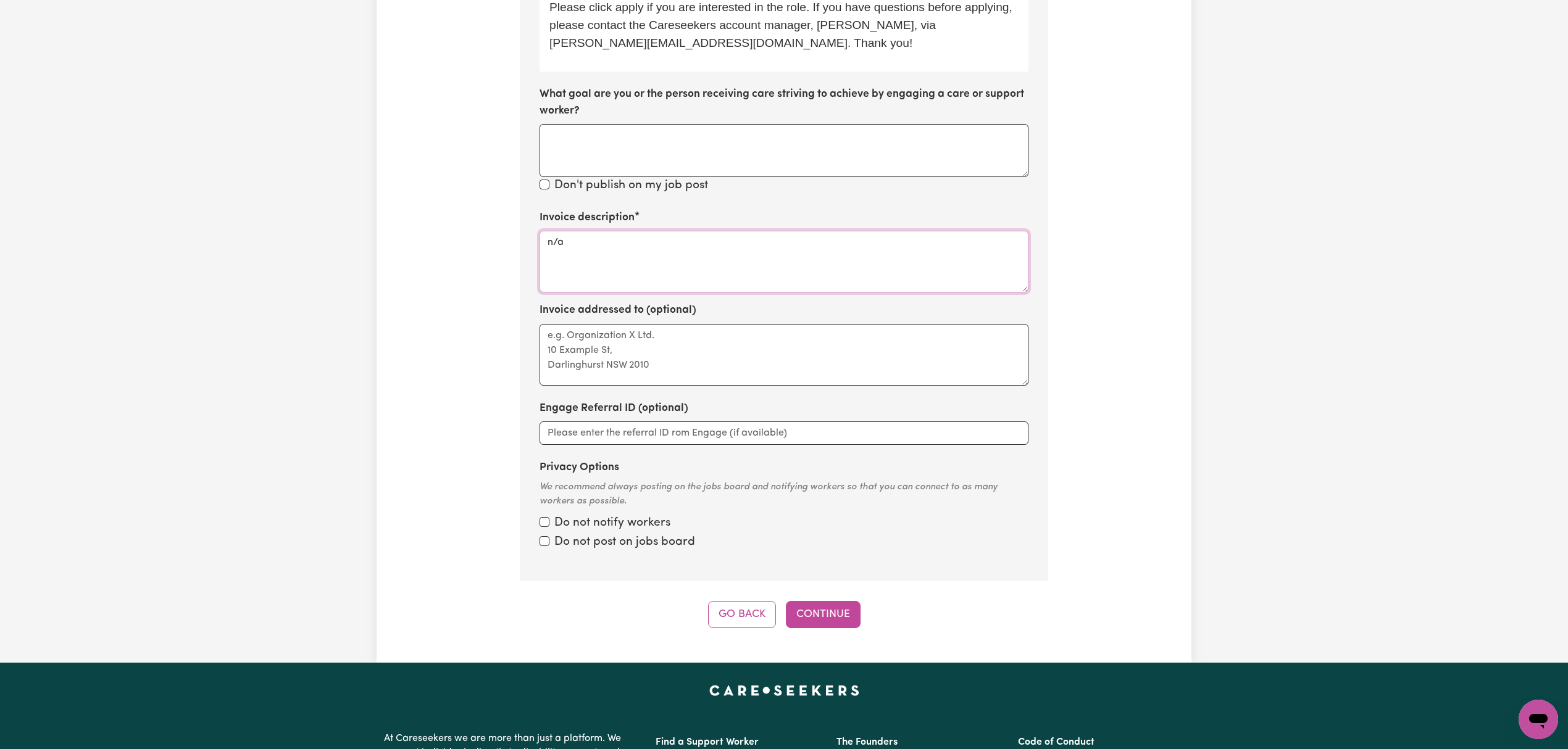
scroll to position [763, 0]
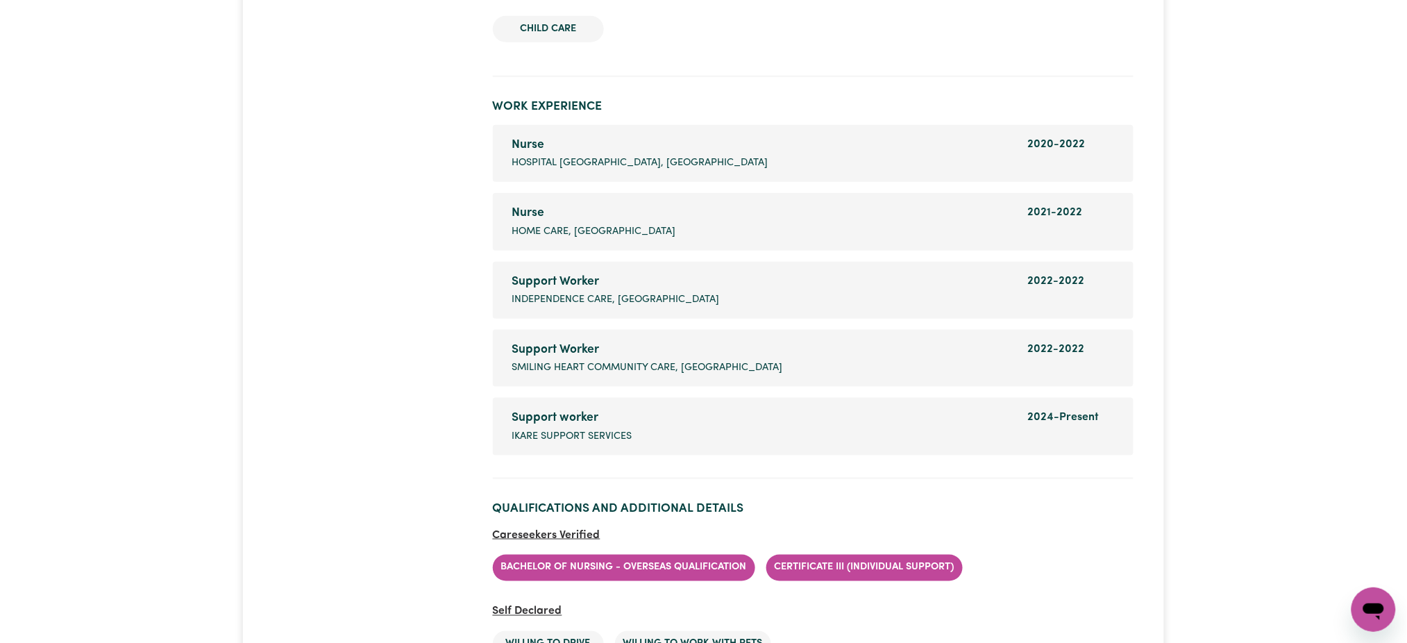
scroll to position [2405, 0]
